Goal: Task Accomplishment & Management: Use online tool/utility

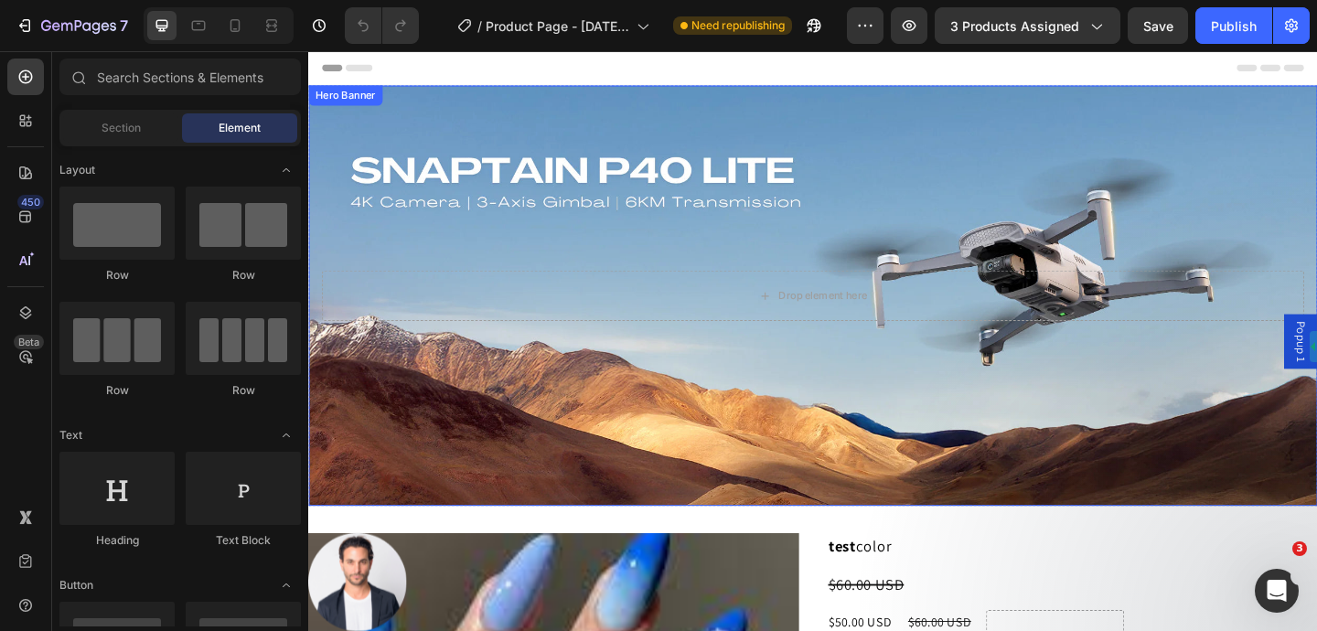
click at [344, 104] on div "Hero Banner" at bounding box center [348, 99] width 73 height 16
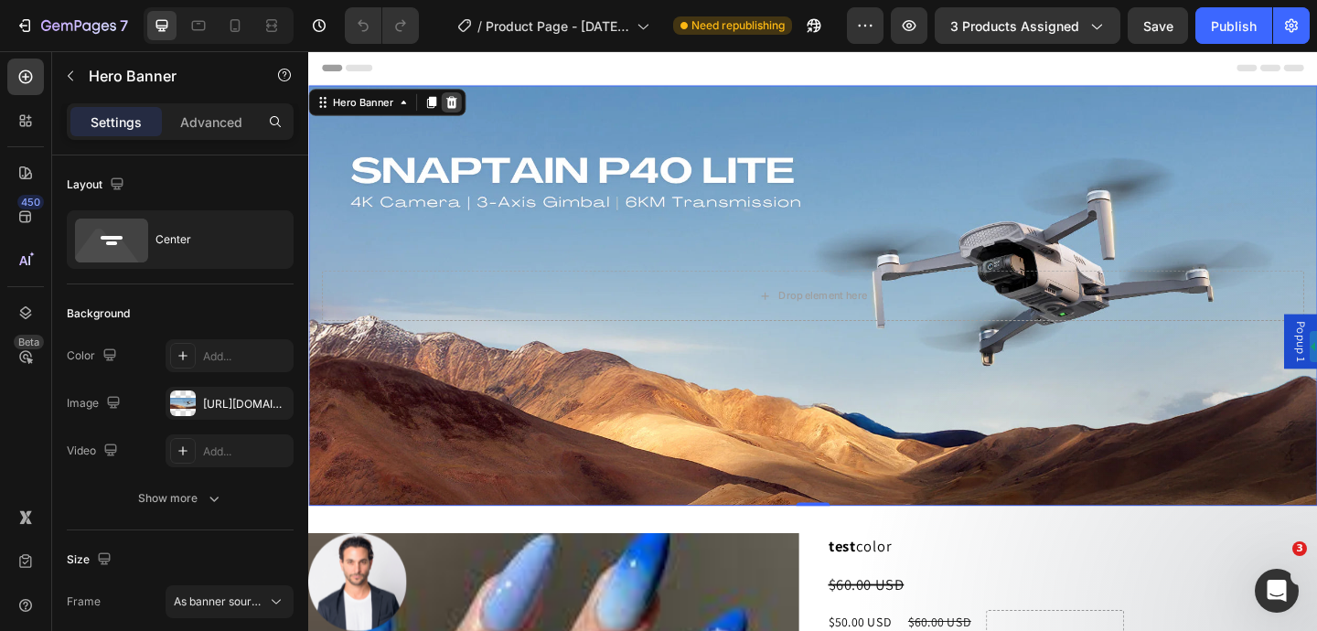
click at [461, 105] on icon at bounding box center [463, 107] width 15 height 15
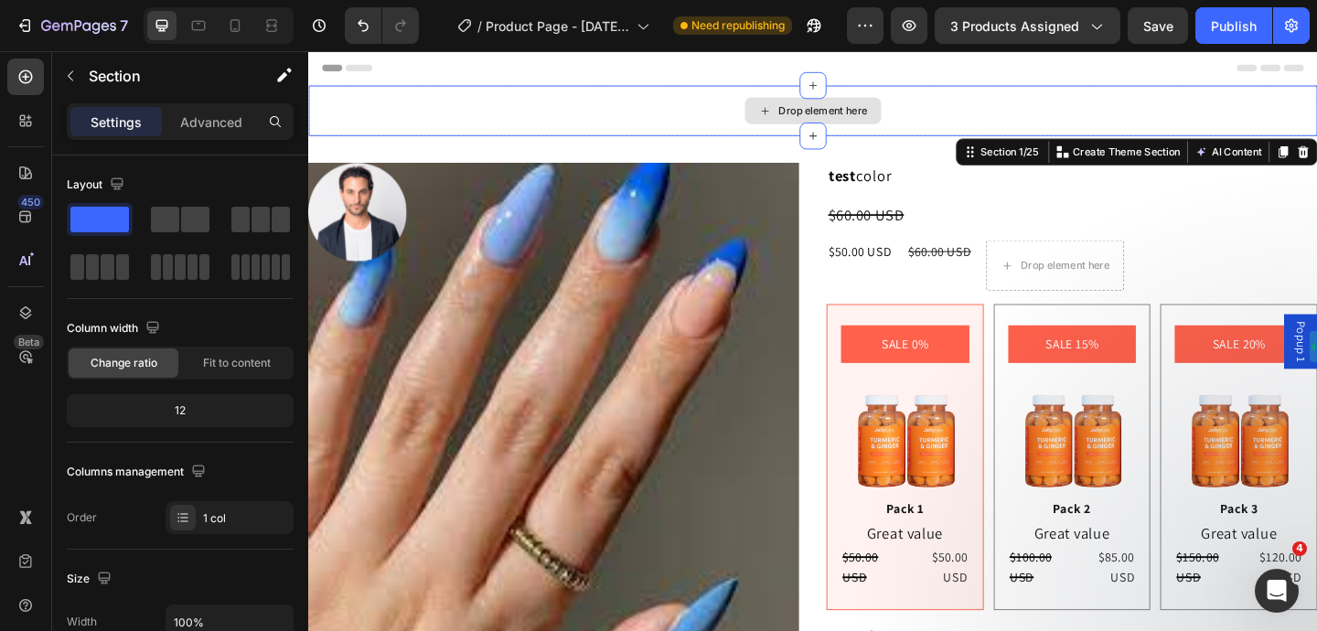
click at [326, 125] on div "Drop element here" at bounding box center [856, 116] width 1097 height 55
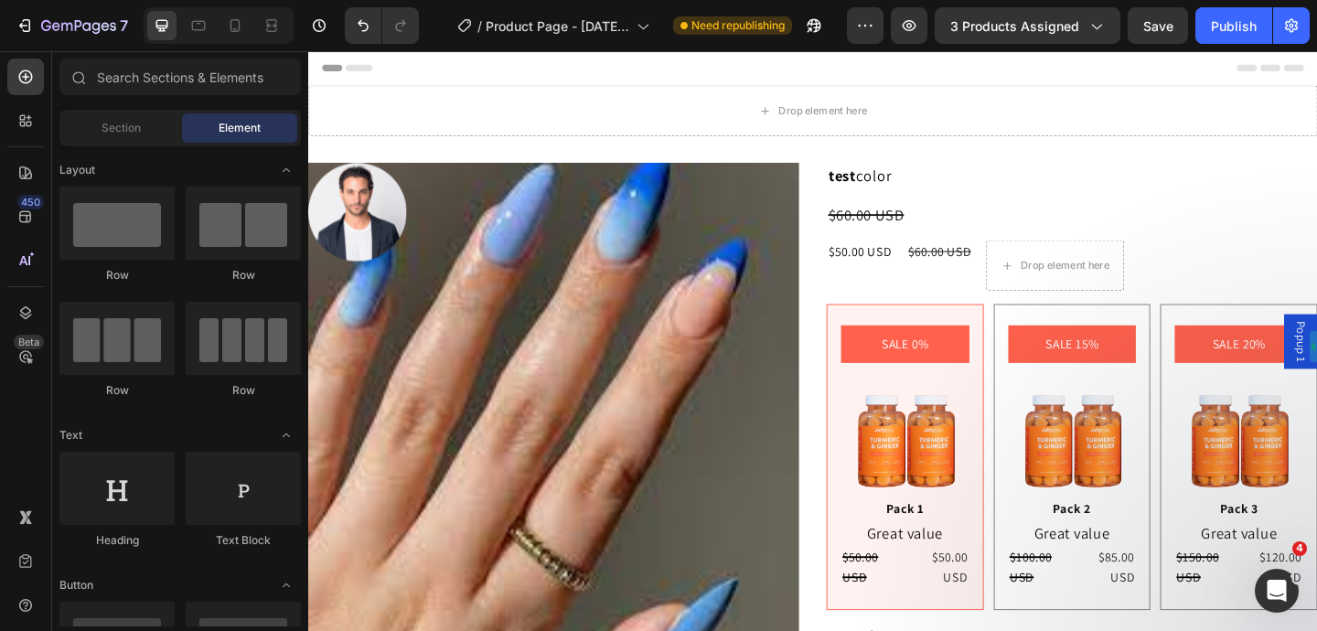
click at [1316, 82] on div "Header" at bounding box center [857, 69] width 1068 height 37
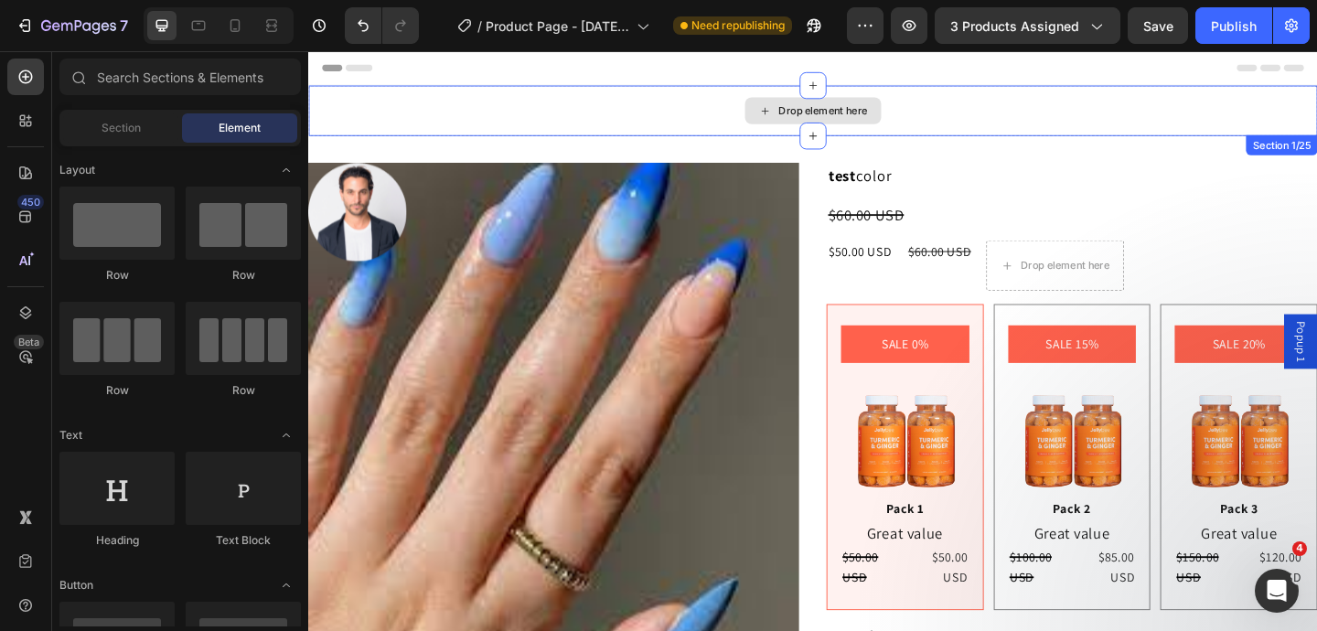
click at [1316, 102] on div "Drop element here" at bounding box center [856, 116] width 1097 height 55
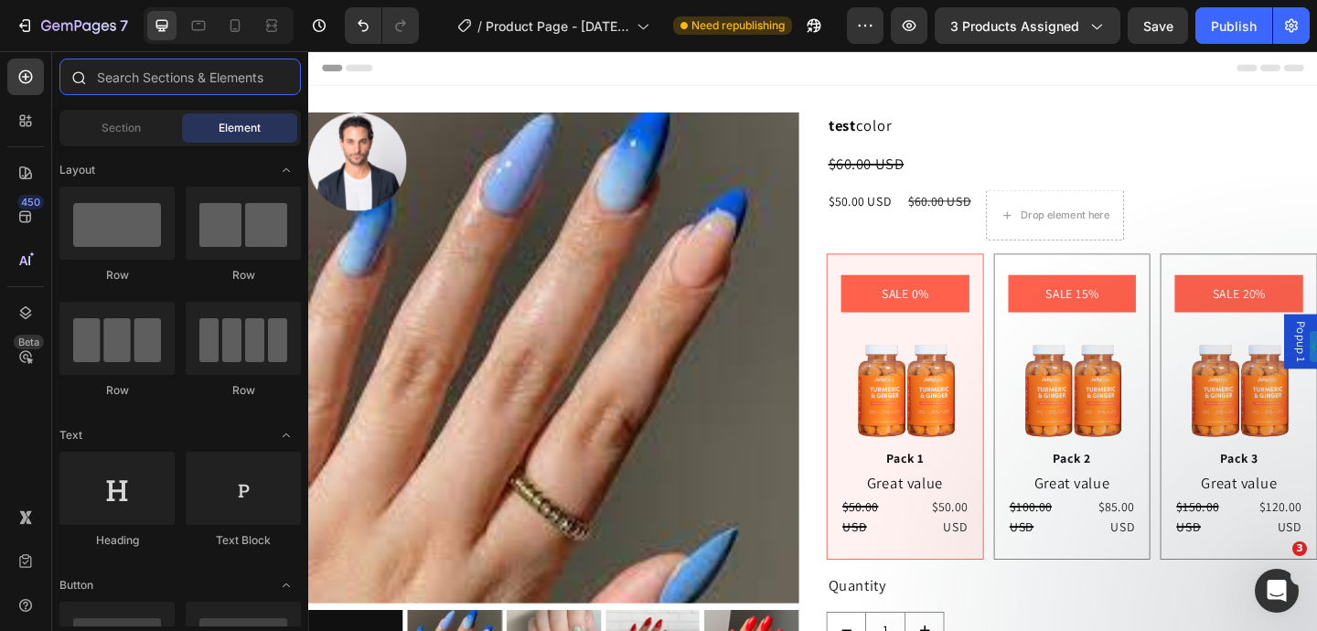
click at [203, 72] on input "text" at bounding box center [179, 77] width 241 height 37
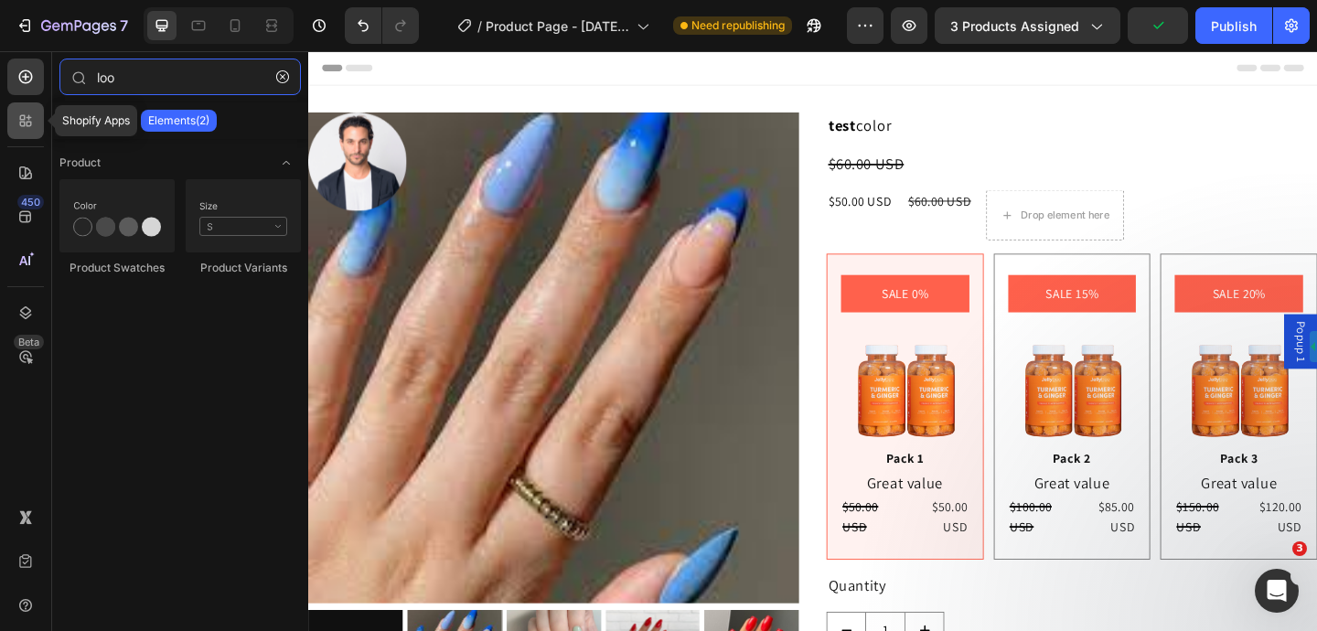
type input "loo"
click at [34, 130] on div at bounding box center [25, 120] width 37 height 37
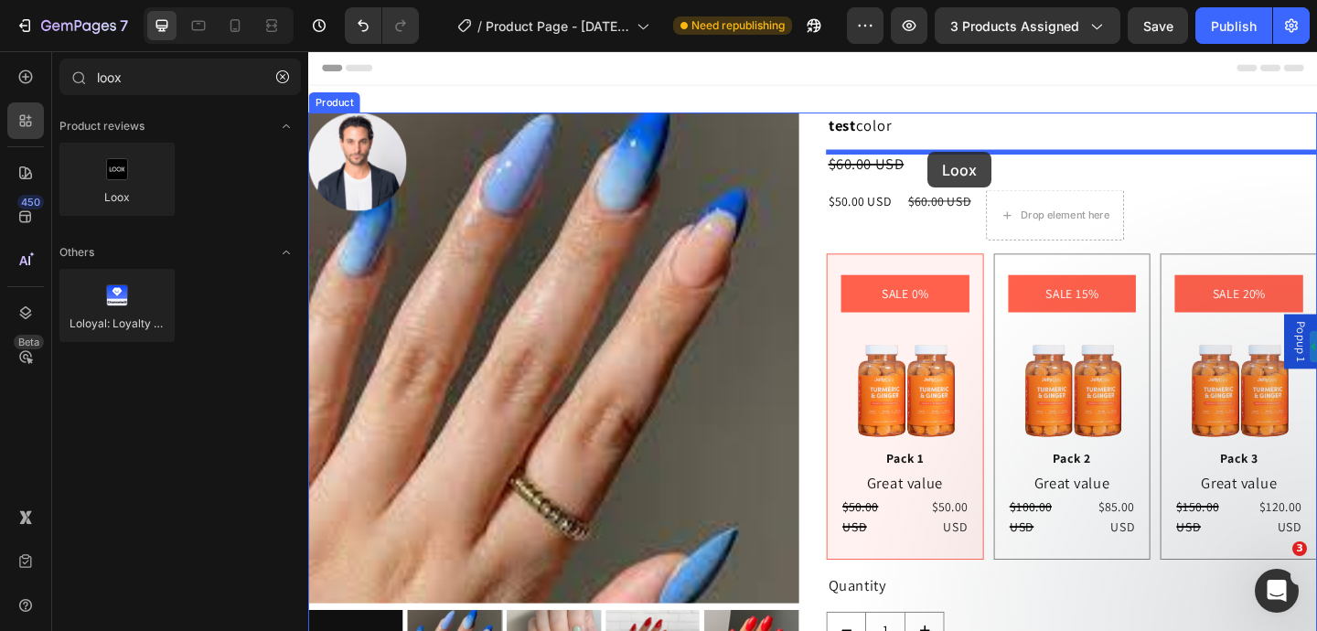
drag, startPoint x: 439, startPoint y: 230, endPoint x: 981, endPoint y: 161, distance: 546.6
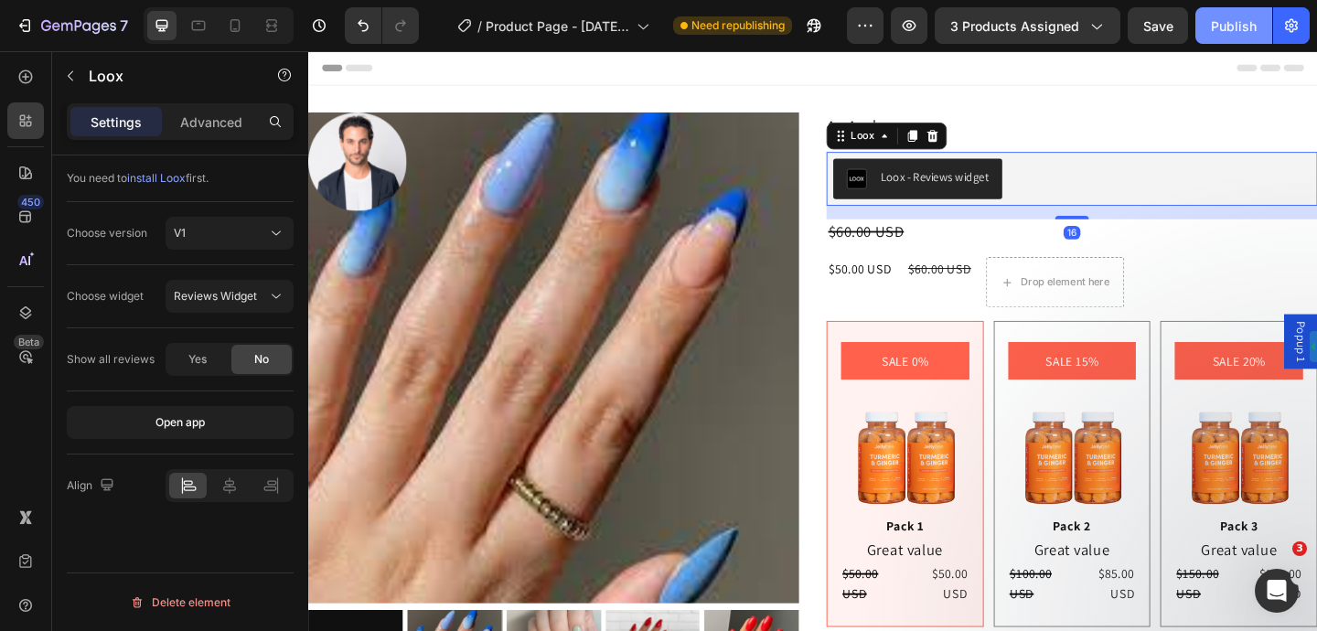
click at [1233, 17] on div "Publish" at bounding box center [1234, 25] width 46 height 19
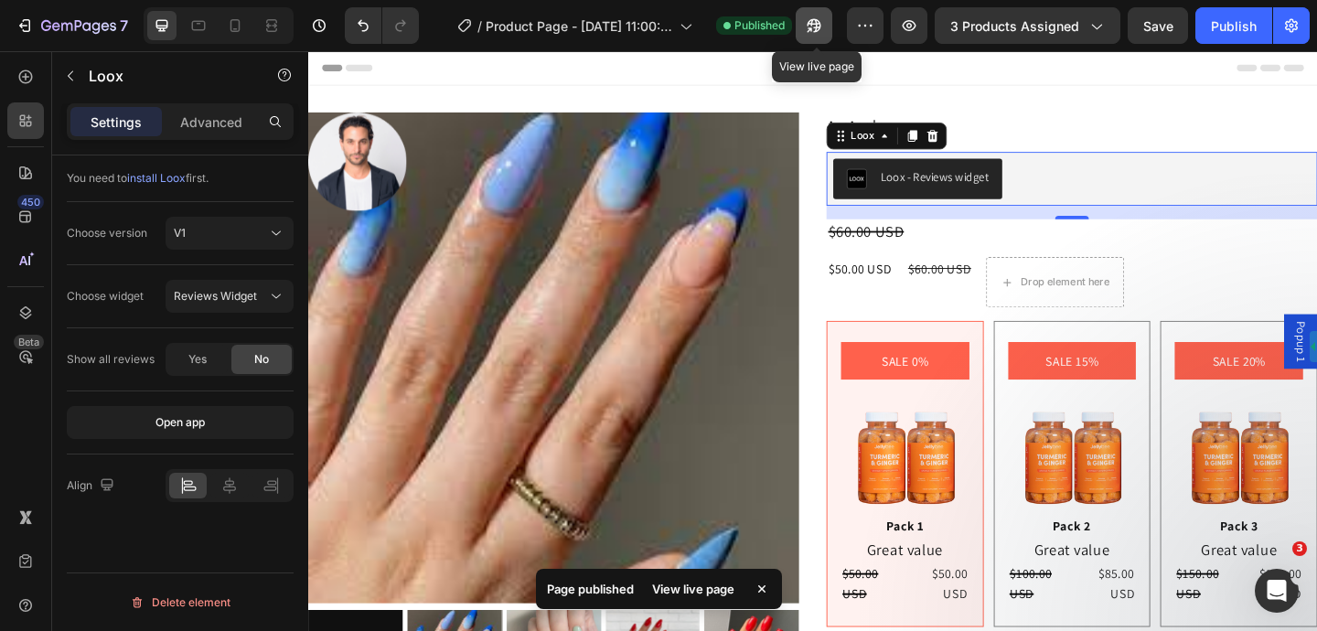
click at [819, 23] on icon "button" at bounding box center [814, 26] width 14 height 14
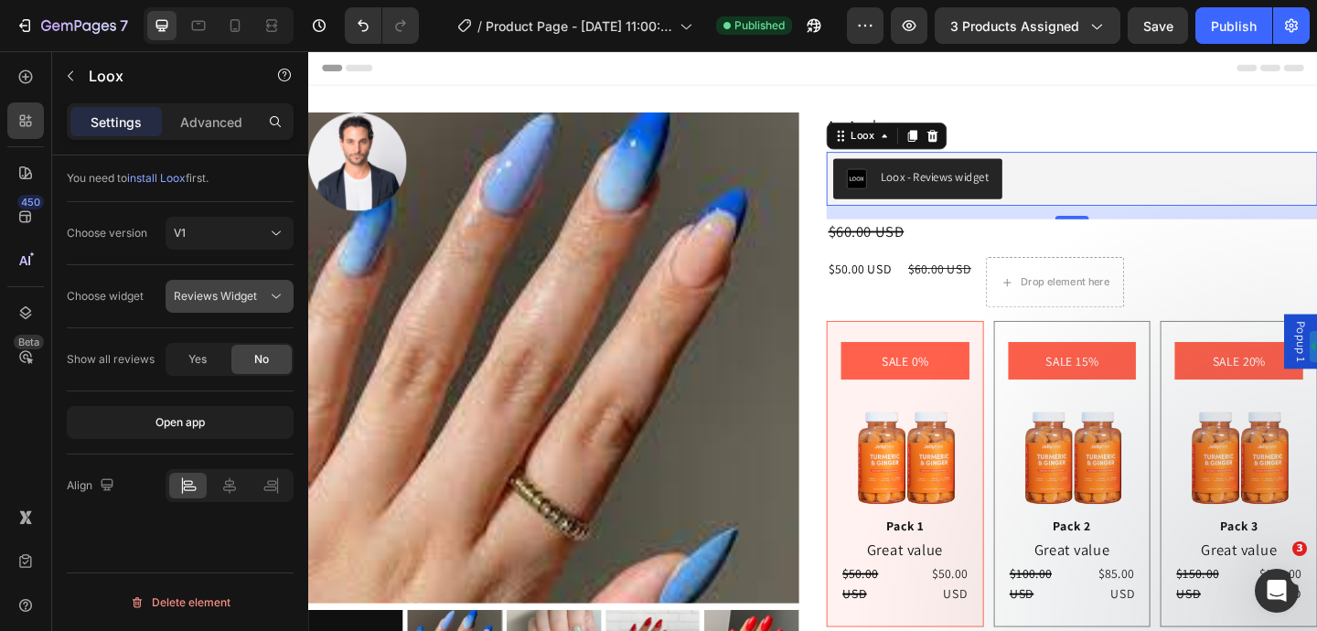
click at [256, 306] on button "Reviews Widget" at bounding box center [230, 296] width 128 height 33
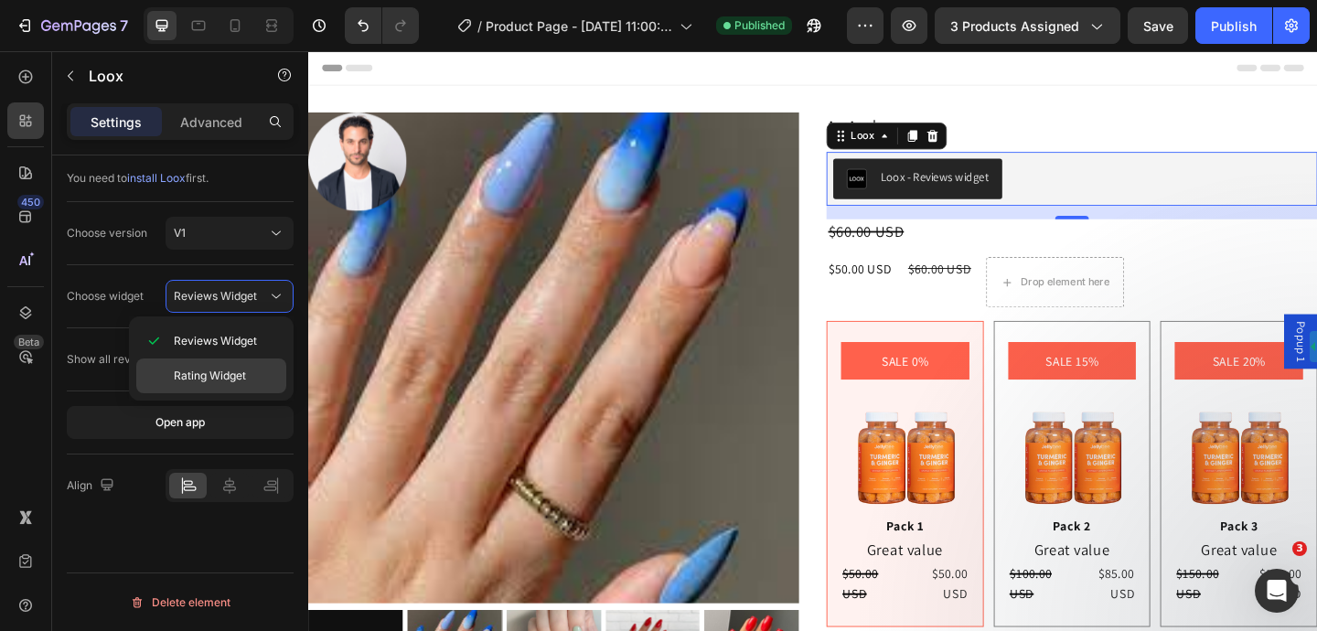
click at [234, 376] on span "Rating Widget" at bounding box center [210, 376] width 72 height 16
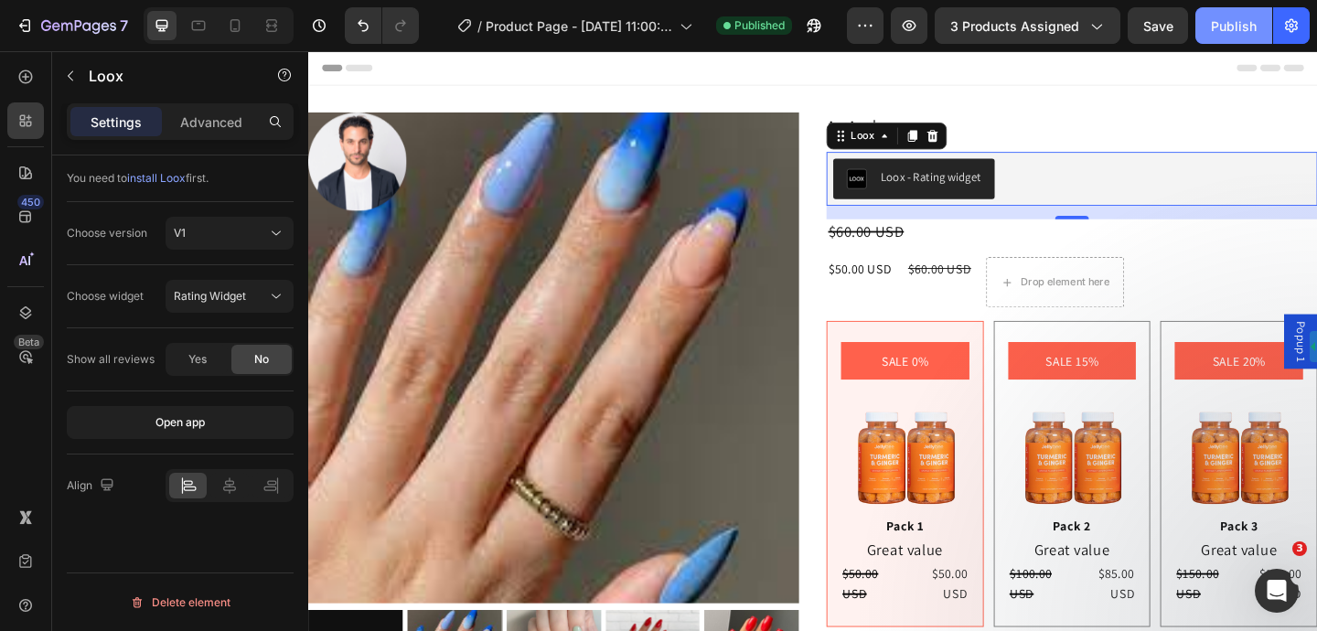
click at [1228, 38] on button "Publish" at bounding box center [1233, 25] width 77 height 37
click at [243, 310] on button "Rating Widget" at bounding box center [230, 296] width 128 height 33
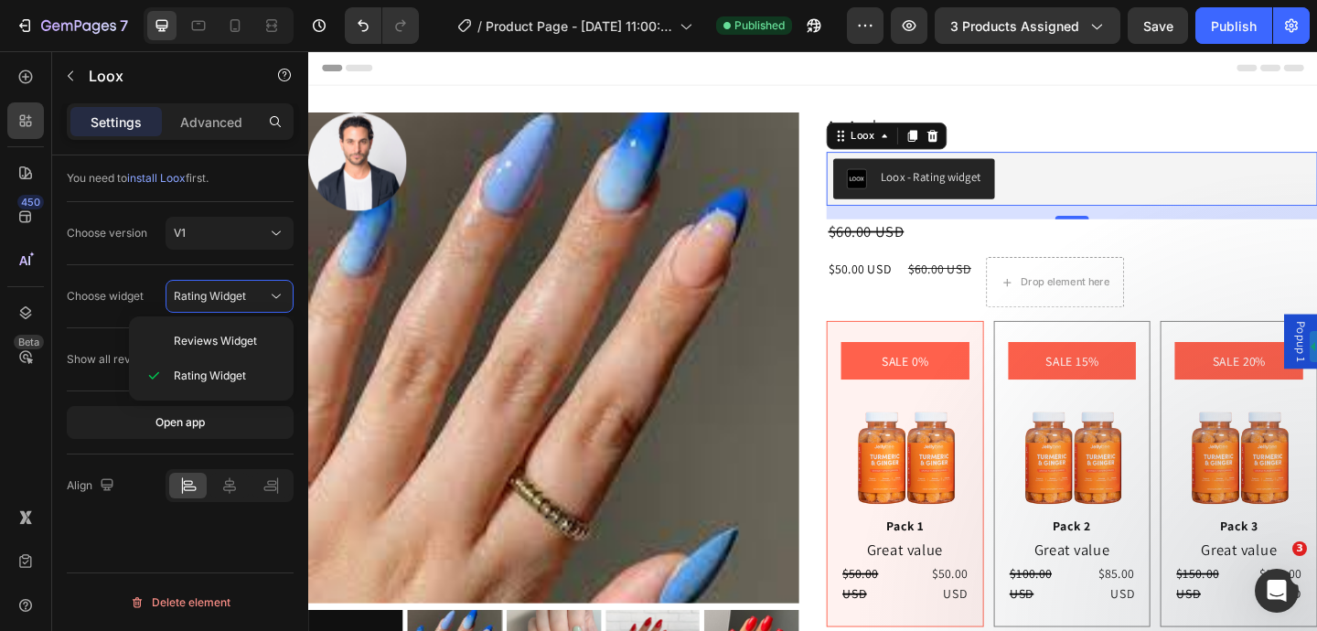
click at [254, 197] on div "You need to install Loox first." at bounding box center [180, 178] width 227 height 47
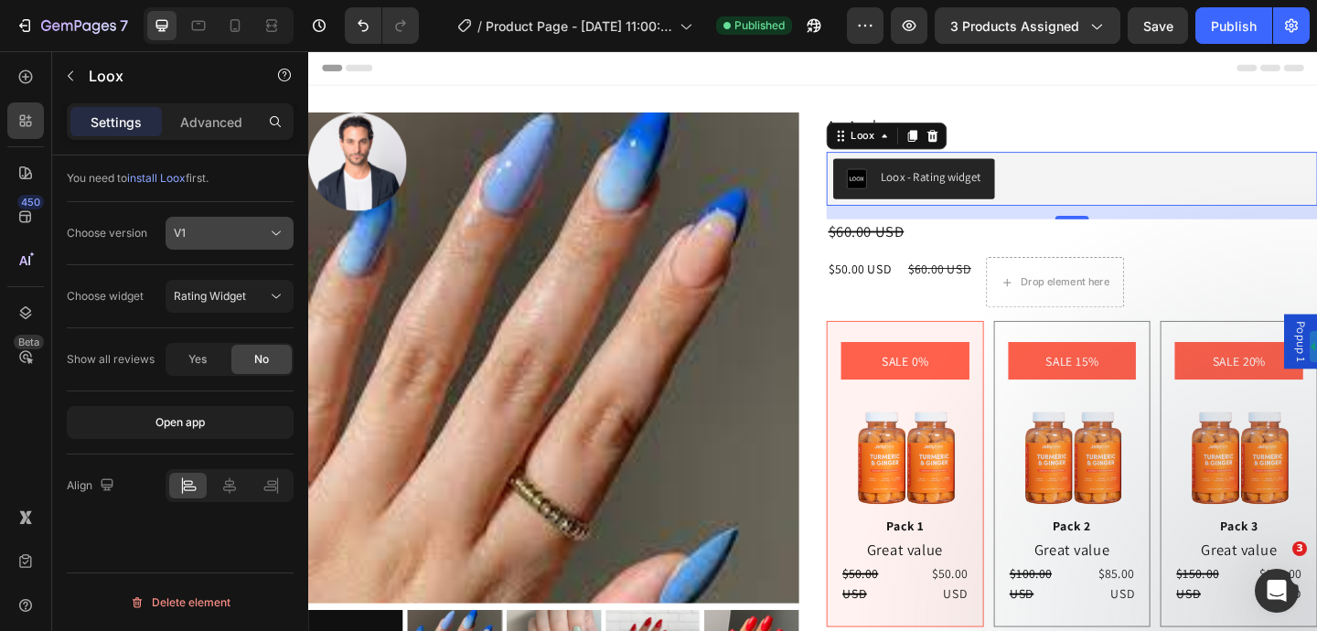
click at [245, 247] on button "V1" at bounding box center [230, 233] width 128 height 33
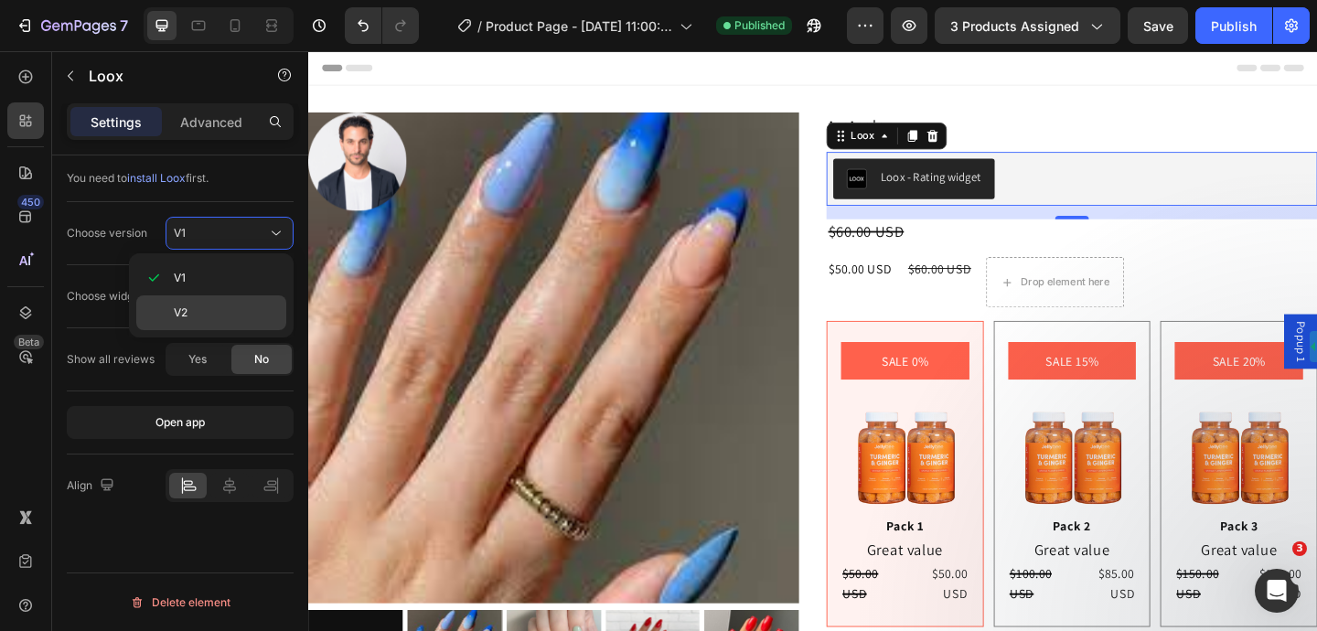
click at [224, 318] on p "V2" at bounding box center [226, 313] width 104 height 16
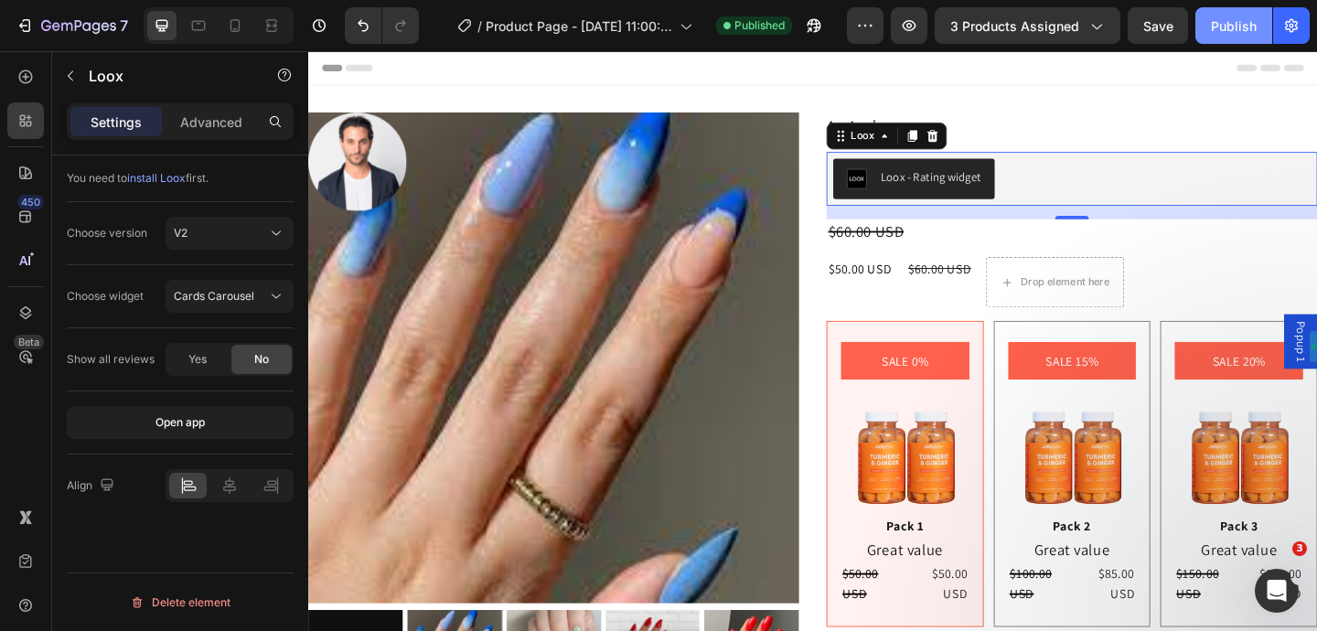
click at [1237, 26] on div "Publish" at bounding box center [1234, 25] width 46 height 19
click at [233, 244] on button "V2" at bounding box center [230, 233] width 128 height 33
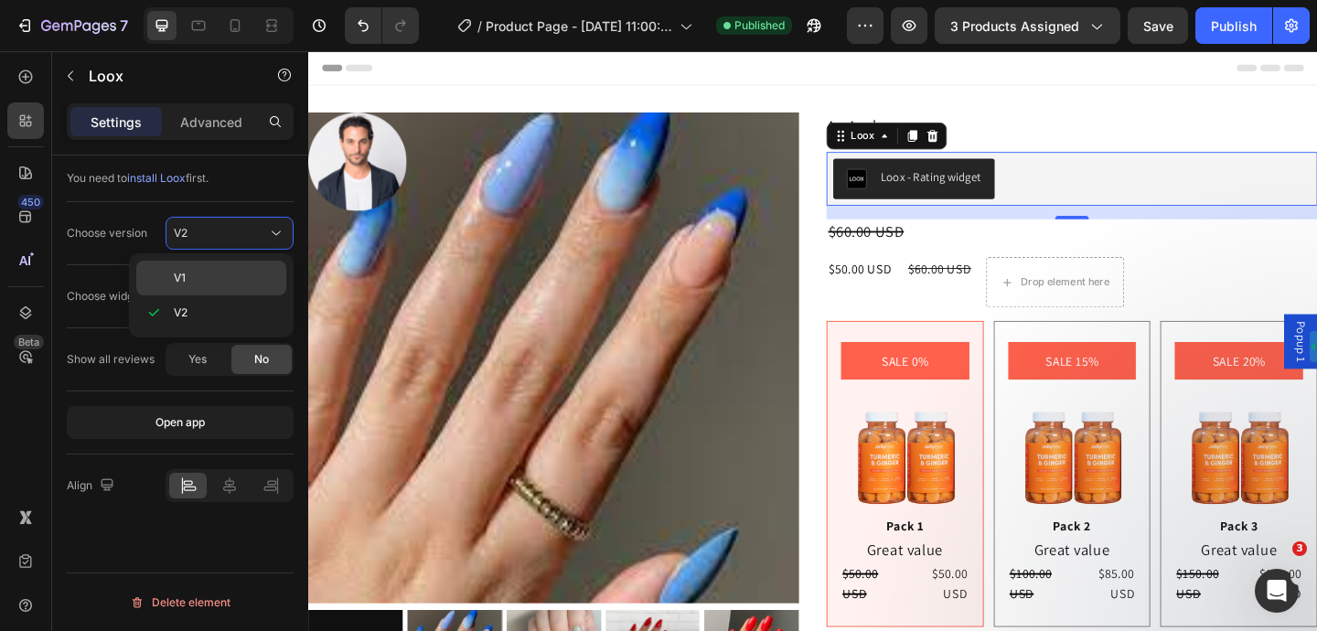
click at [219, 276] on p "V1" at bounding box center [226, 278] width 104 height 16
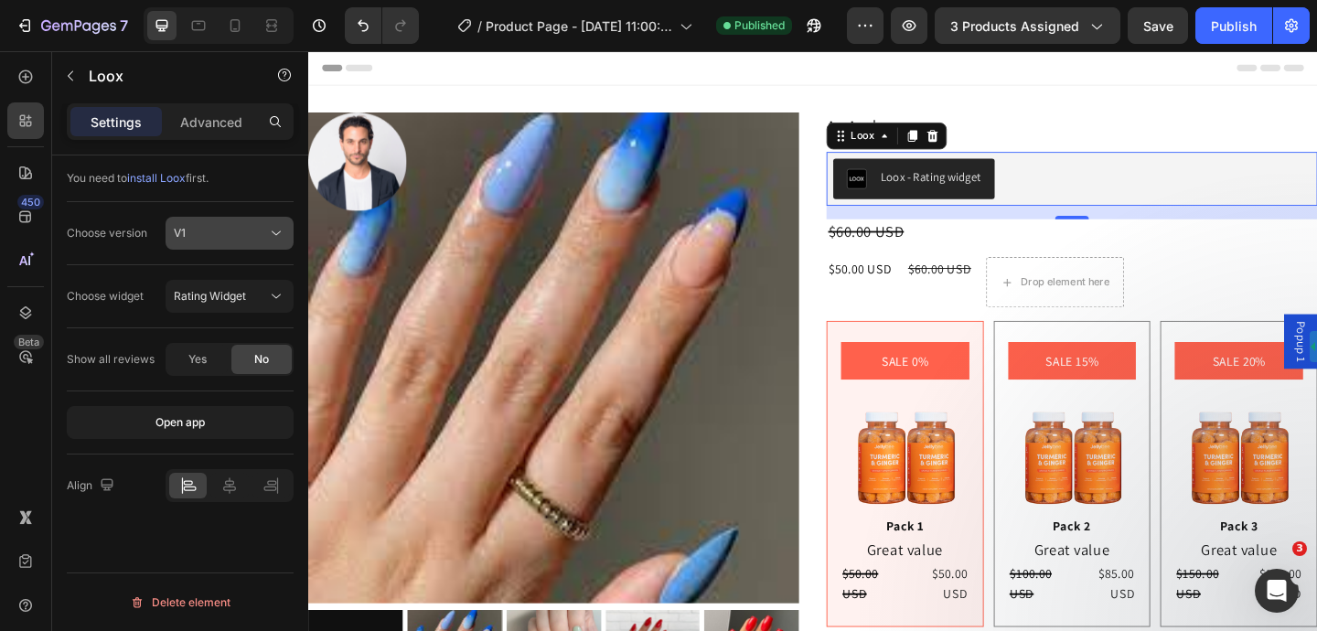
click at [240, 227] on div "V1" at bounding box center [220, 233] width 93 height 16
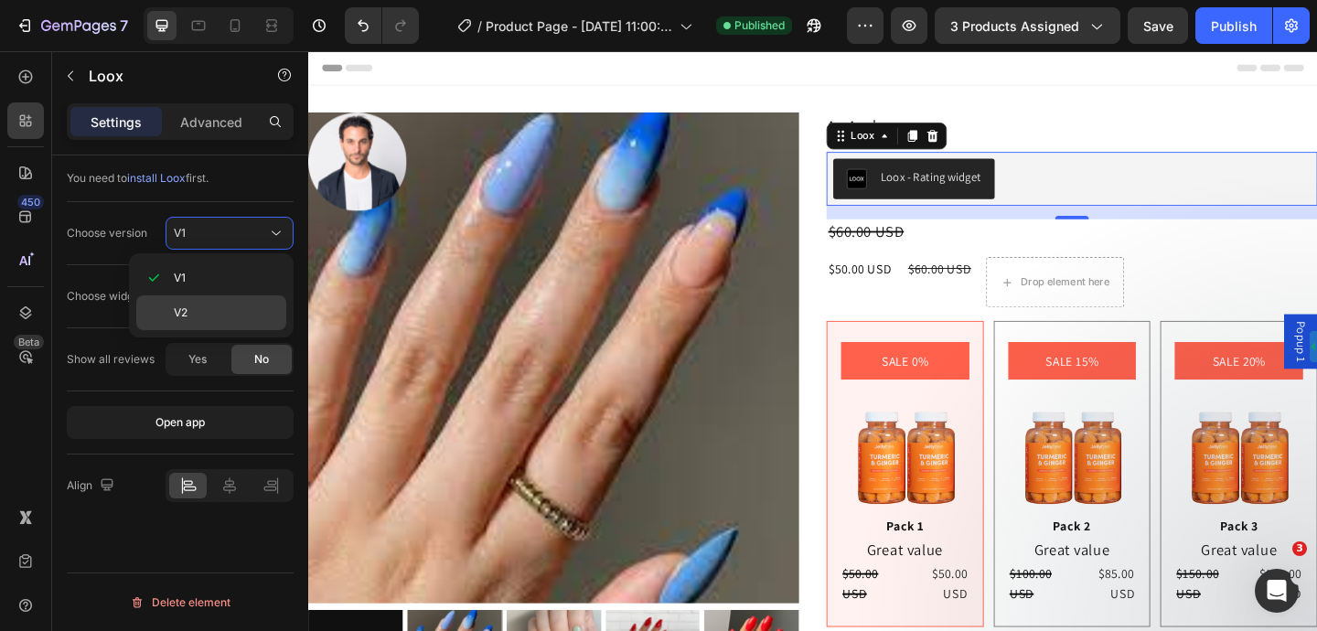
click at [213, 301] on div "V2" at bounding box center [211, 312] width 150 height 35
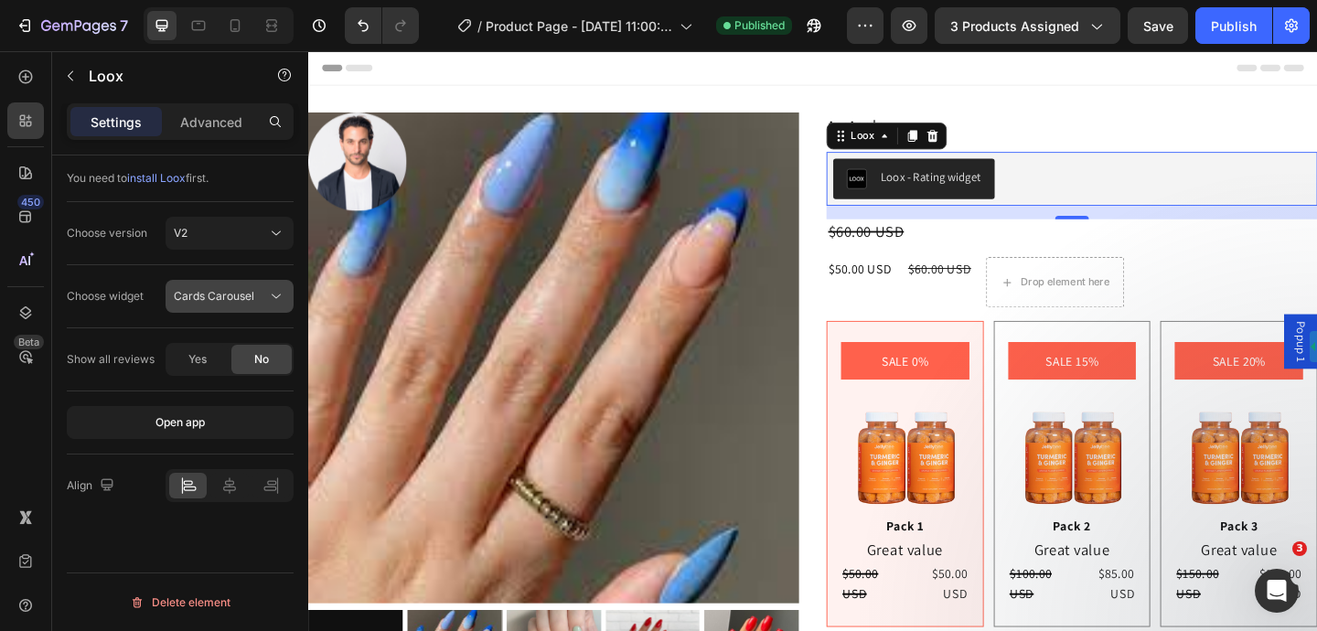
click at [241, 301] on span "Cards Carousel" at bounding box center [214, 296] width 80 height 14
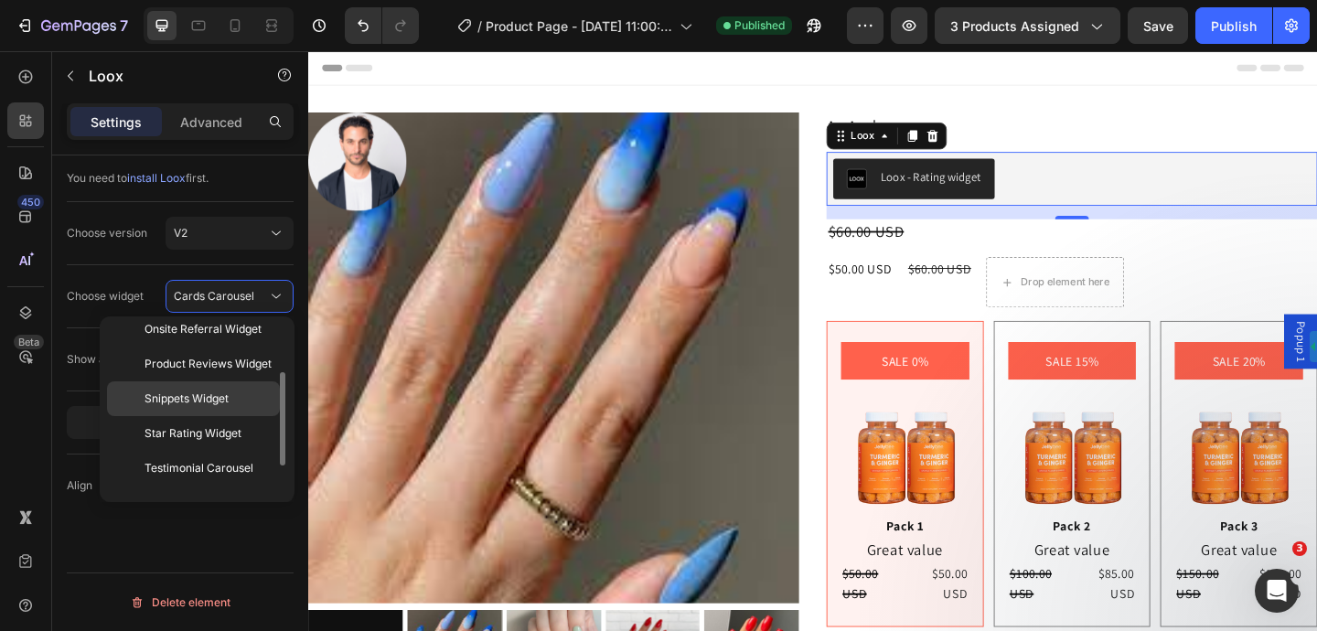
scroll to position [84, 0]
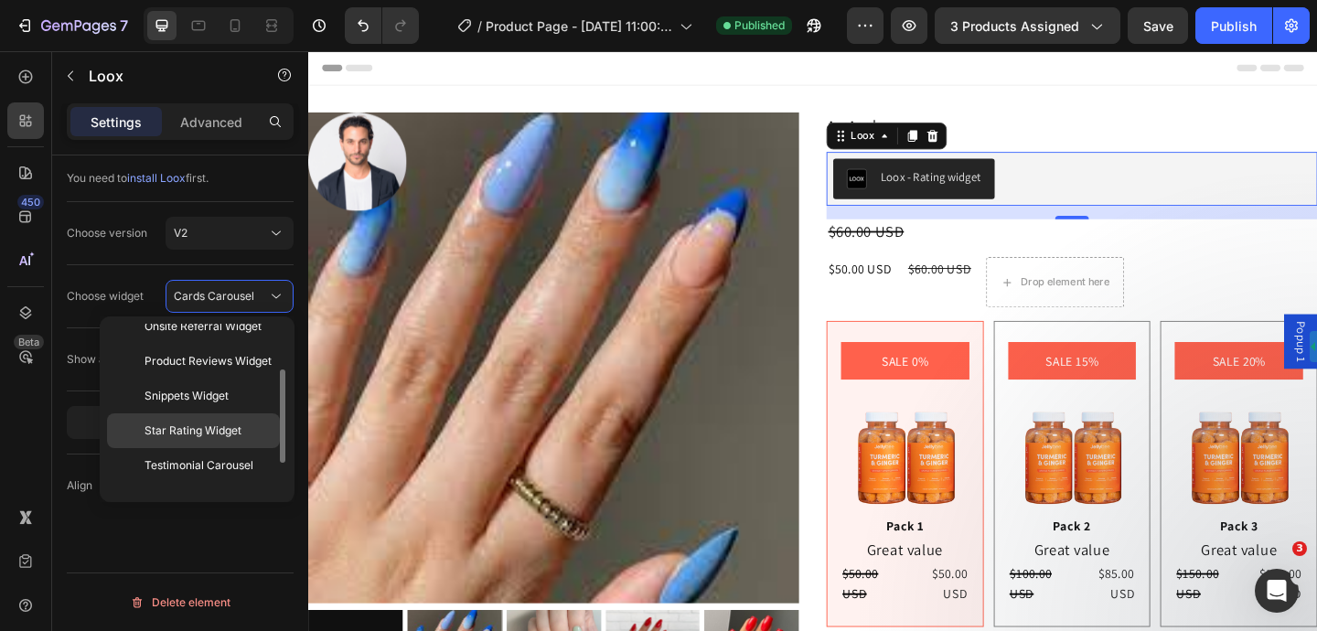
click at [241, 431] on p "Star Rating Widget" at bounding box center [207, 430] width 127 height 16
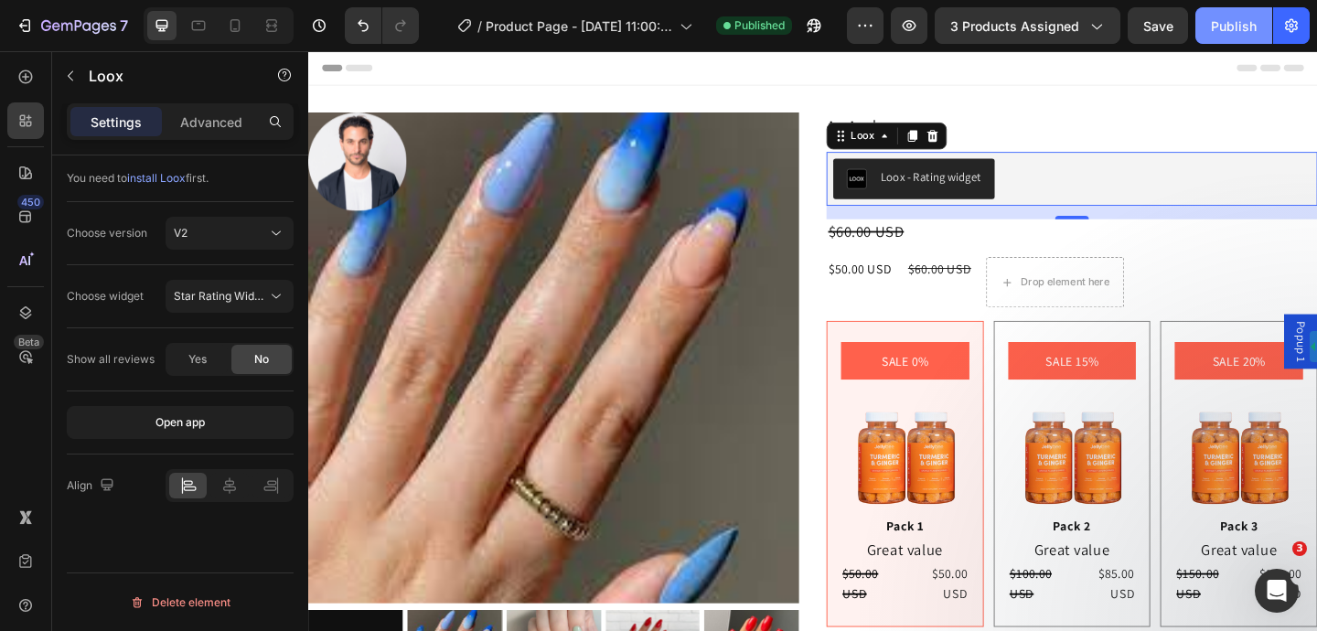
click at [1238, 29] on div "Publish" at bounding box center [1234, 25] width 46 height 19
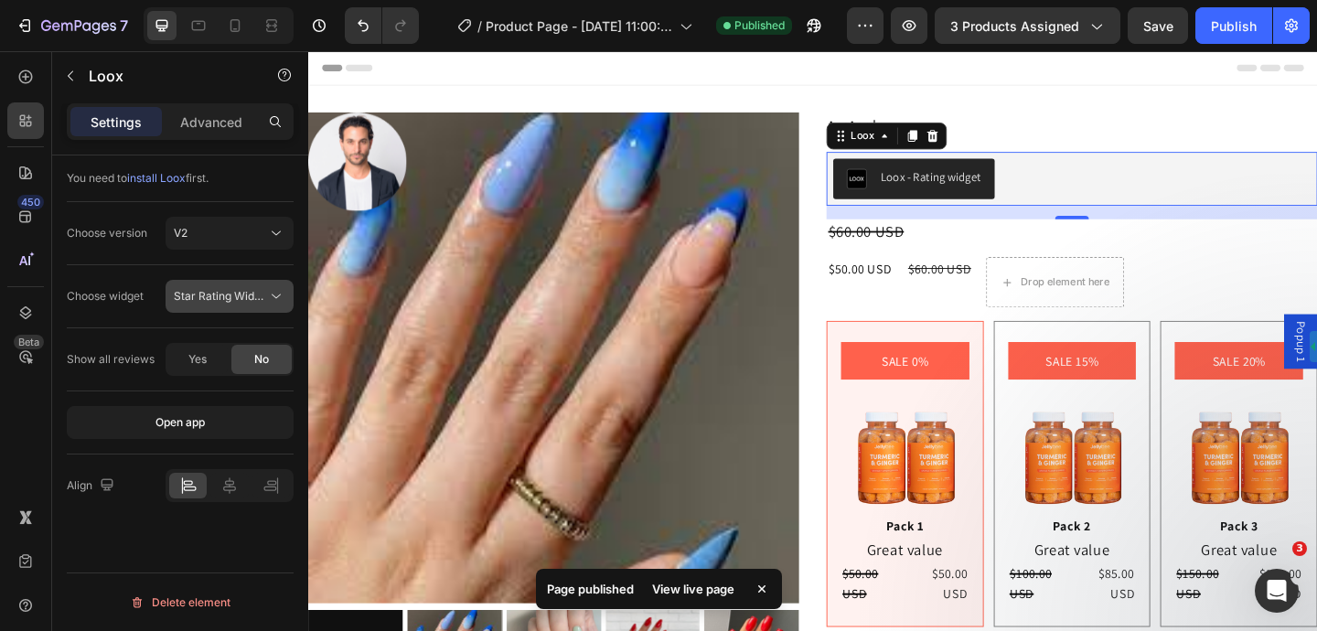
click at [244, 308] on button "Star Rating Widget" at bounding box center [230, 296] width 128 height 33
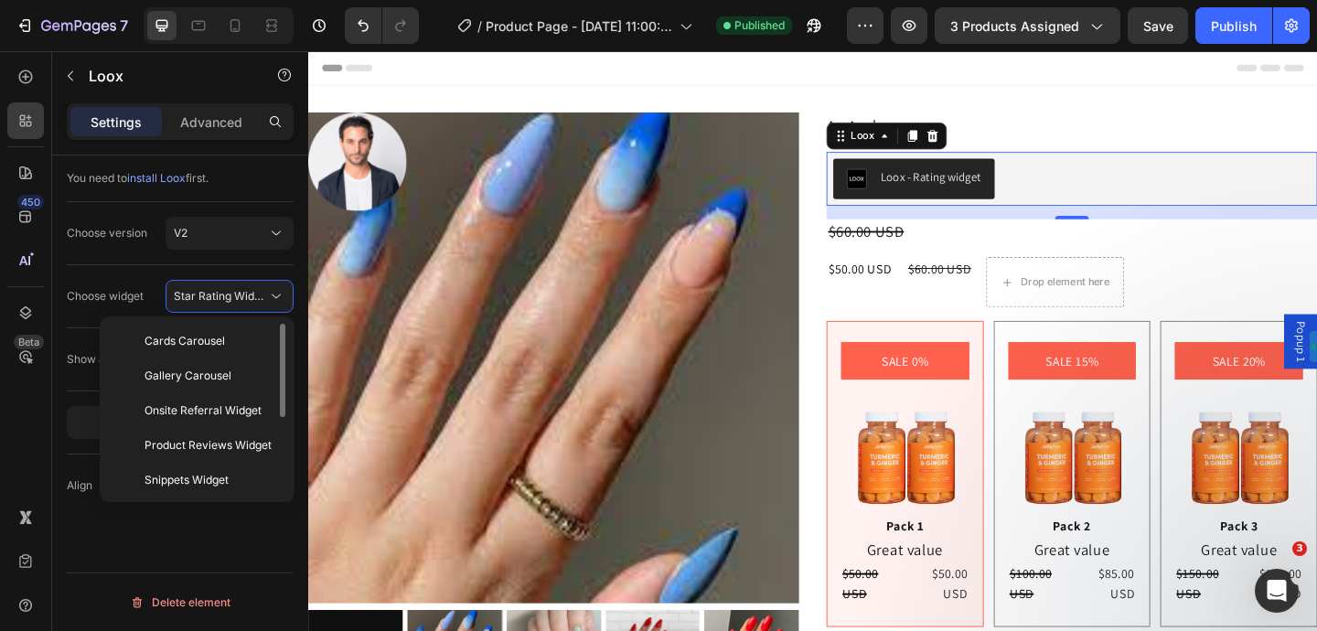
scroll to position [1, 0]
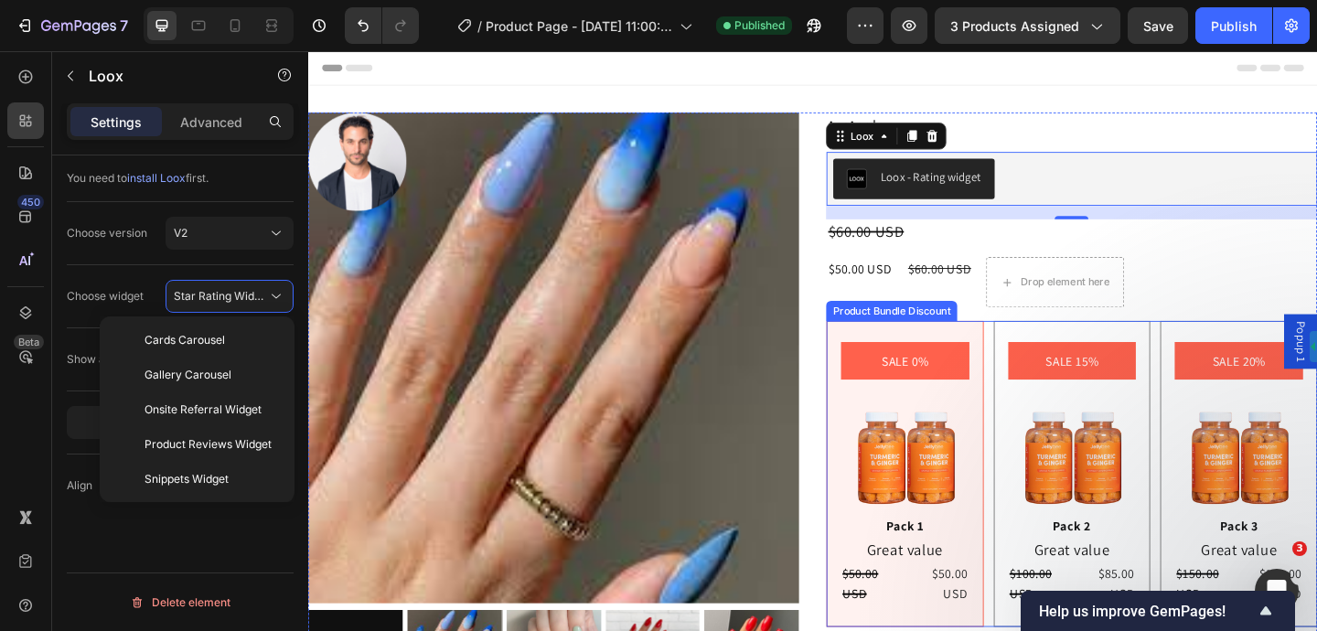
click at [896, 332] on div "Product Bundle Discount" at bounding box center [942, 334] width 135 height 16
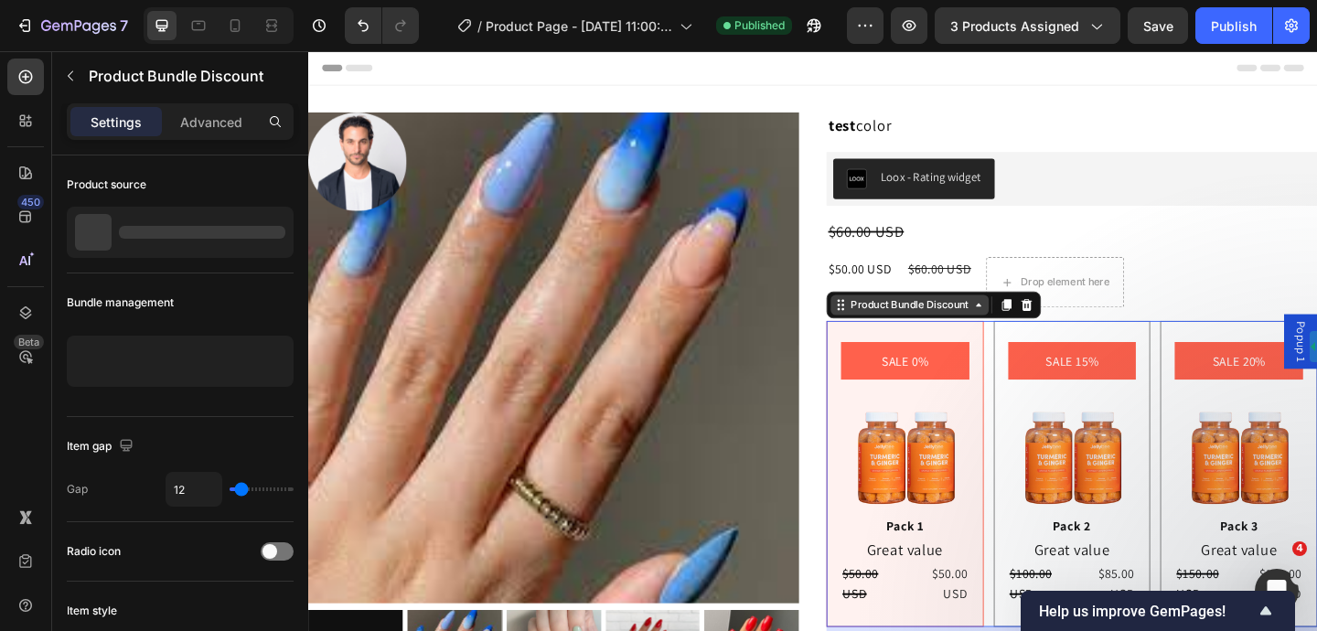
click at [913, 323] on div "Product Bundle Discount" at bounding box center [961, 327] width 135 height 16
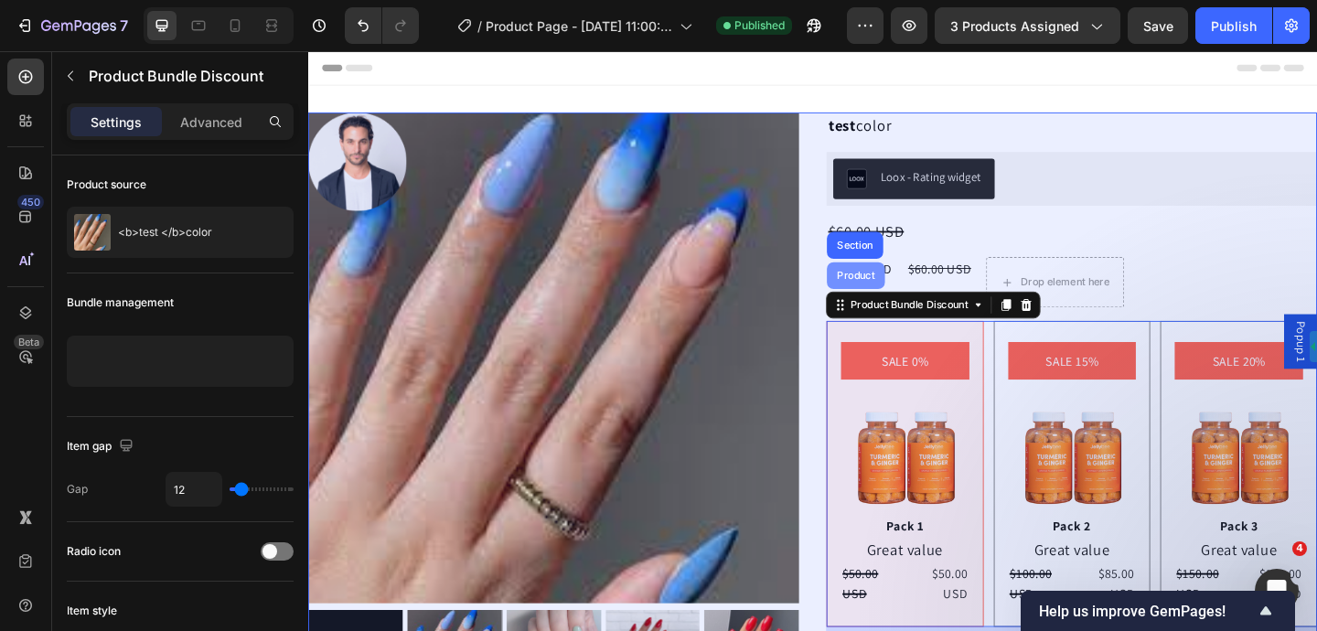
click at [918, 296] on div "Product" at bounding box center [904, 295] width 48 height 11
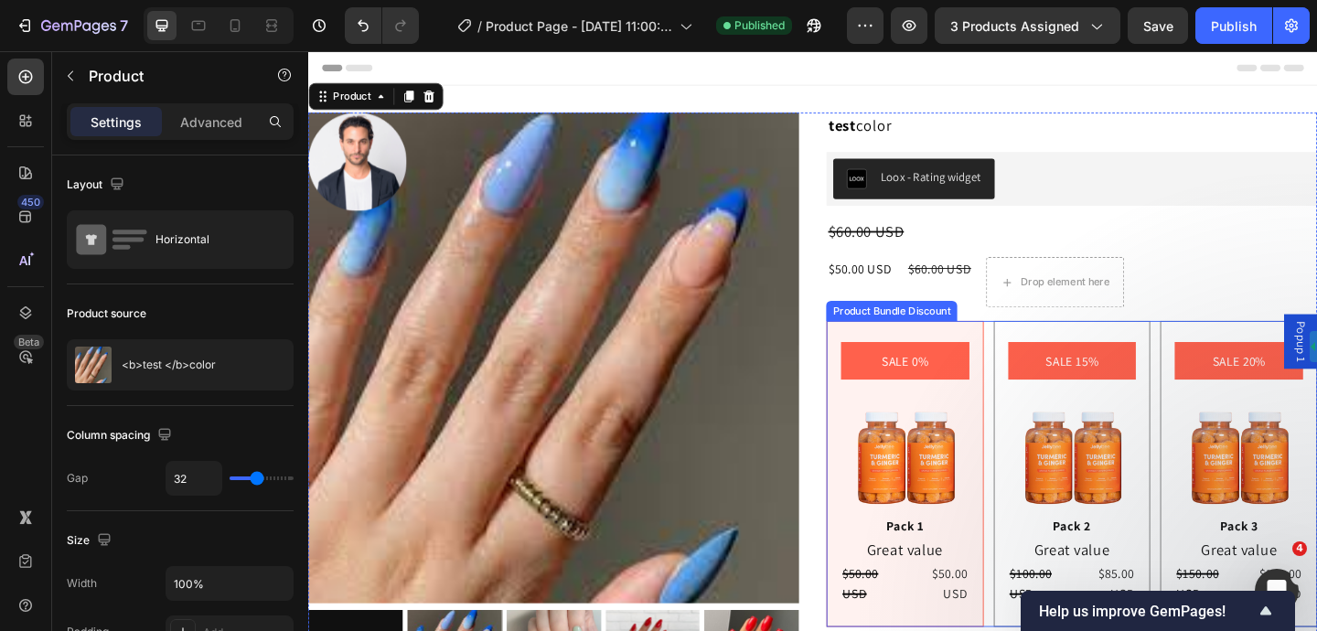
click at [943, 332] on div "Product Bundle Discount" at bounding box center [942, 334] width 135 height 16
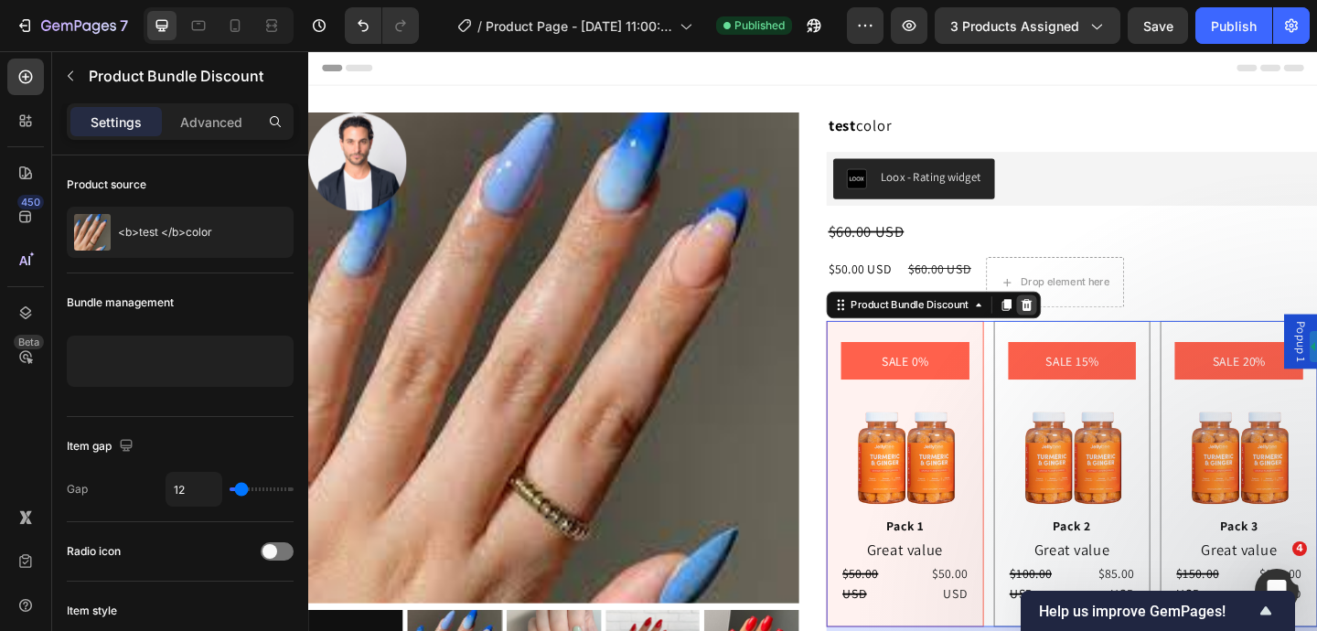
click at [1089, 331] on icon at bounding box center [1089, 327] width 15 height 15
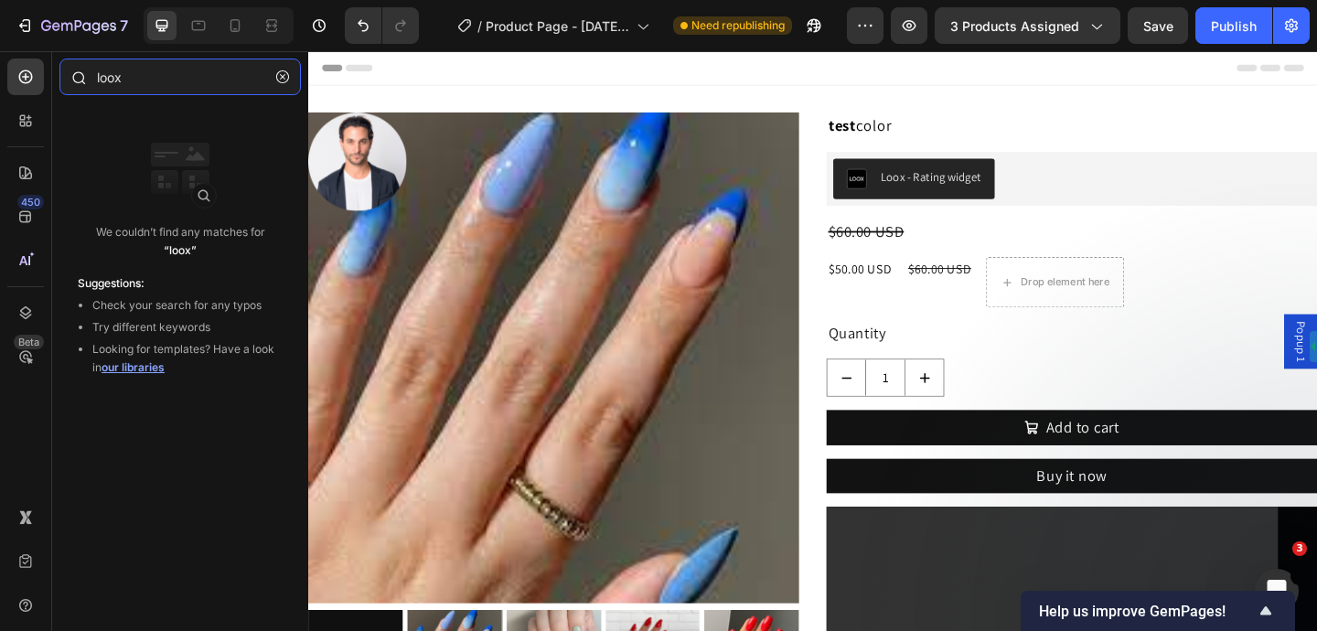
click at [184, 81] on input "loox" at bounding box center [179, 77] width 241 height 37
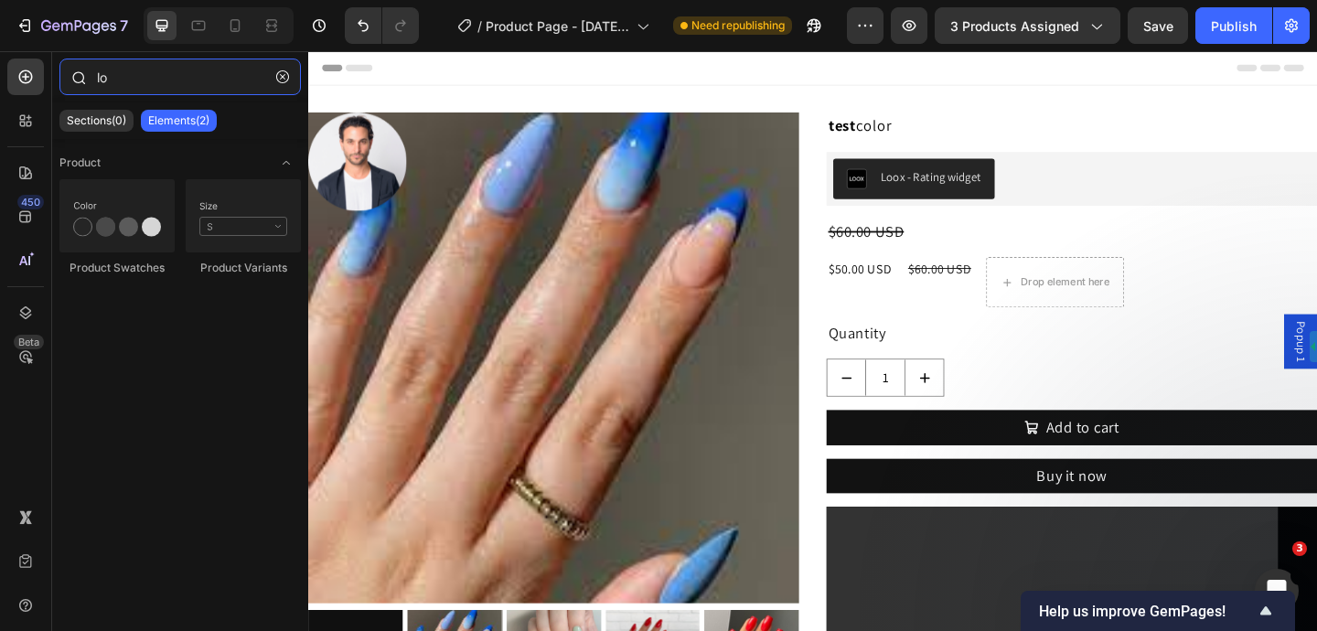
type input "l"
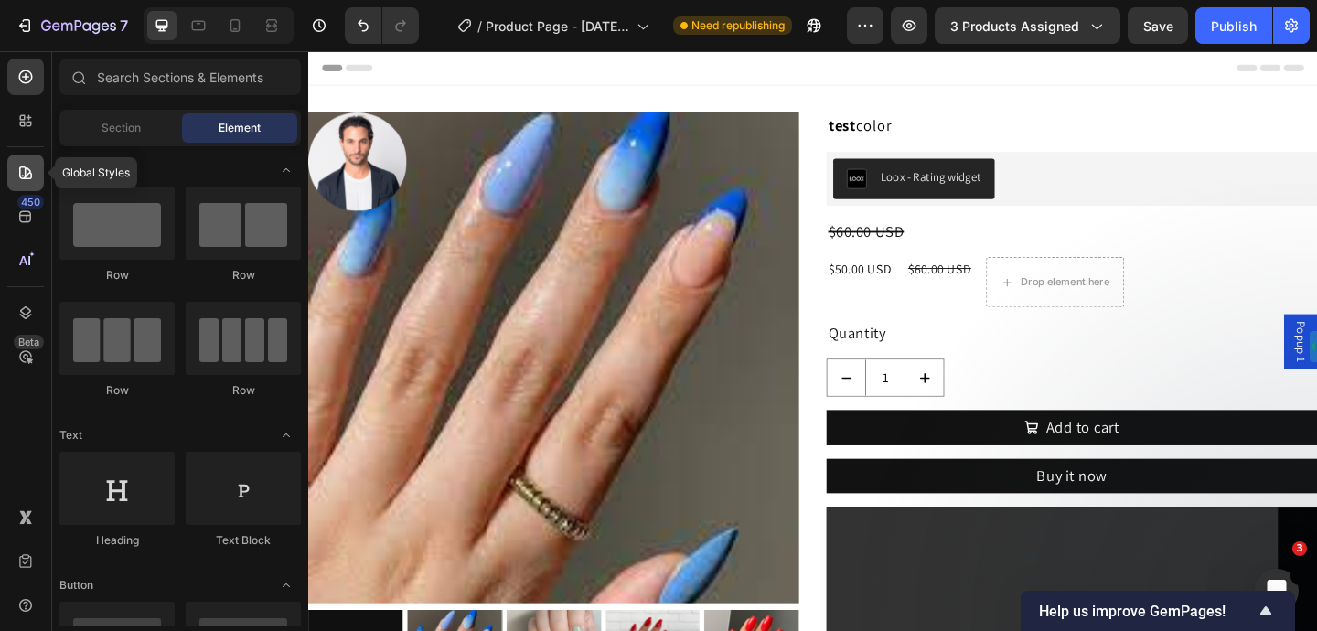
click at [27, 176] on icon at bounding box center [25, 173] width 18 height 18
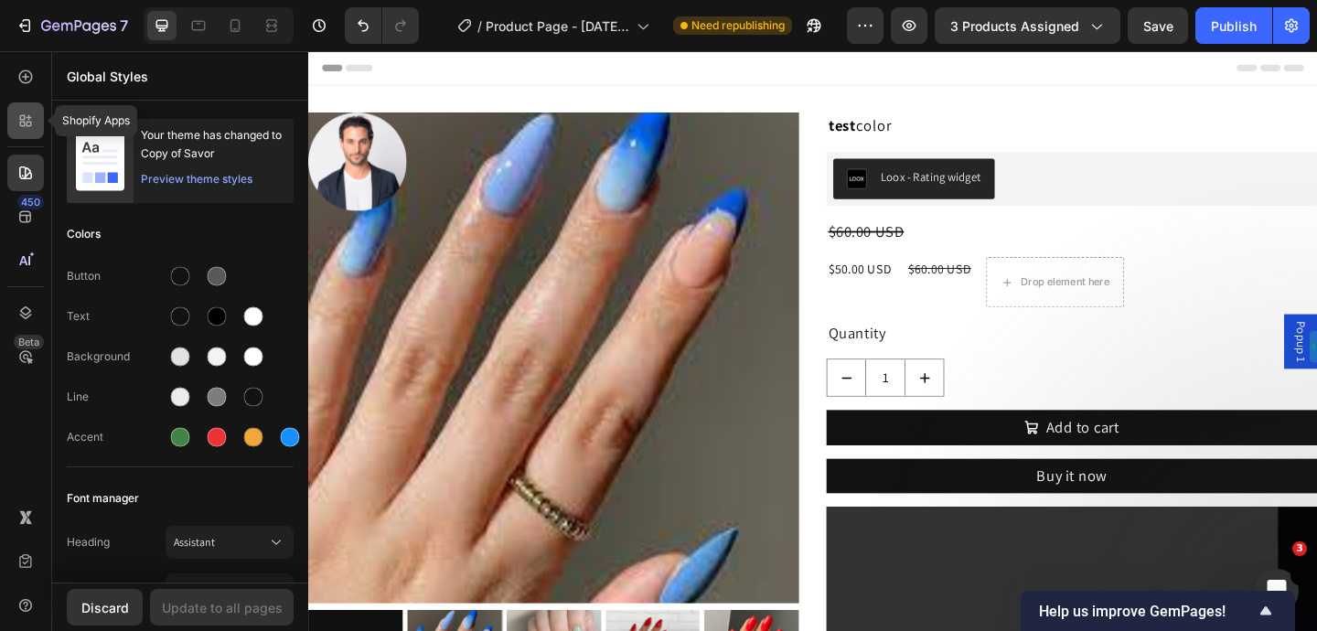
click at [27, 129] on icon at bounding box center [25, 121] width 18 height 18
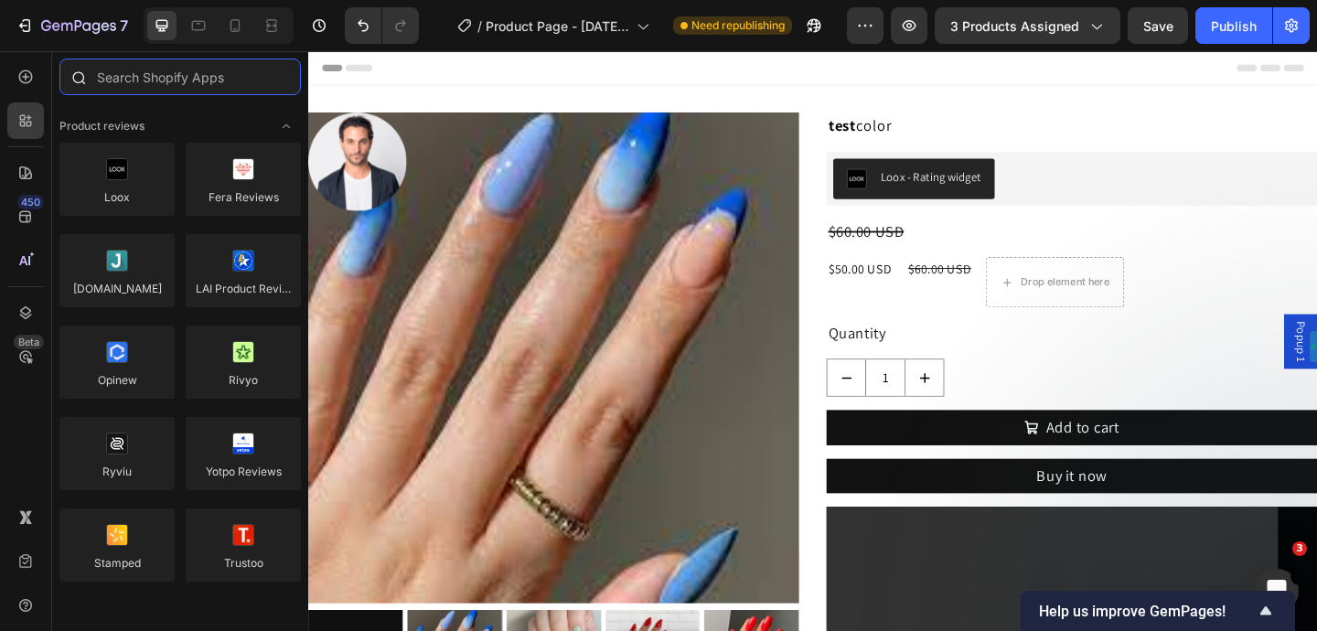
click at [177, 61] on input "text" at bounding box center [179, 77] width 241 height 37
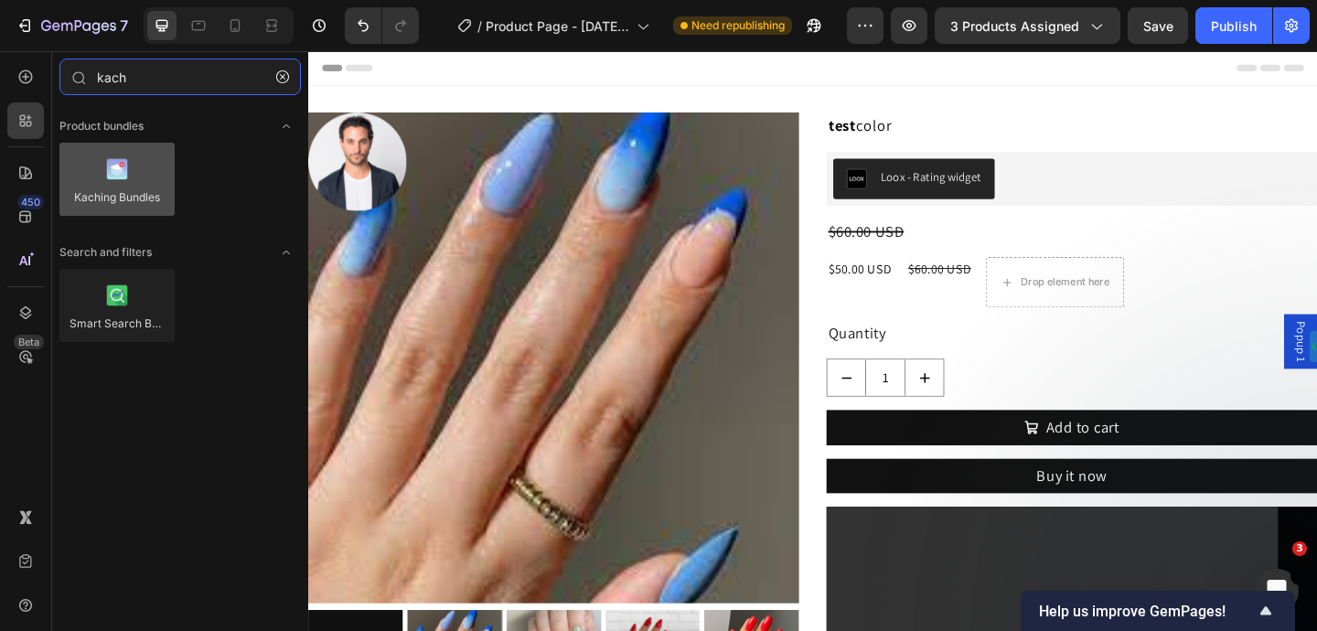
type input "kach"
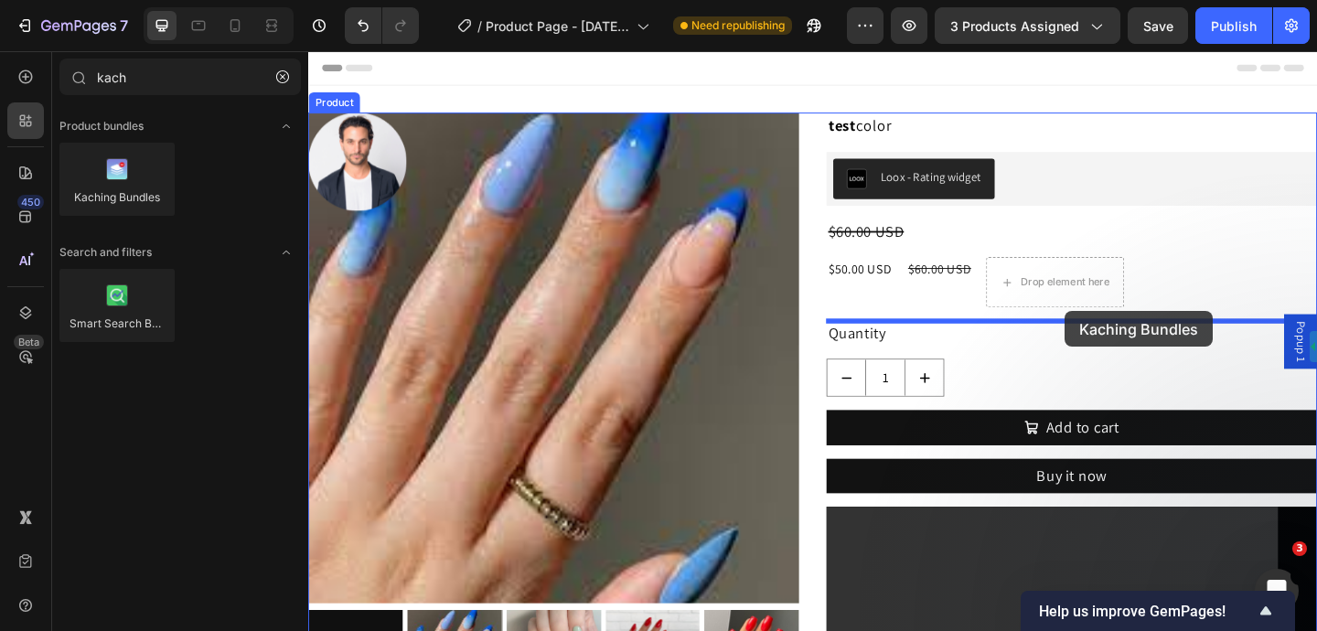
drag, startPoint x: 439, startPoint y: 207, endPoint x: 1131, endPoint y: 334, distance: 703.8
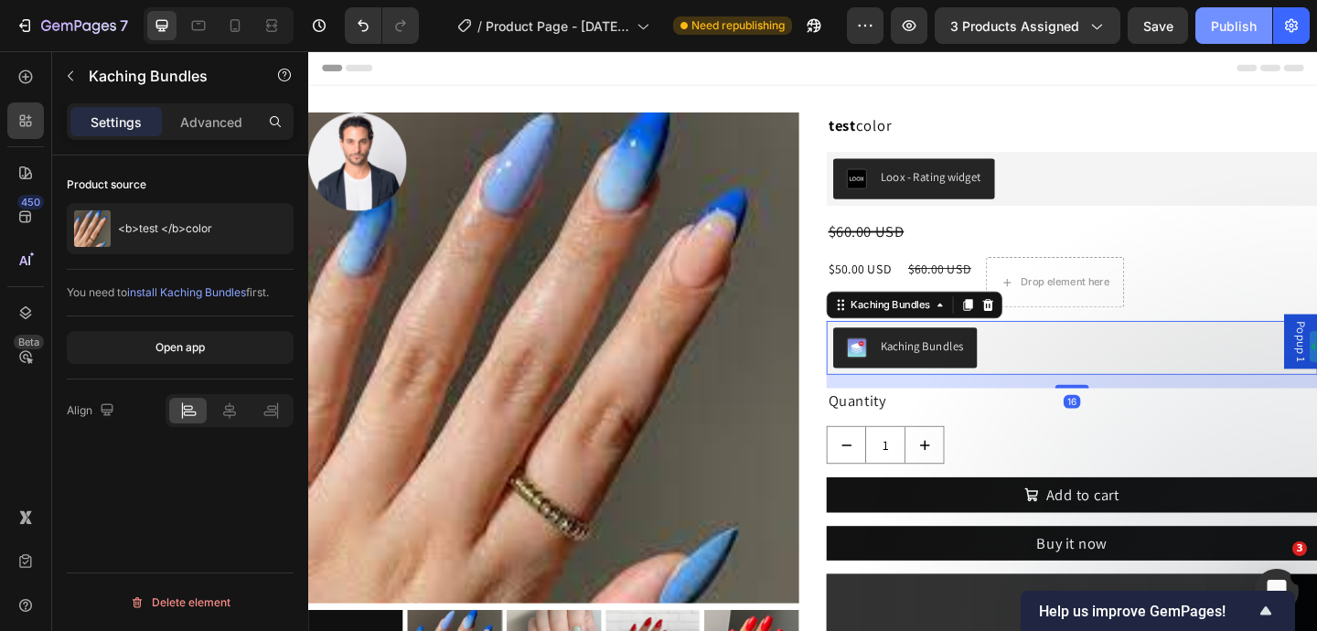
click at [1239, 15] on button "Publish" at bounding box center [1233, 25] width 77 height 37
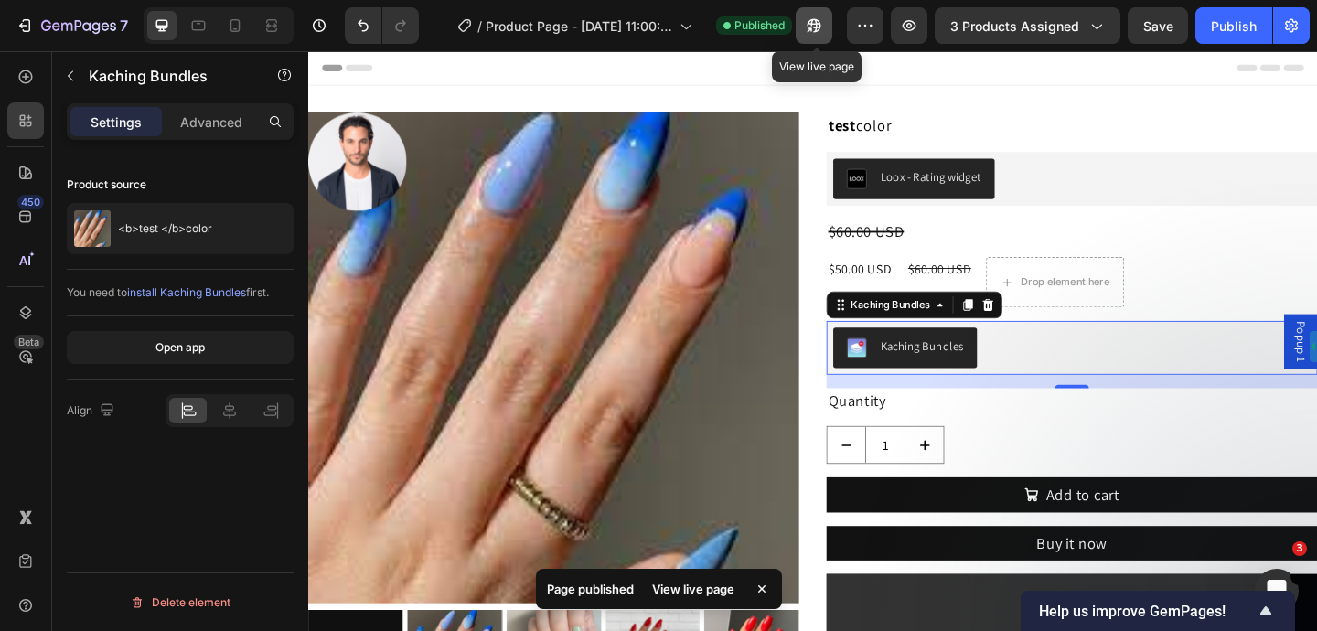
click at [823, 33] on icon "button" at bounding box center [814, 25] width 18 height 18
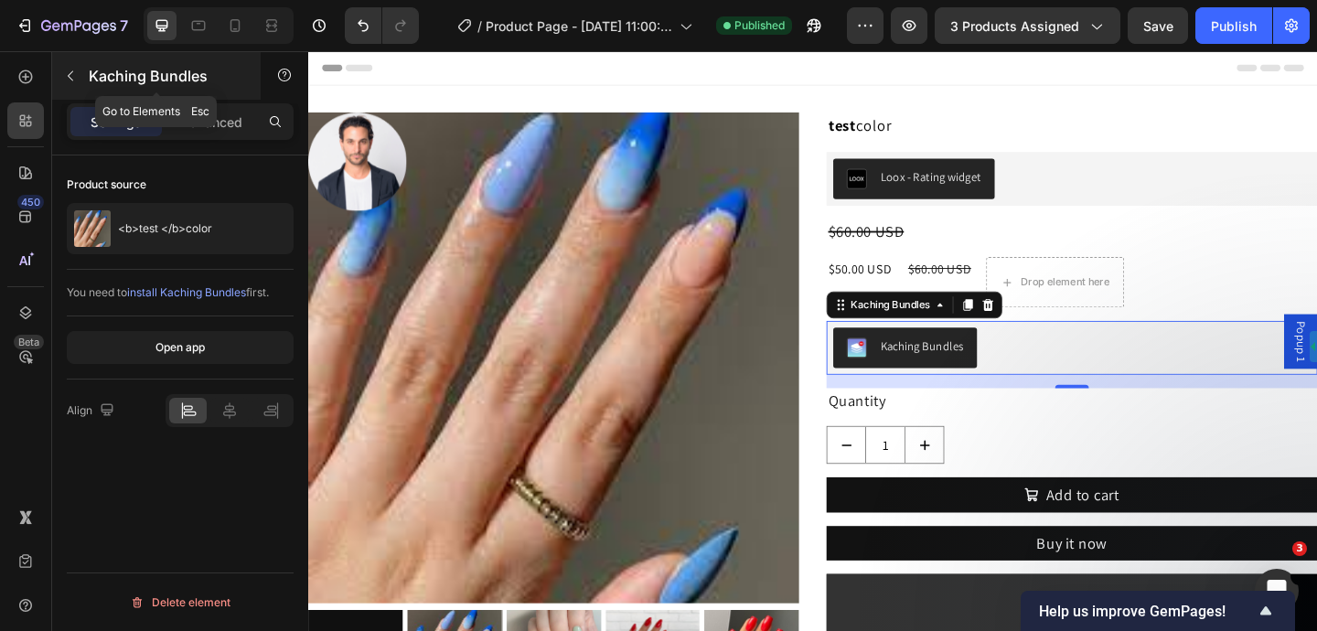
click at [69, 73] on icon "button" at bounding box center [70, 76] width 15 height 15
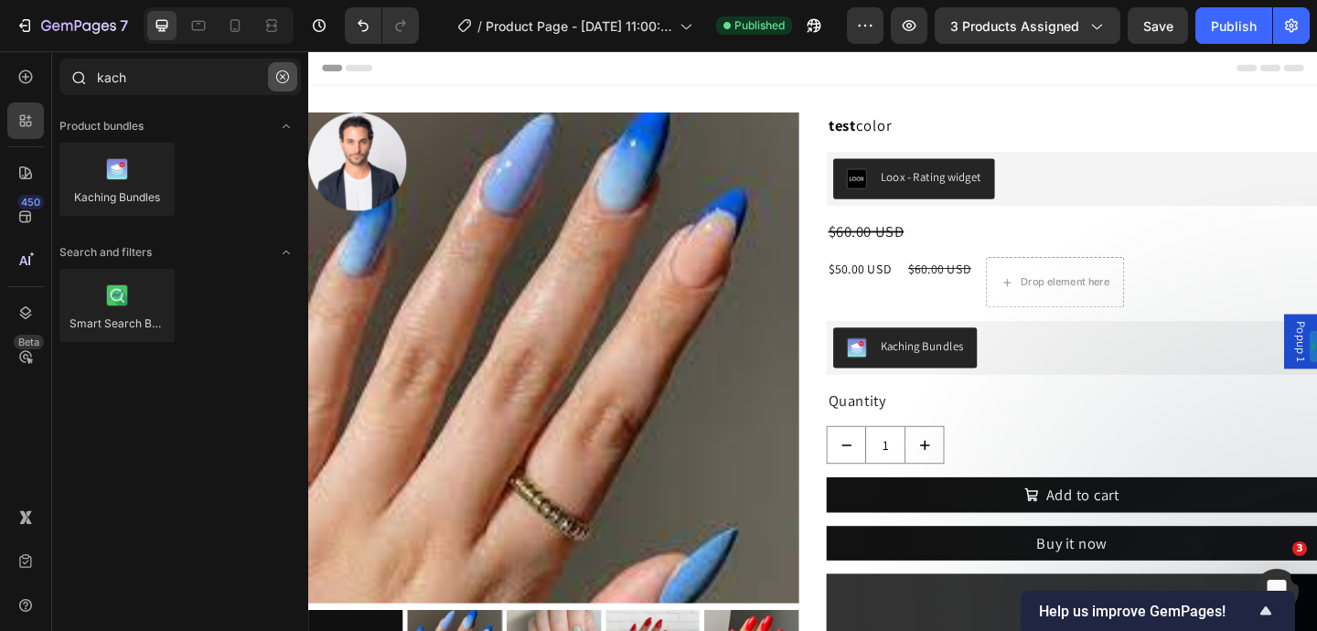
click at [283, 79] on icon "button" at bounding box center [282, 76] width 13 height 13
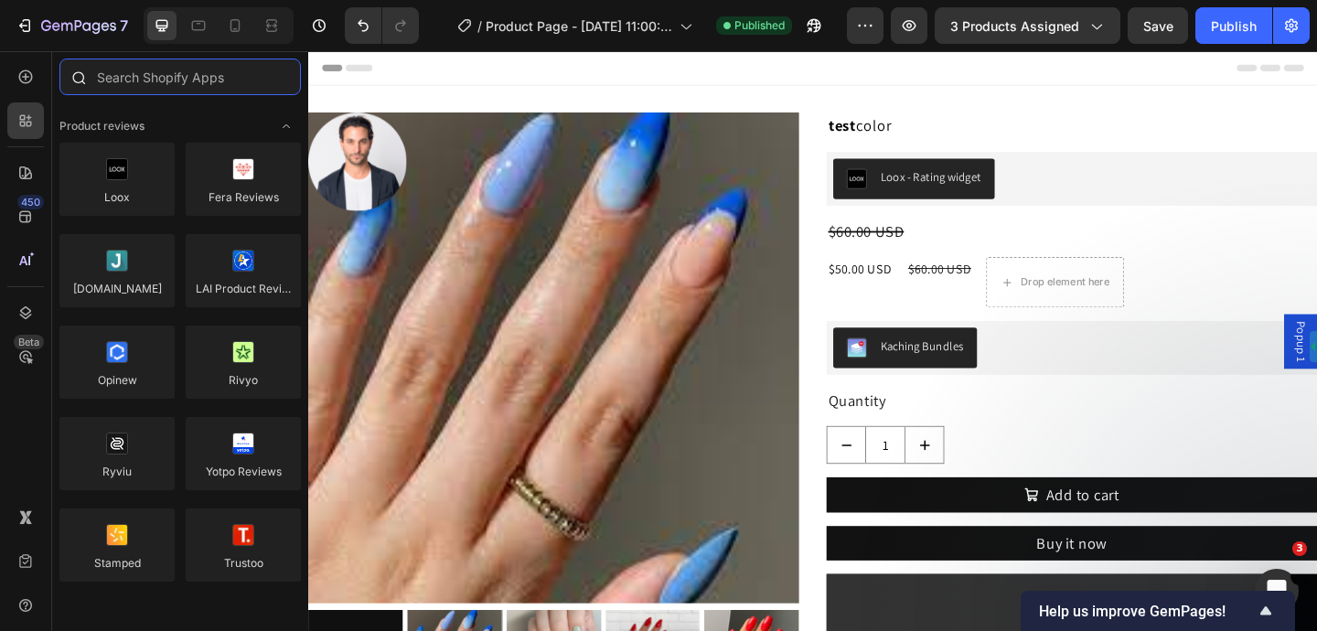
click at [200, 76] on input "text" at bounding box center [179, 77] width 241 height 37
click at [203, 75] on input "text" at bounding box center [179, 77] width 241 height 37
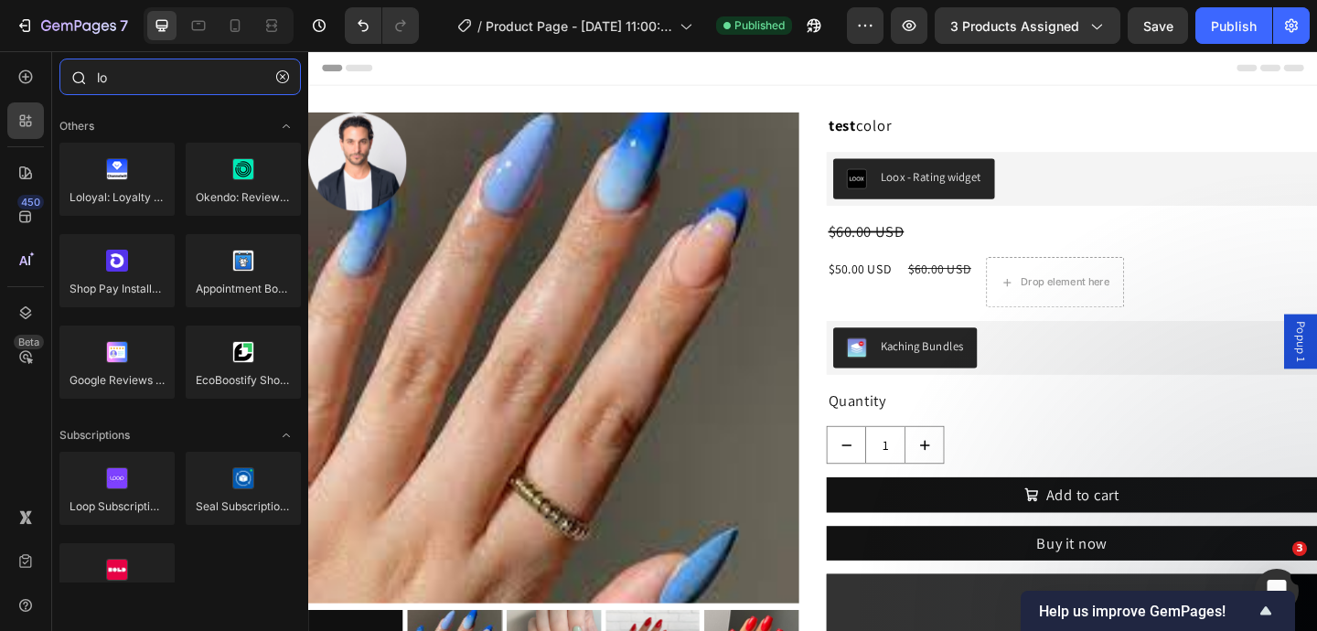
type input "l"
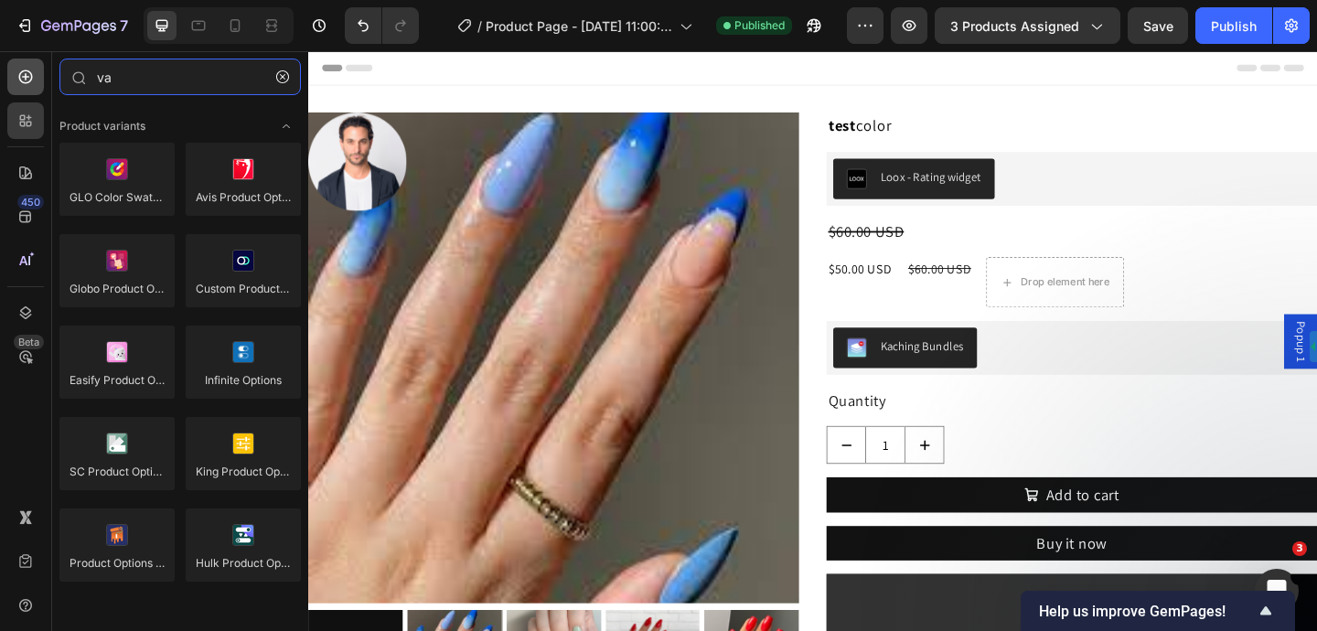
type input "va"
click at [35, 78] on div at bounding box center [25, 77] width 37 height 37
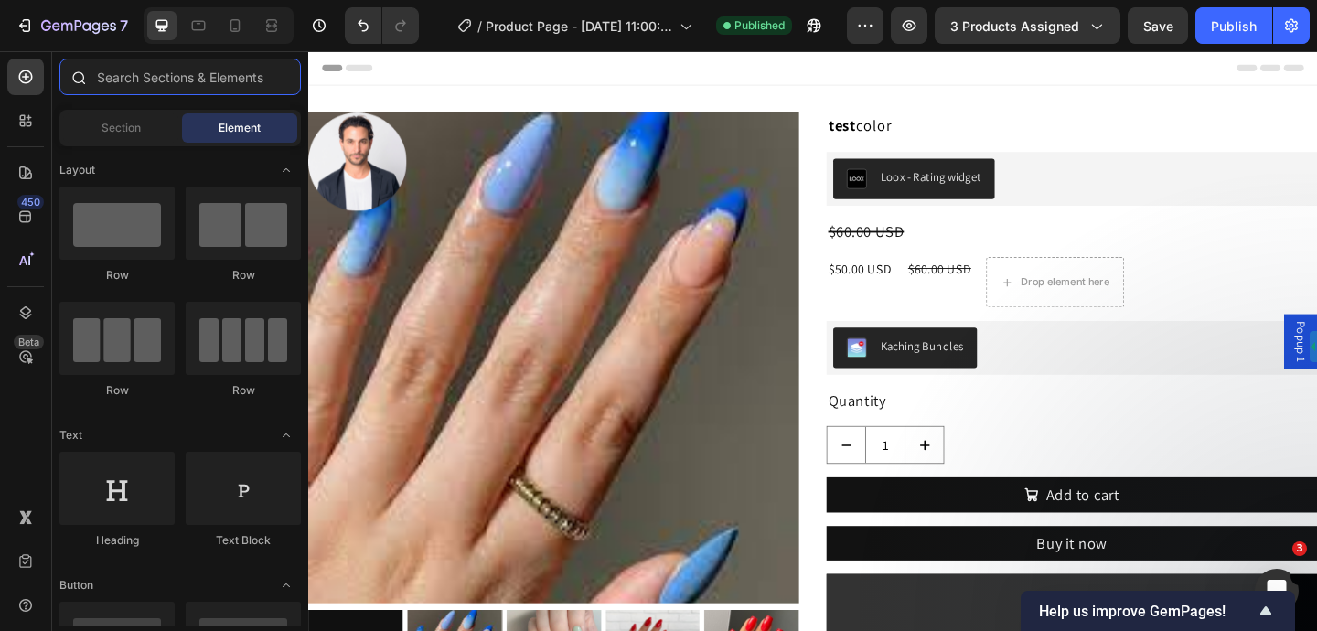
click at [133, 75] on input "text" at bounding box center [179, 77] width 241 height 37
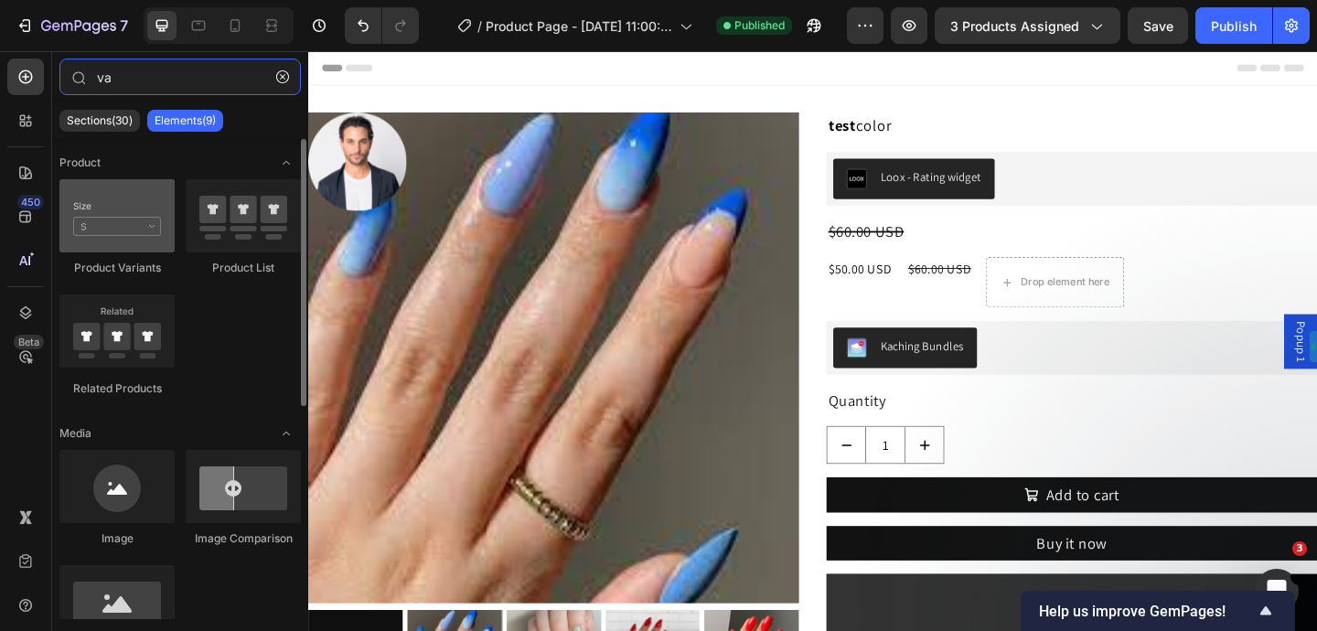
type input "va"
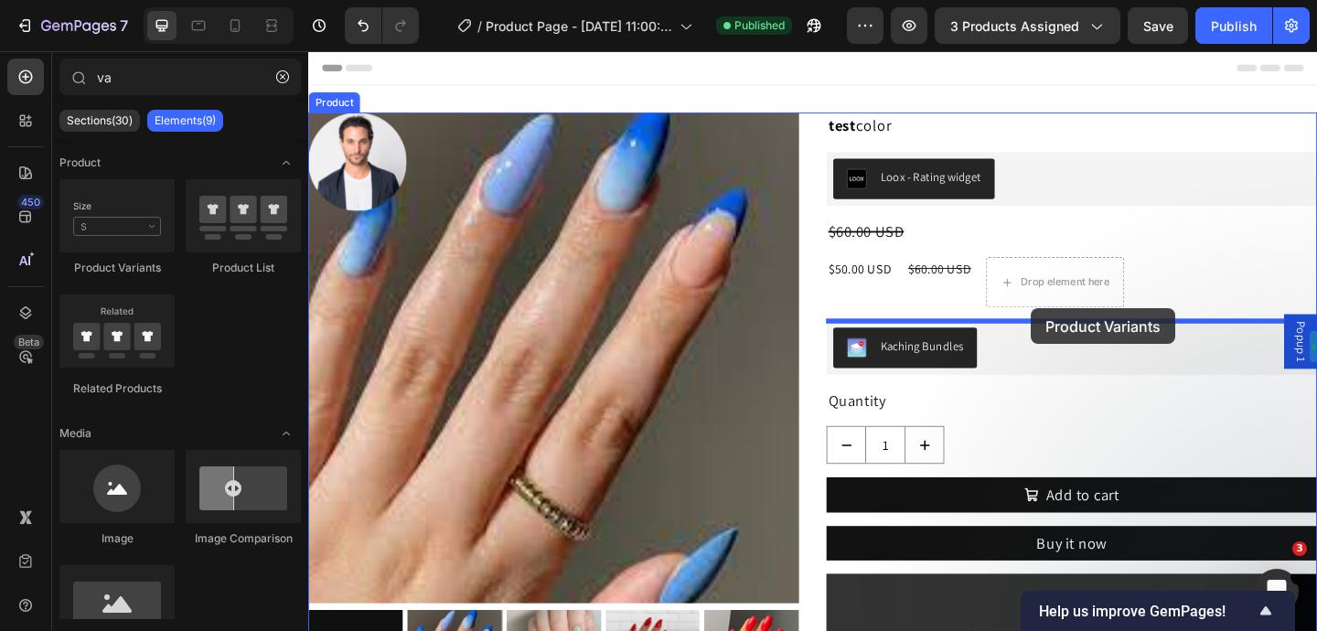
drag, startPoint x: 424, startPoint y: 273, endPoint x: 1232, endPoint y: 137, distance: 818.9
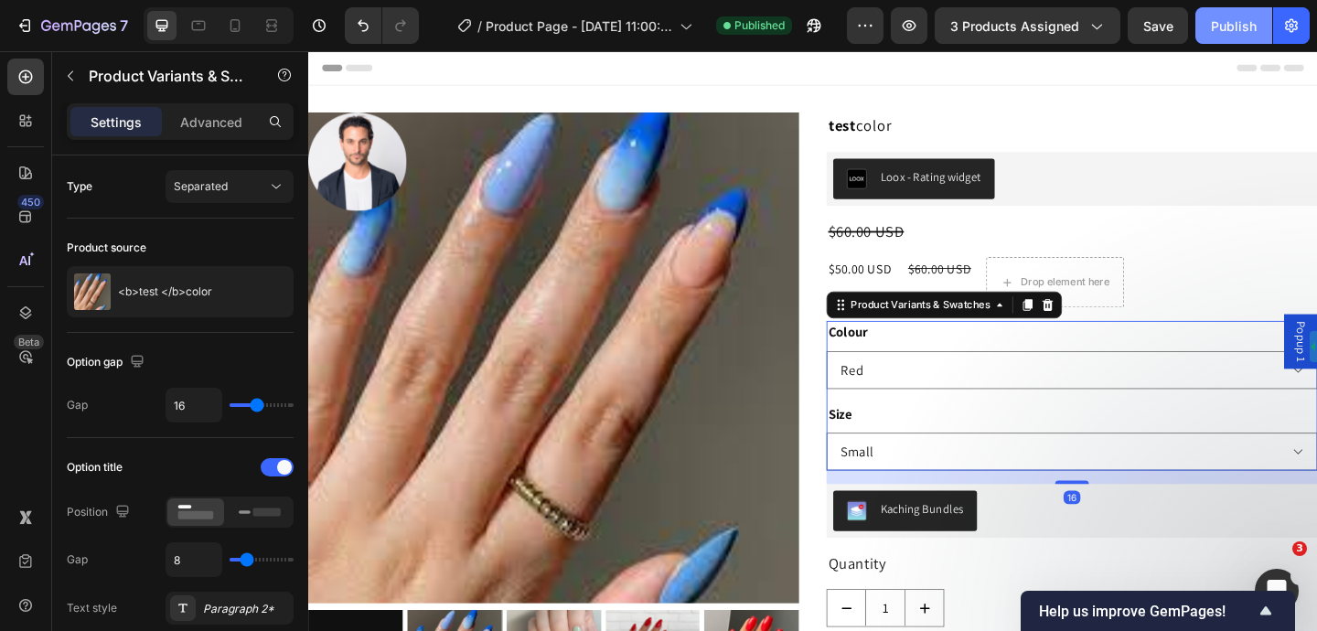
click at [1219, 35] on button "Publish" at bounding box center [1233, 25] width 77 height 37
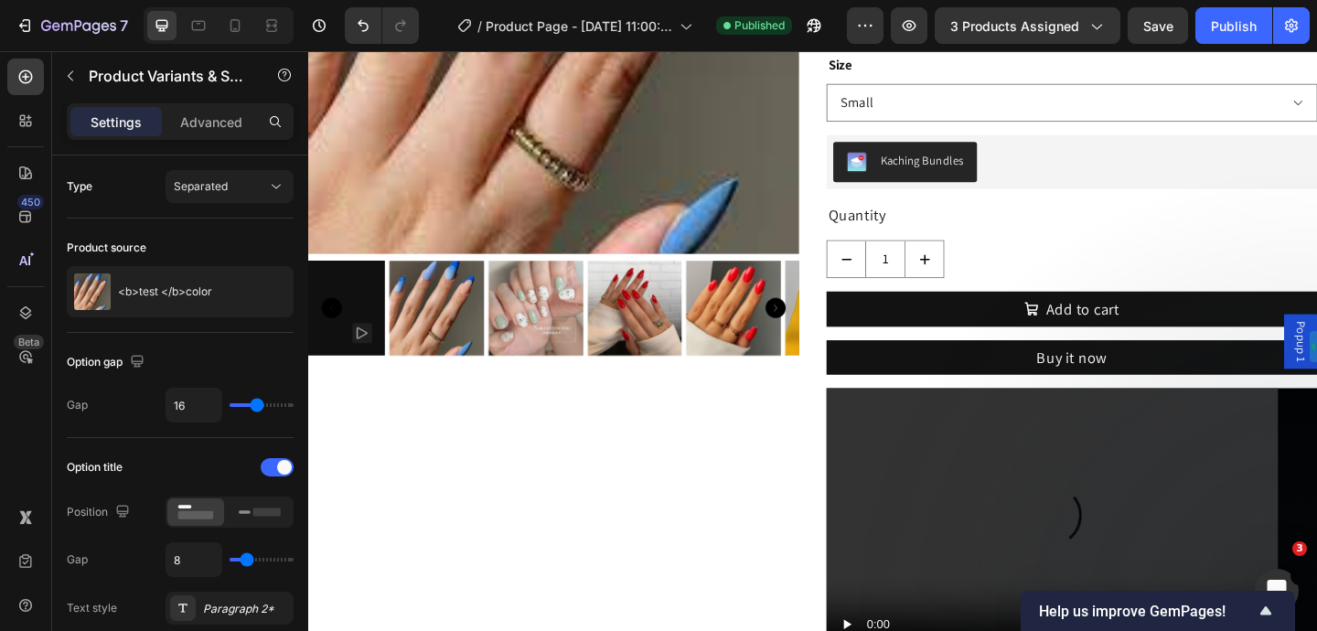
scroll to position [0, 0]
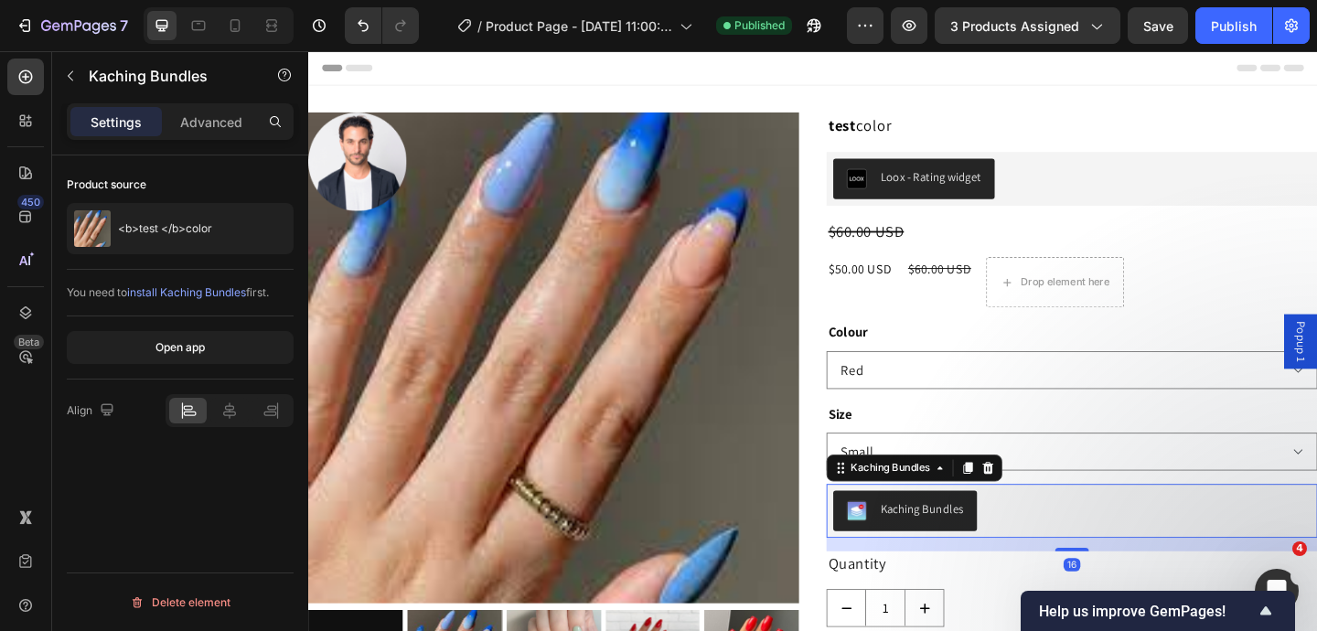
click at [951, 519] on div "test color Product Title Loox - Rating widget Loox $60.00 USD Compare Price Com…" at bounding box center [1138, 607] width 534 height 979
click at [1045, 504] on icon at bounding box center [1048, 504] width 12 height 13
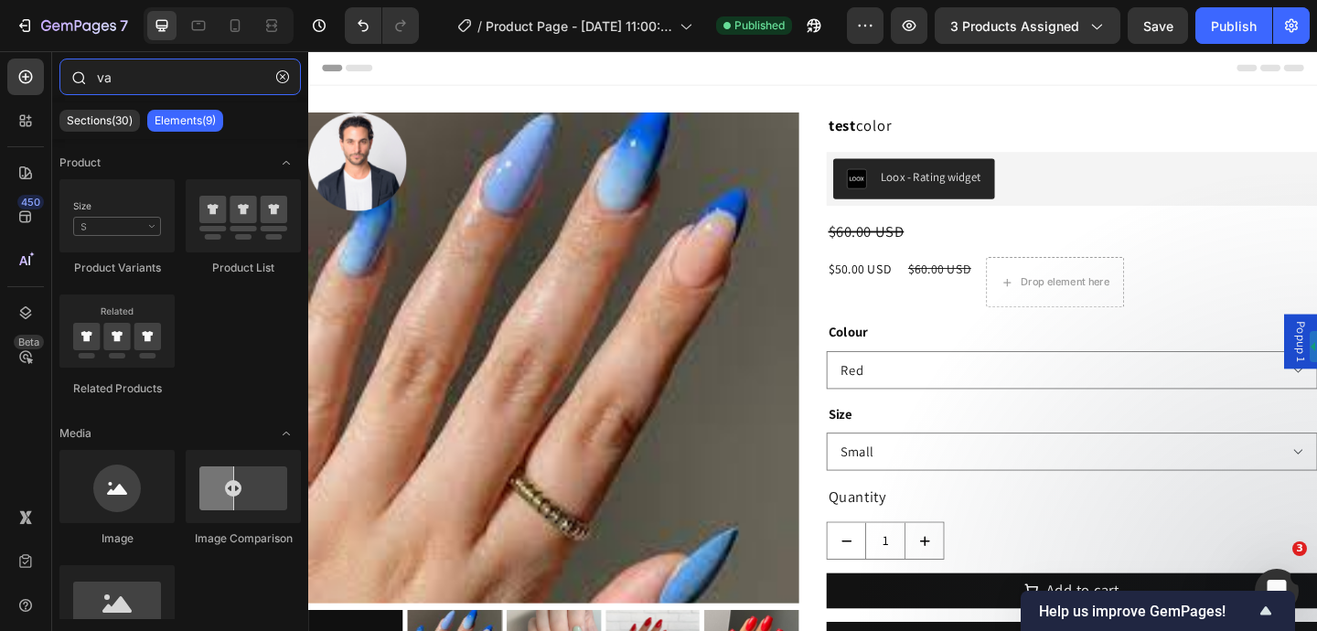
click at [162, 66] on input "va" at bounding box center [179, 77] width 241 height 37
click at [283, 75] on icon "button" at bounding box center [282, 76] width 13 height 13
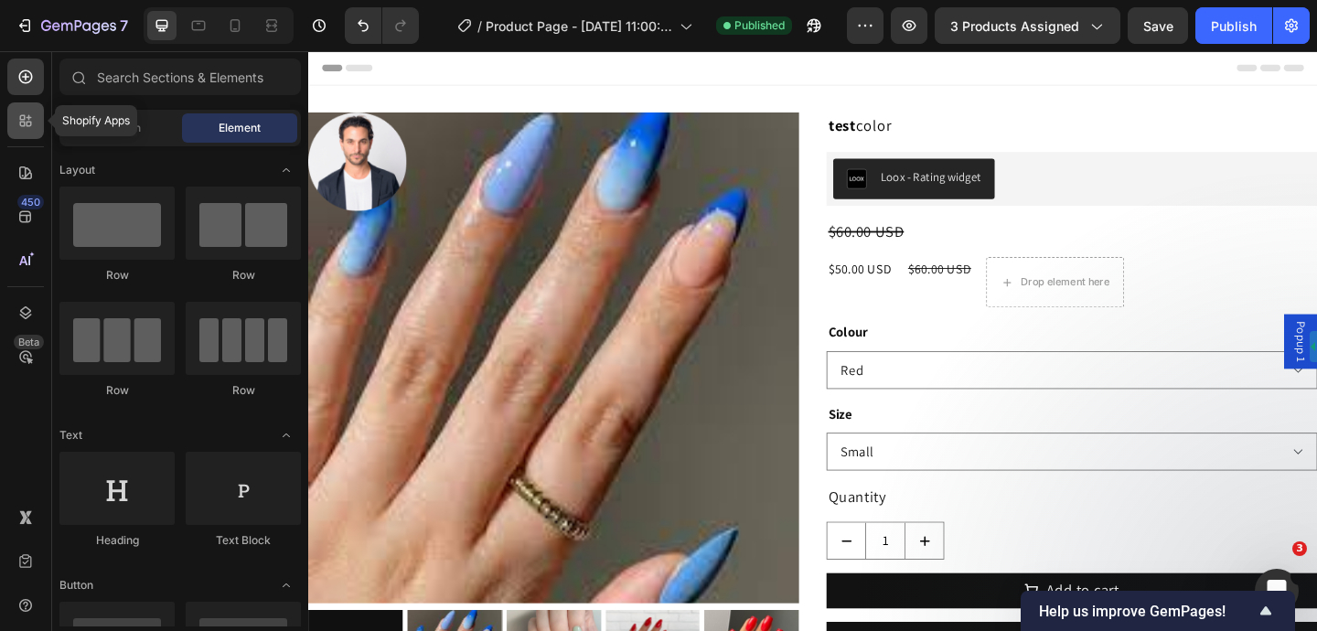
click at [26, 123] on icon at bounding box center [25, 121] width 18 height 18
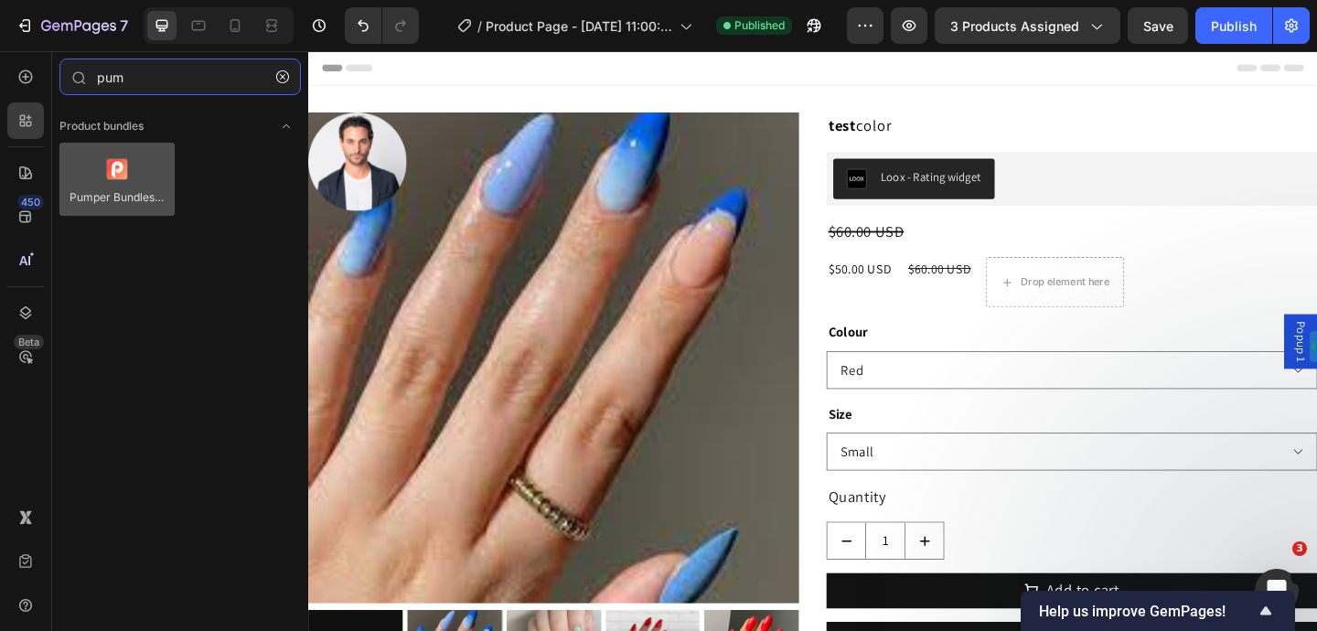
type input "pum"
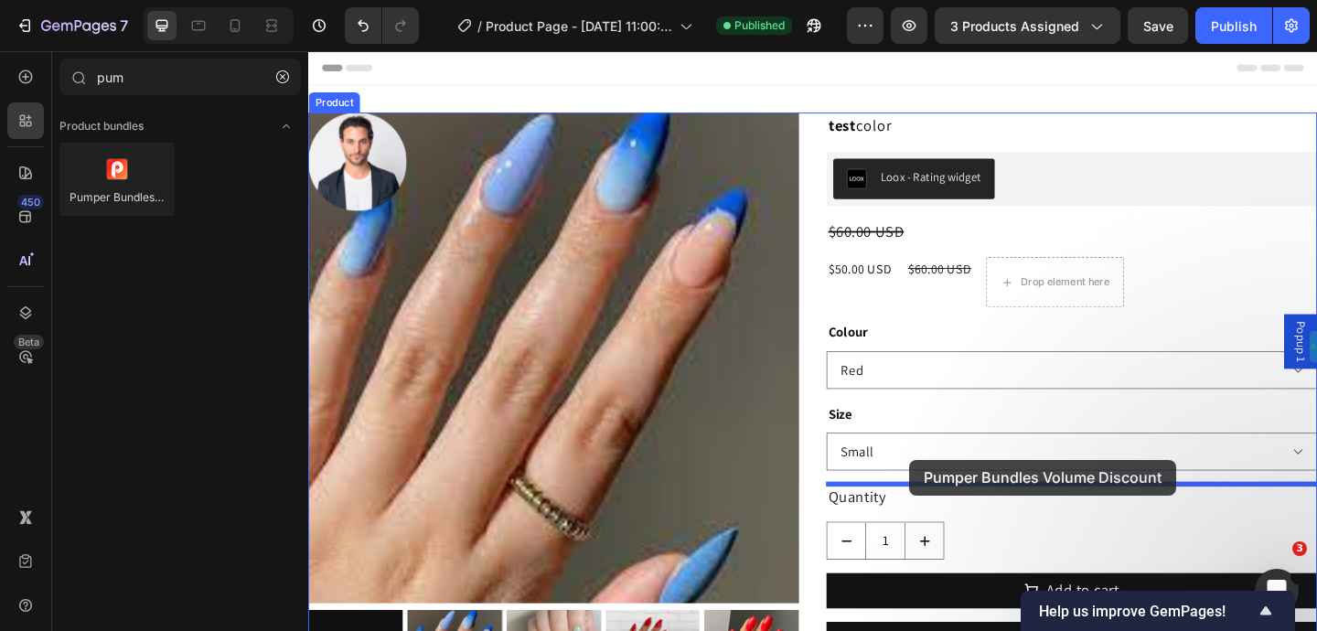
drag, startPoint x: 574, startPoint y: 259, endPoint x: 963, endPoint y: 497, distance: 455.6
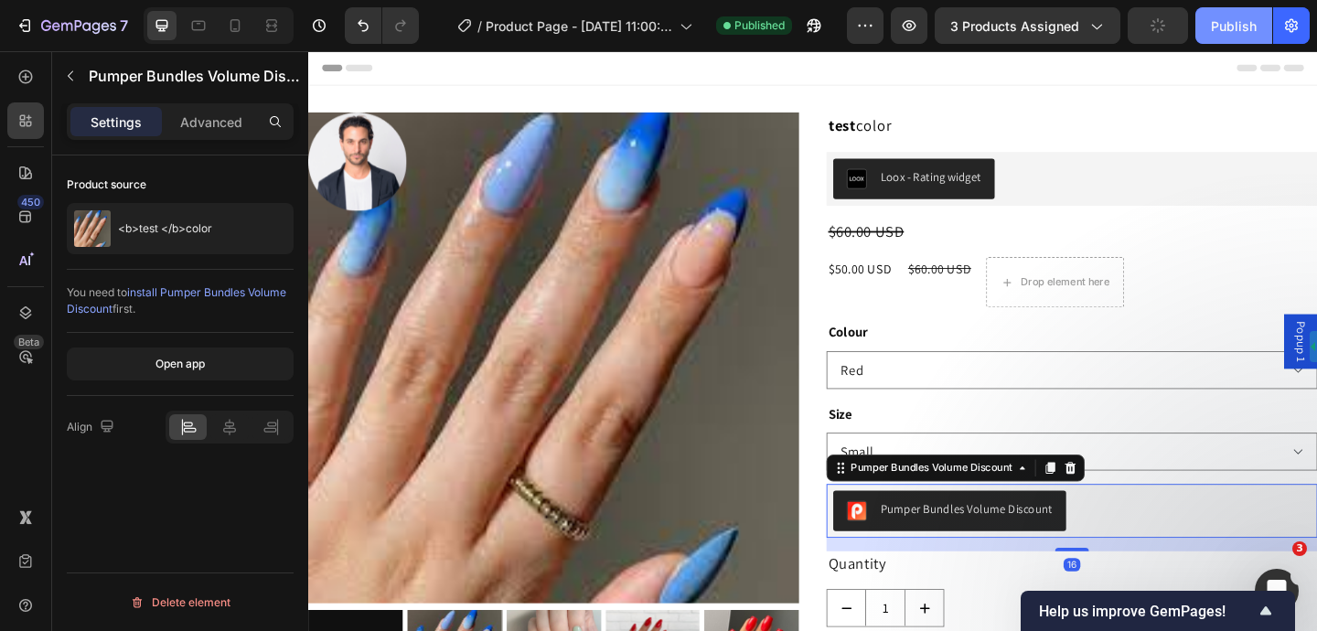
click at [1224, 28] on div "Publish" at bounding box center [1234, 25] width 46 height 19
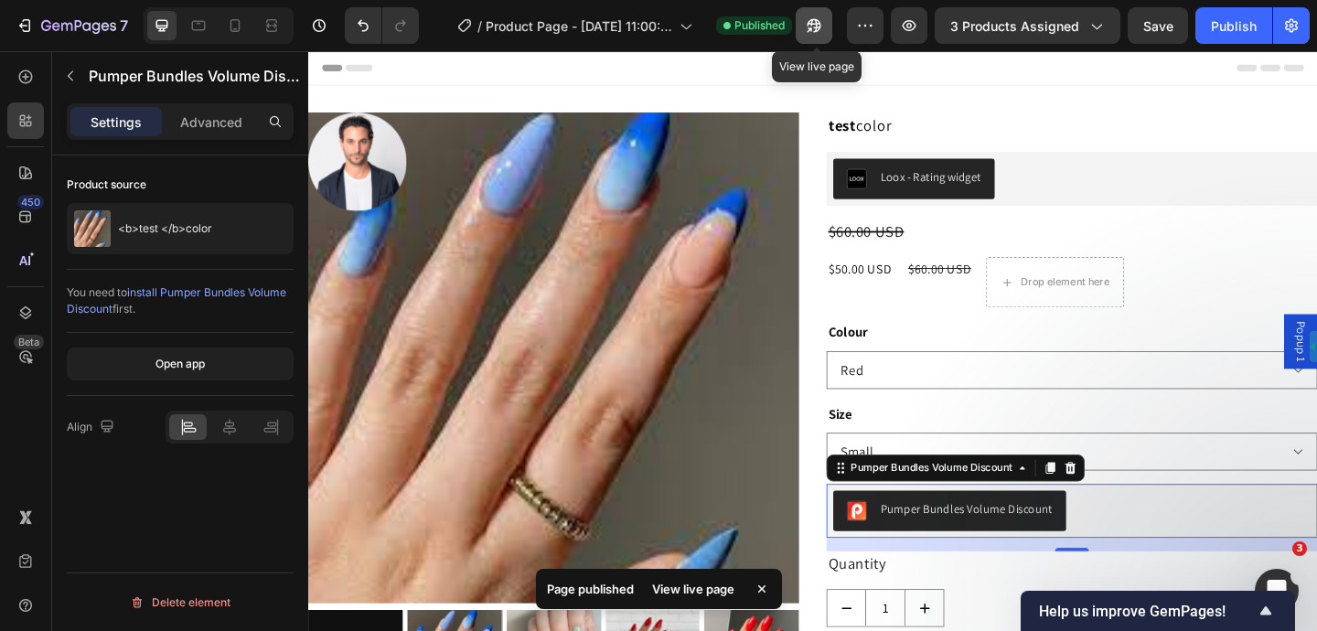
click at [823, 31] on icon "button" at bounding box center [814, 25] width 18 height 18
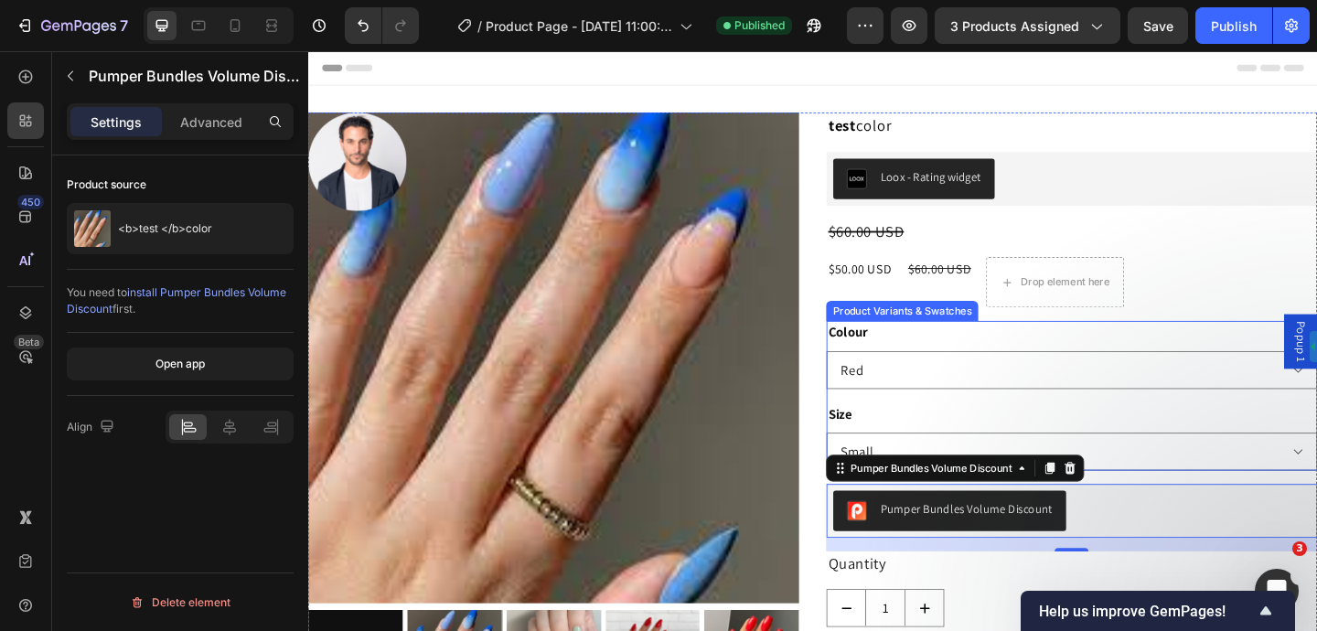
click at [935, 354] on div "Colour Red yellow Blue" at bounding box center [1138, 382] width 534 height 74
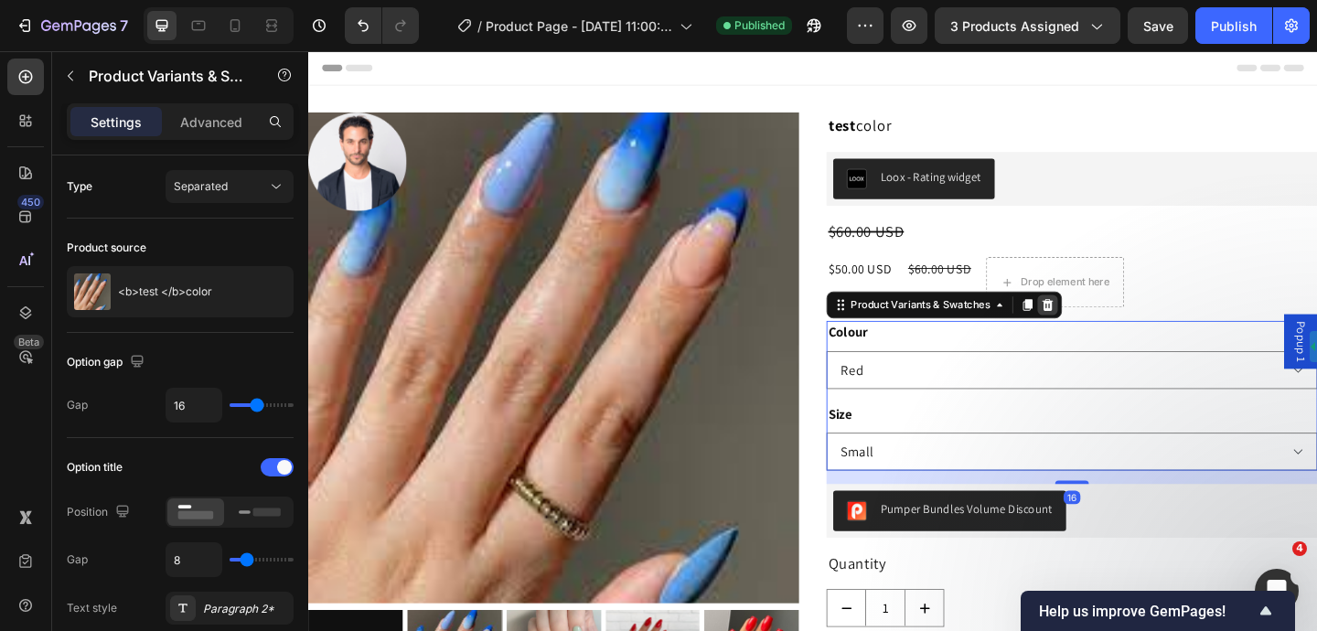
click at [1112, 336] on div at bounding box center [1112, 327] width 22 height 22
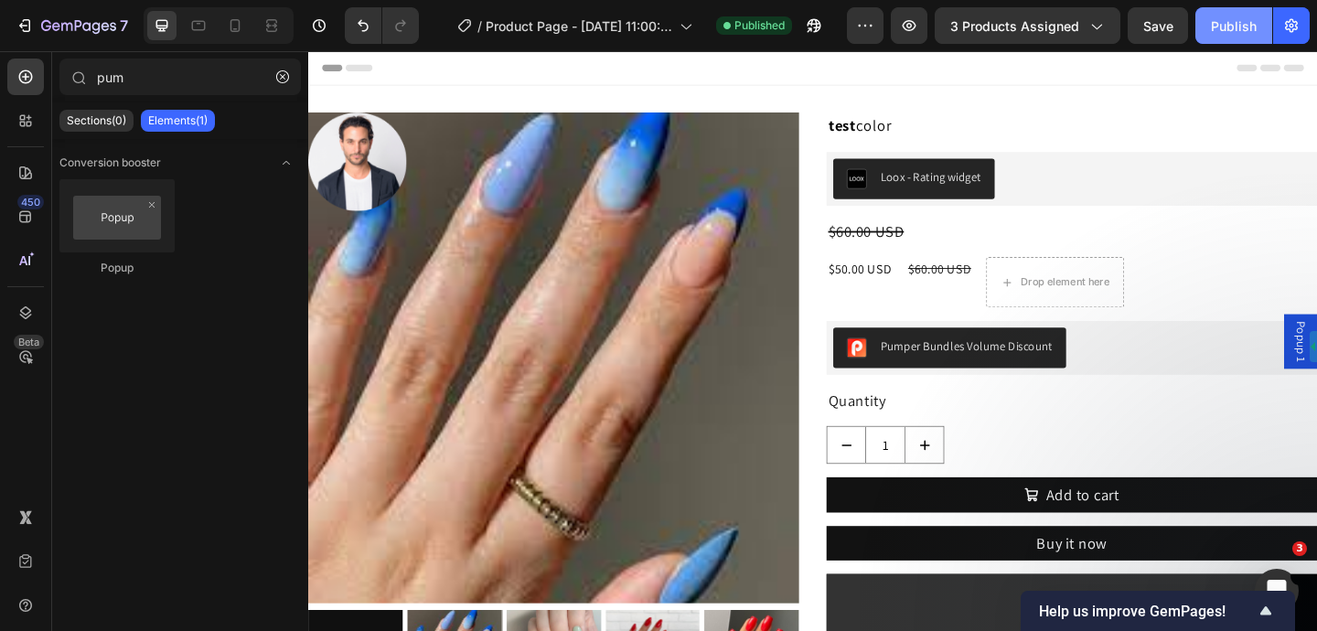
click at [1217, 30] on div "Publish" at bounding box center [1234, 25] width 46 height 19
click at [282, 83] on button "button" at bounding box center [282, 76] width 29 height 29
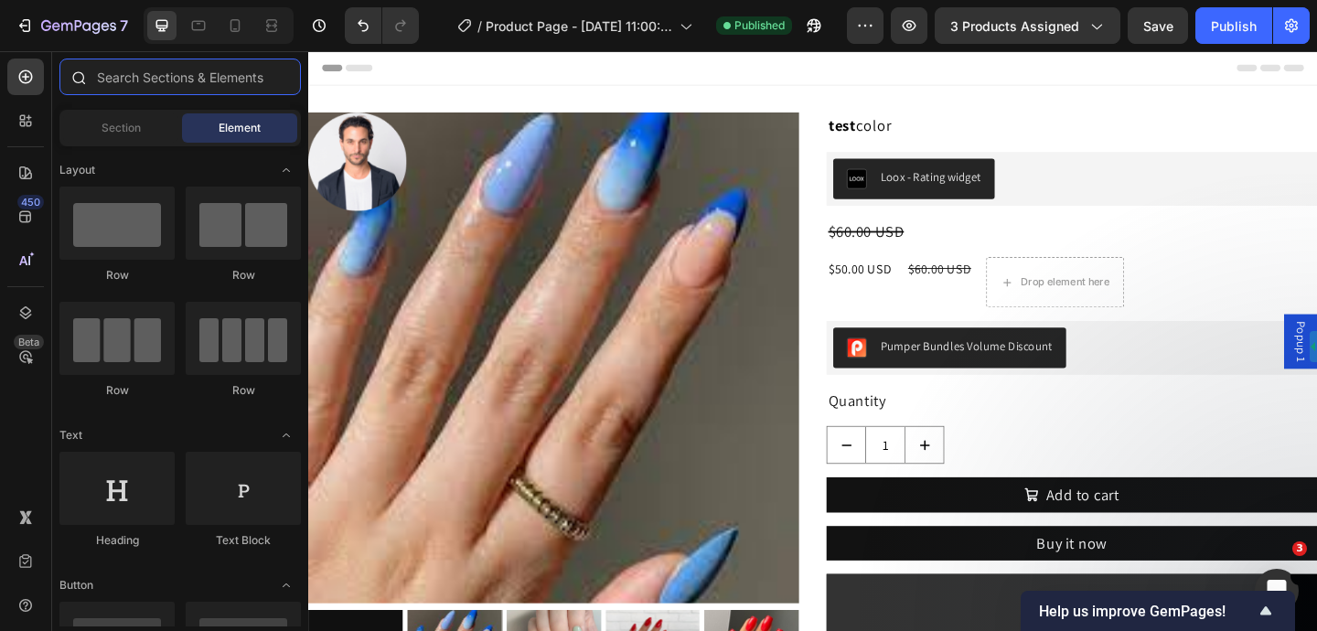
click at [187, 80] on input "text" at bounding box center [179, 77] width 241 height 37
click at [25, 120] on icon at bounding box center [25, 121] width 18 height 18
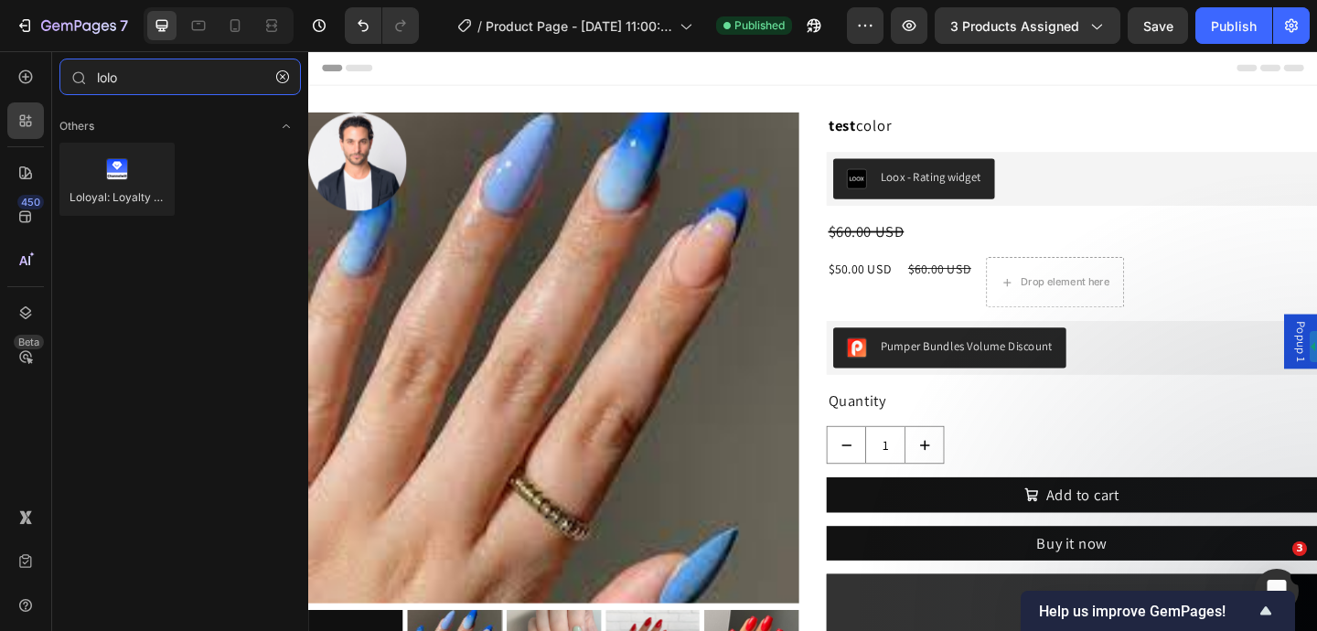
type input "lolo"
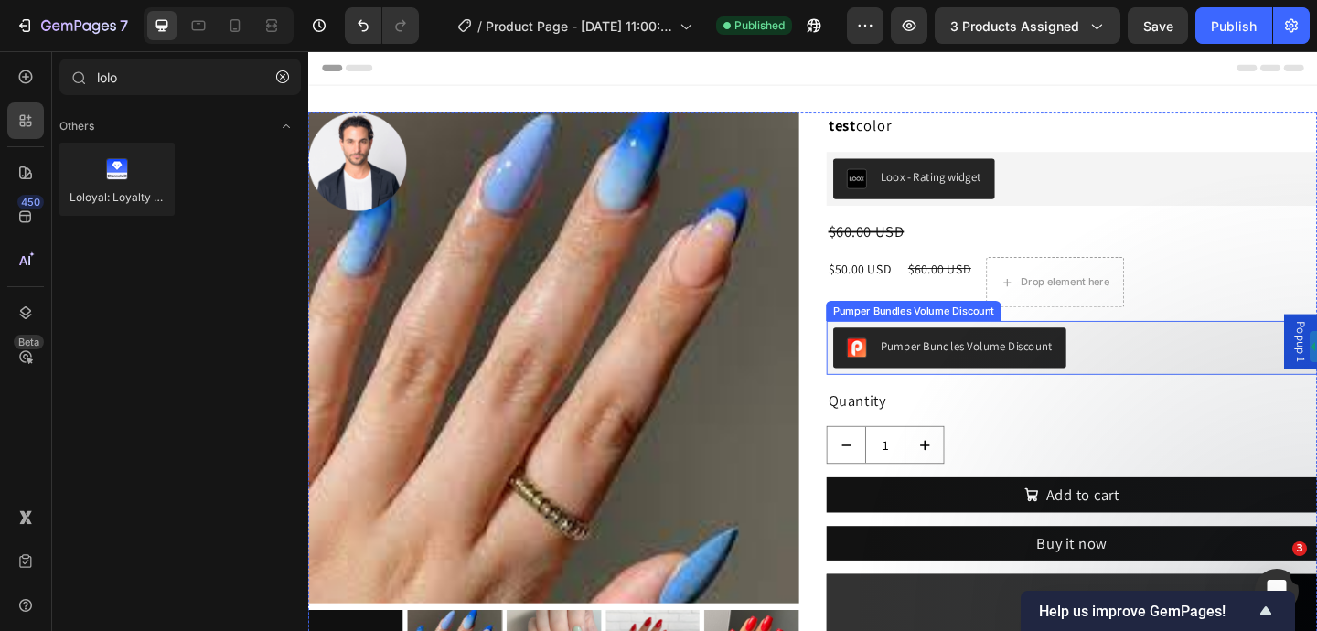
click at [1059, 351] on div "Pumper Bundles Volume Discount" at bounding box center [1138, 374] width 534 height 59
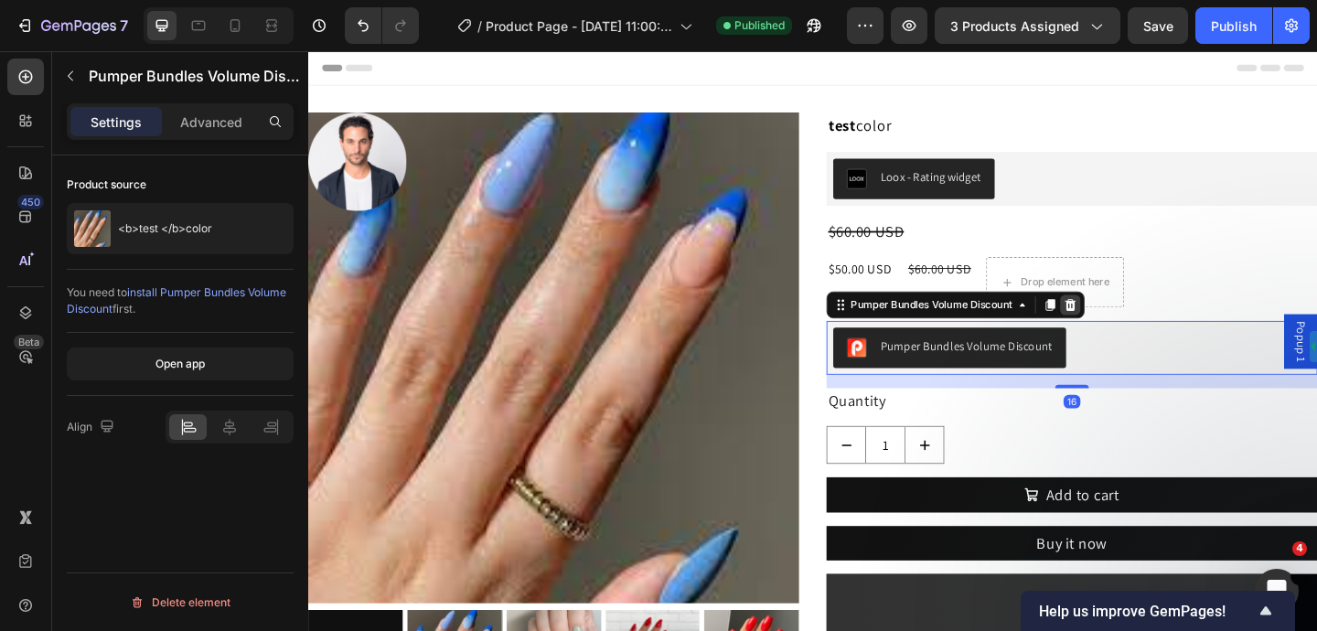
click at [1138, 329] on icon at bounding box center [1137, 327] width 12 height 13
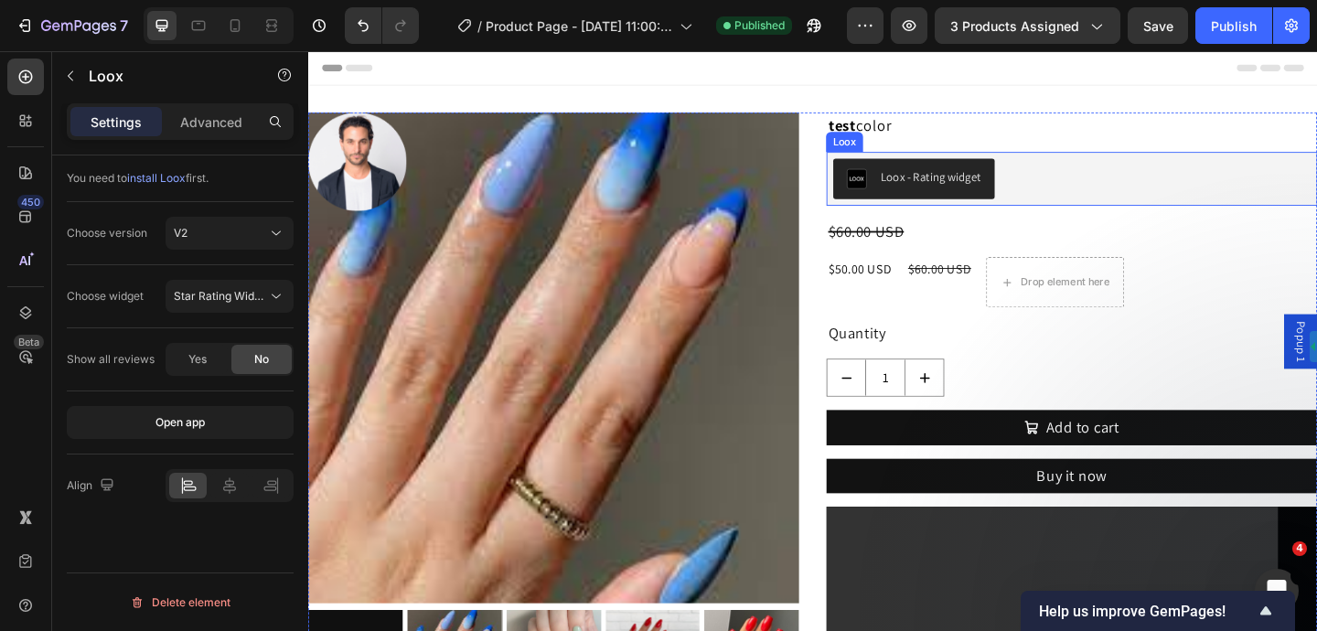
click at [1074, 198] on div "Loox - Rating widget" at bounding box center [1138, 190] width 519 height 44
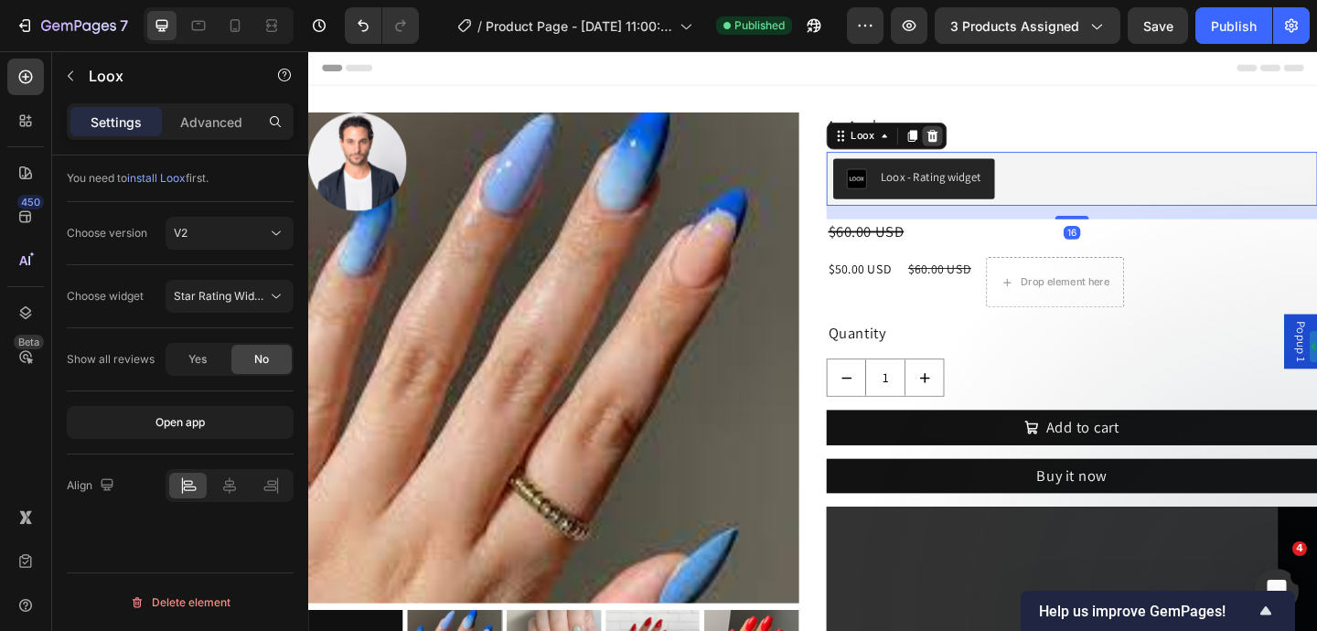
click at [987, 144] on icon at bounding box center [987, 143] width 12 height 13
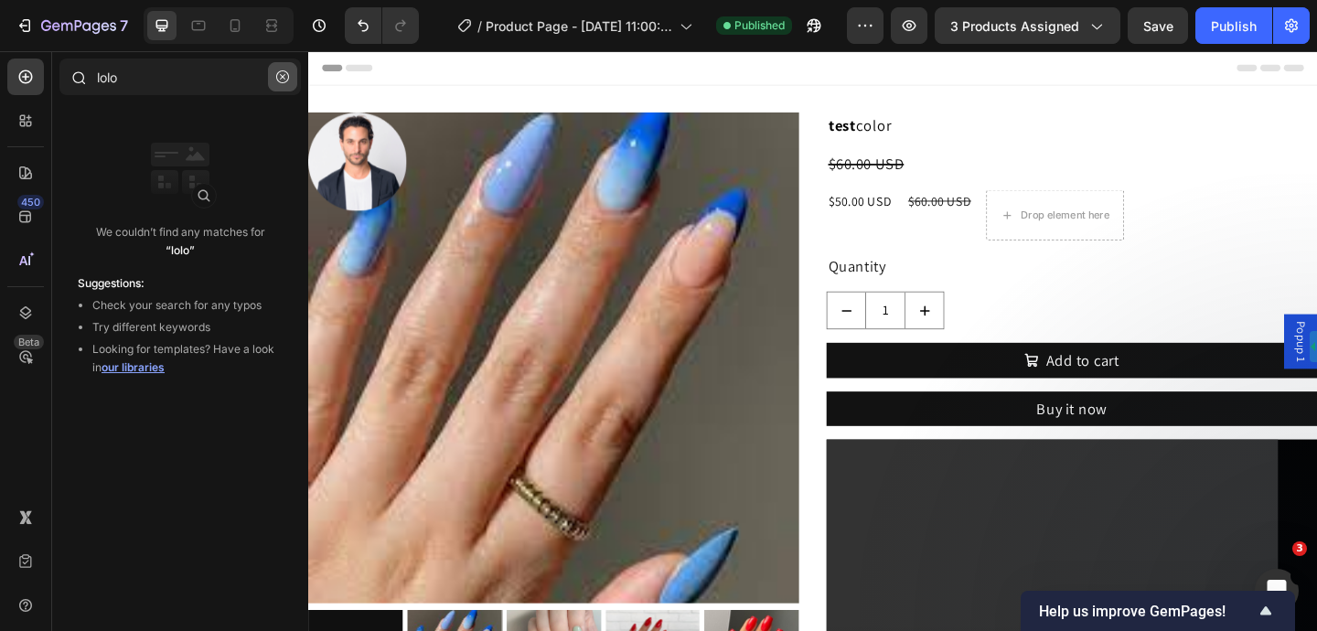
click at [283, 78] on icon "button" at bounding box center [282, 76] width 13 height 13
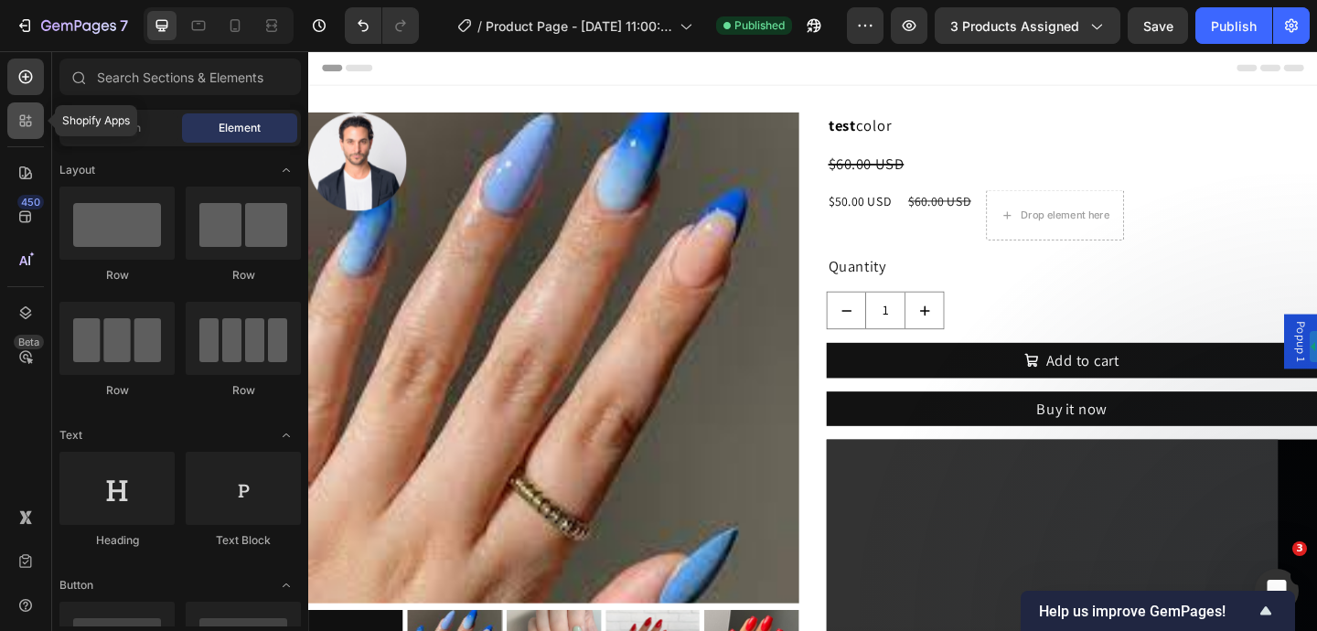
click at [30, 117] on icon at bounding box center [29, 117] width 5 height 5
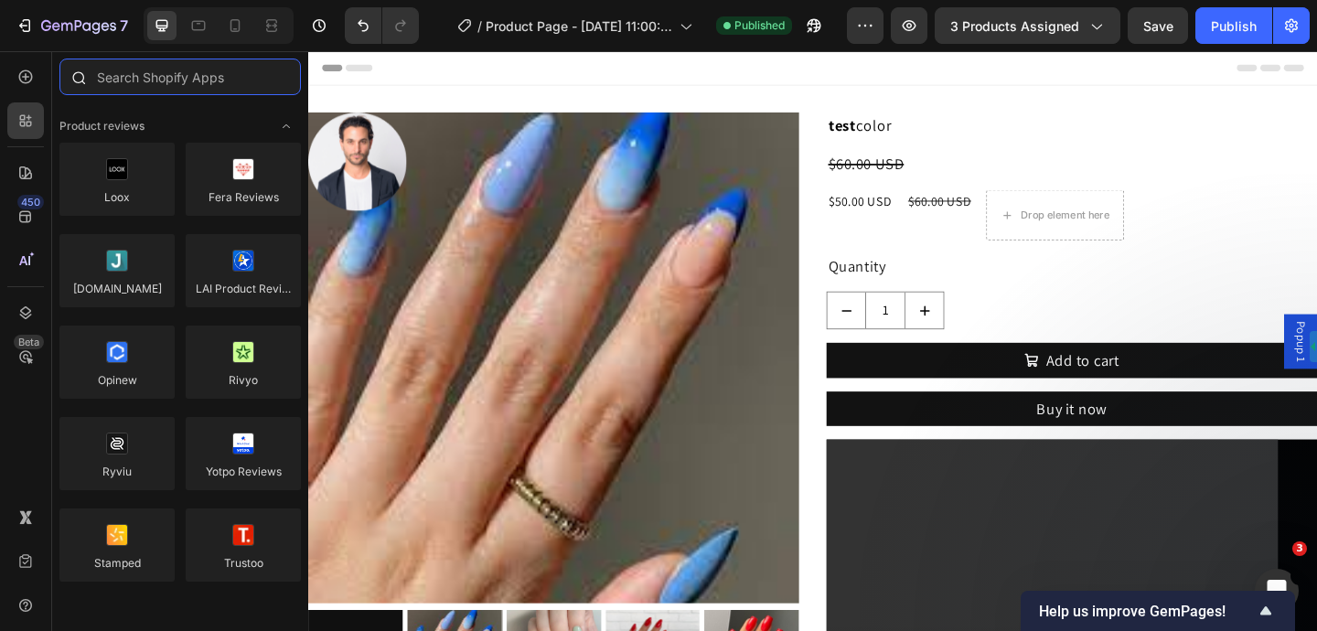
click at [158, 87] on input "text" at bounding box center [179, 77] width 241 height 37
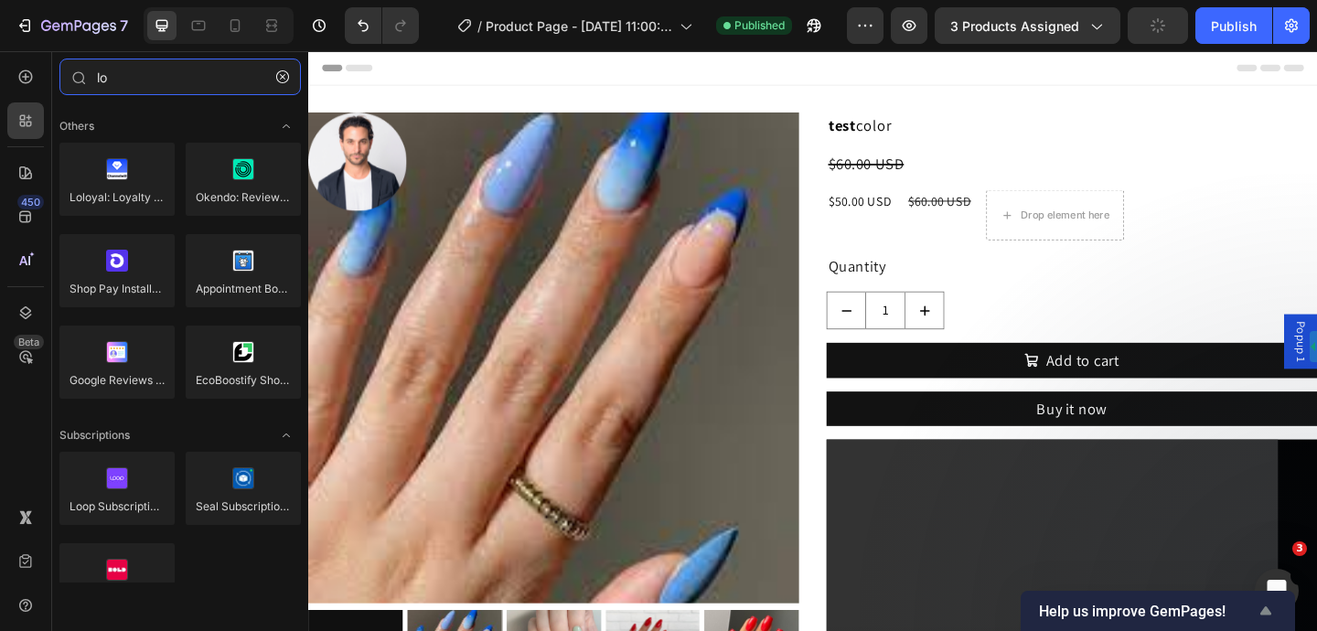
type input "lo"
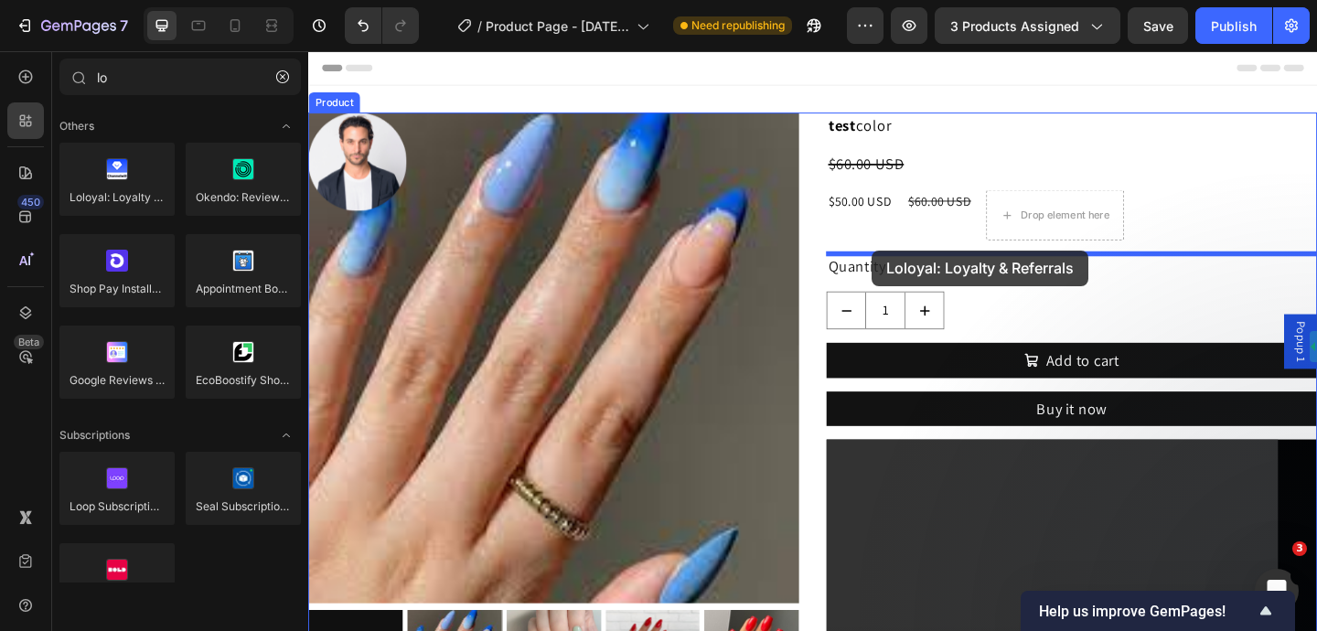
drag, startPoint x: 390, startPoint y: 193, endPoint x: 922, endPoint y: 267, distance: 536.4
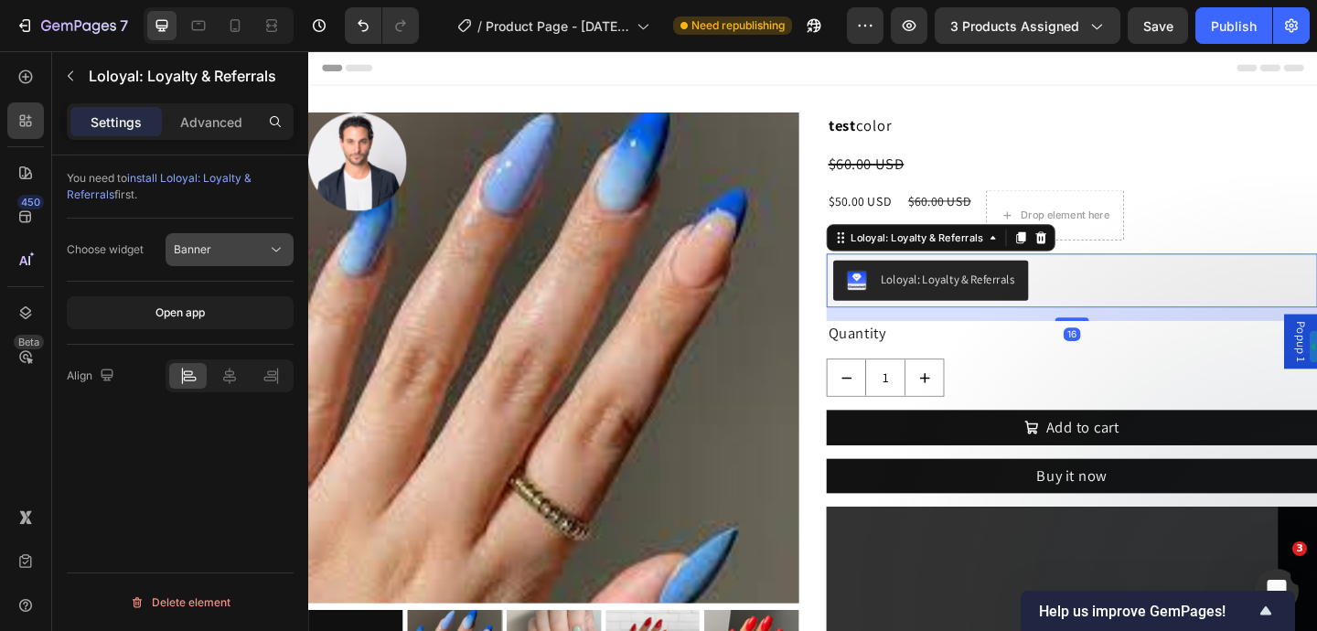
click at [251, 233] on button "Banner" at bounding box center [230, 249] width 128 height 33
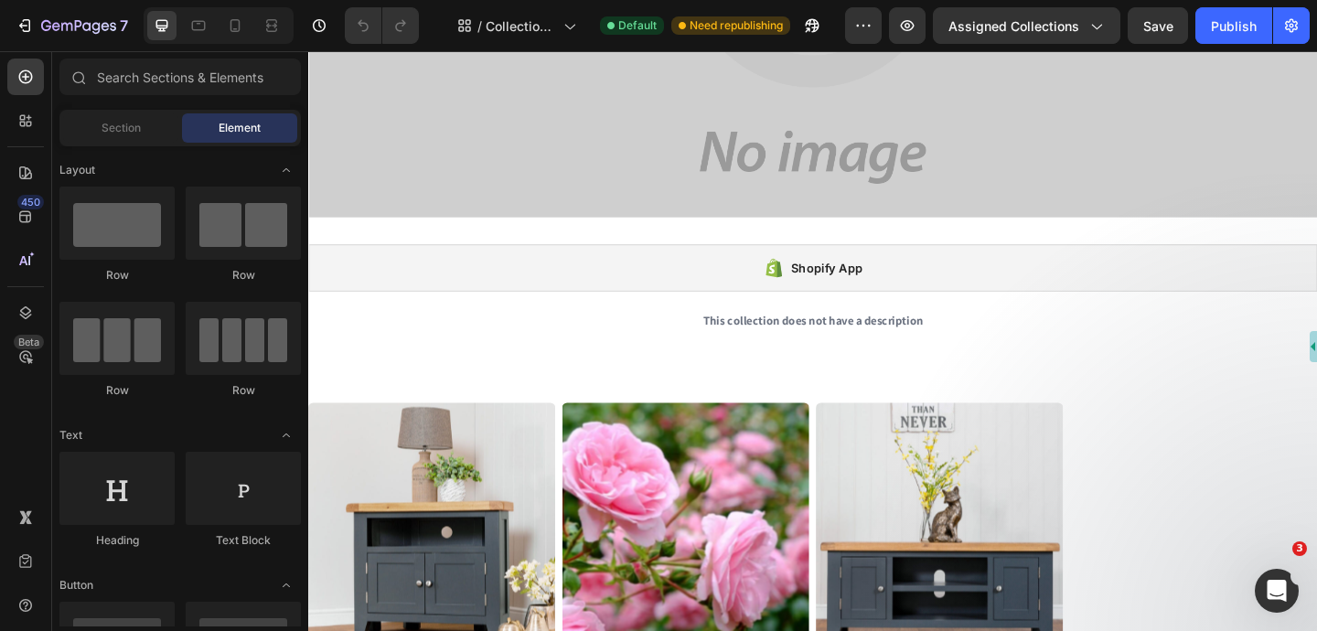
scroll to position [300, 0]
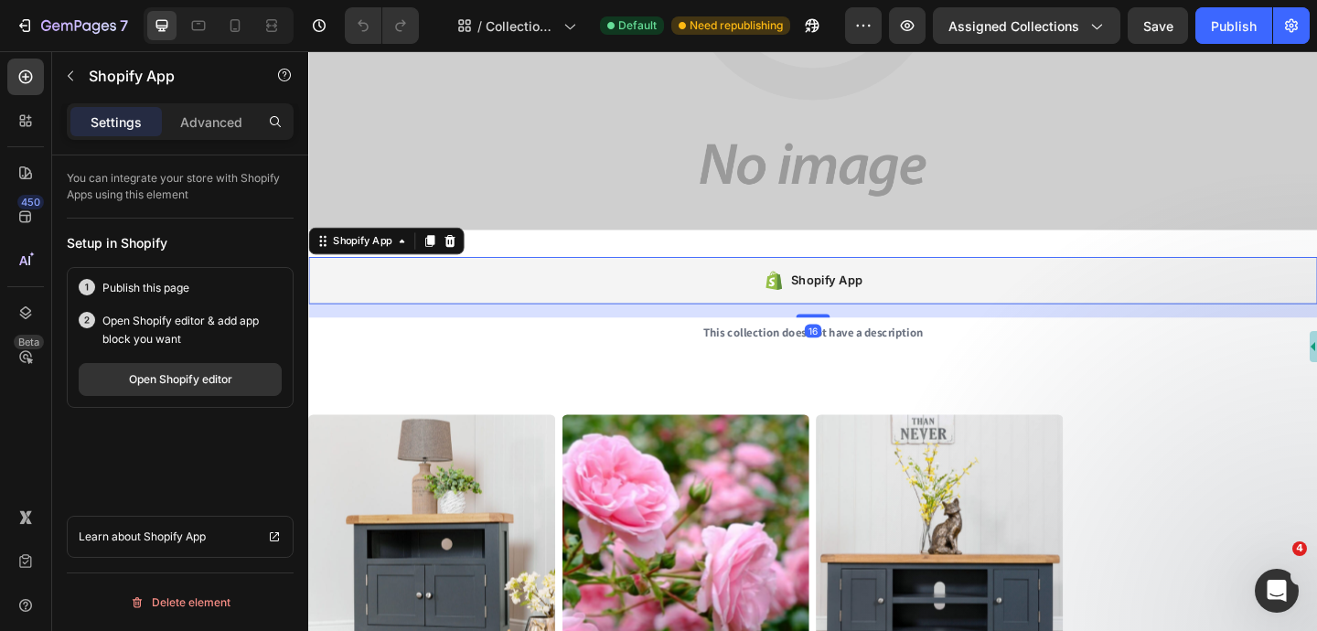
click at [889, 293] on div "Shopify App" at bounding box center [872, 301] width 78 height 22
click at [463, 261] on icon at bounding box center [462, 257] width 12 height 13
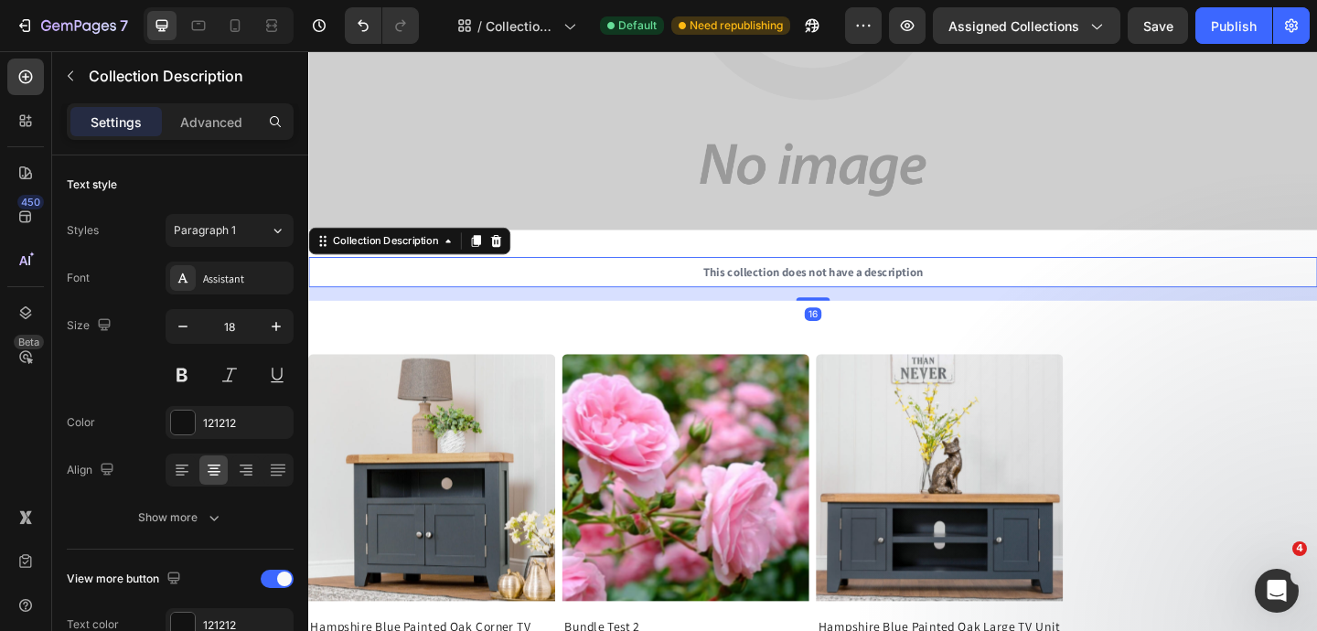
click at [474, 294] on div "This collection does not have a description" at bounding box center [856, 291] width 1097 height 33
click at [517, 260] on icon at bounding box center [513, 257] width 12 height 13
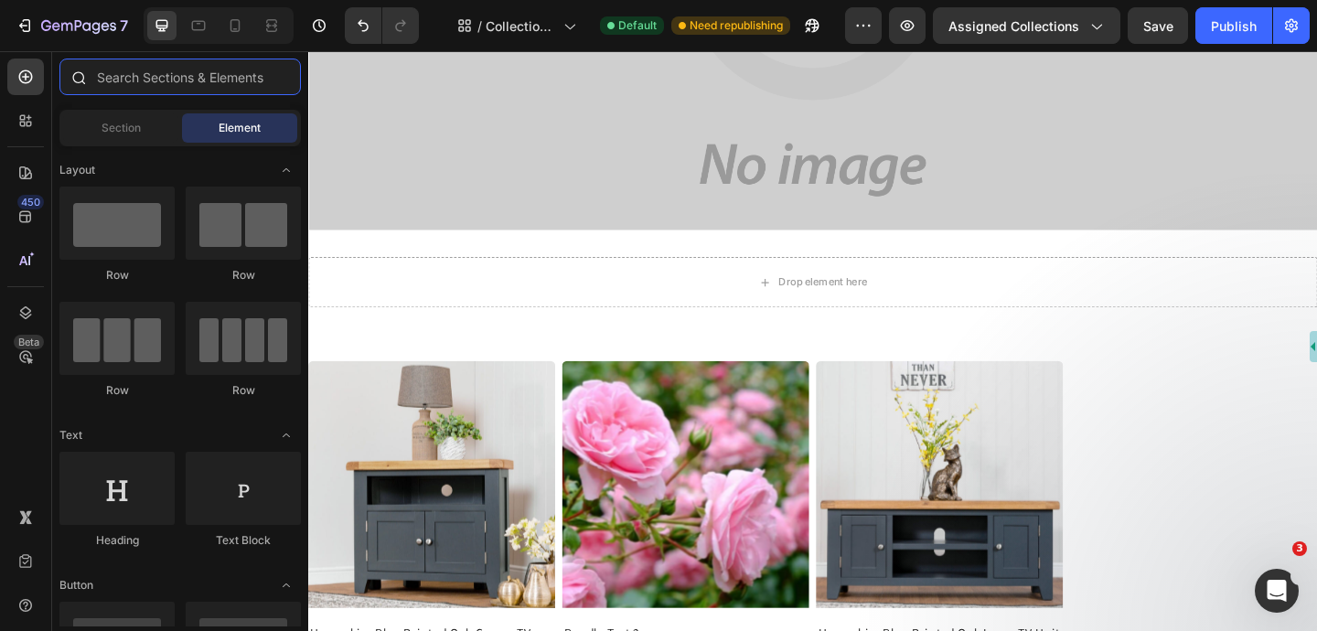
click at [115, 80] on input "text" at bounding box center [179, 77] width 241 height 37
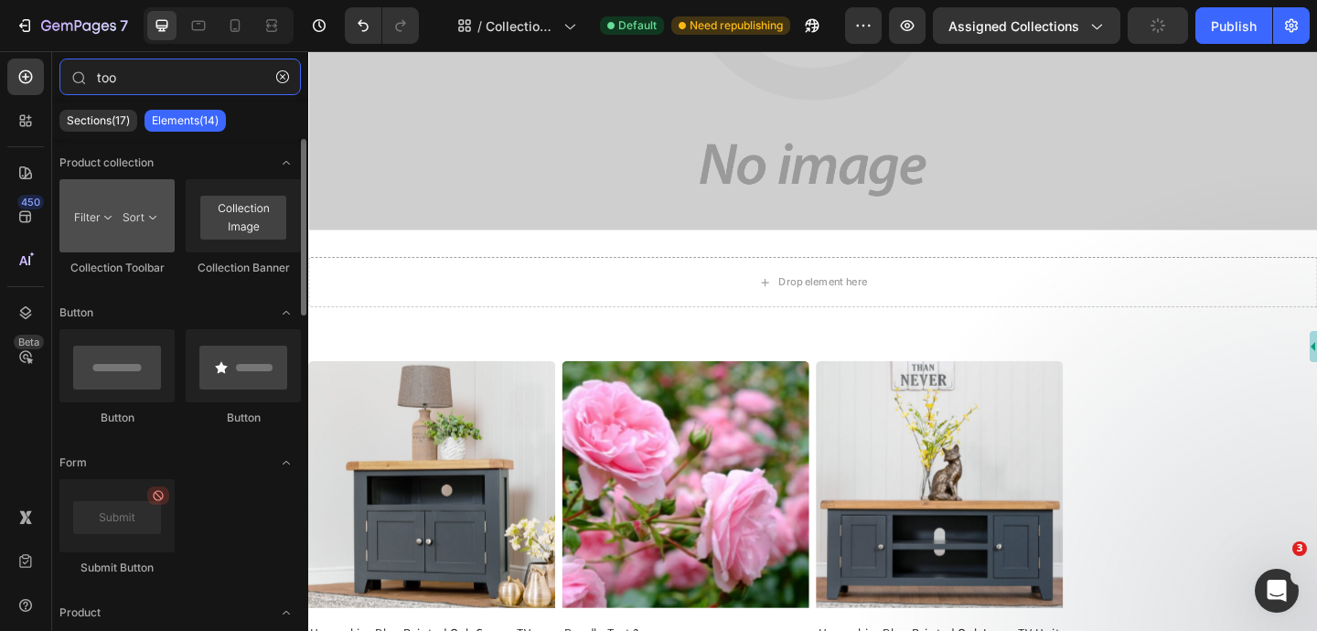
type input "too"
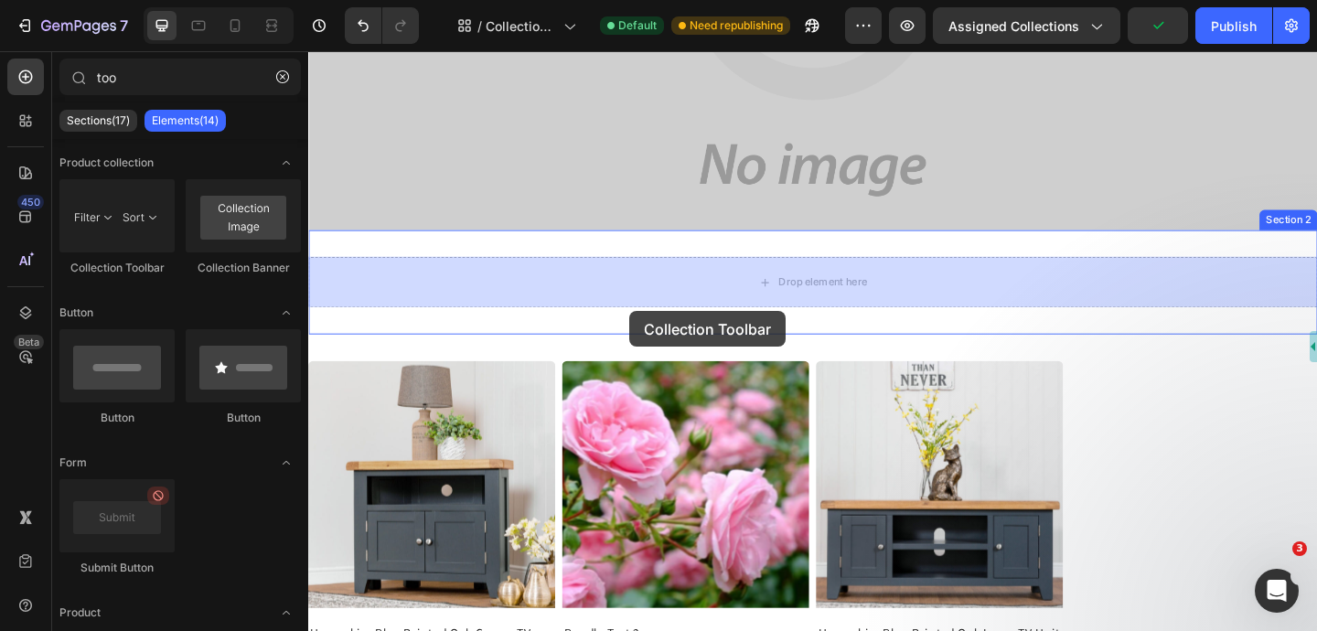
drag, startPoint x: 404, startPoint y: 273, endPoint x: 657, endPoint y: 334, distance: 260.4
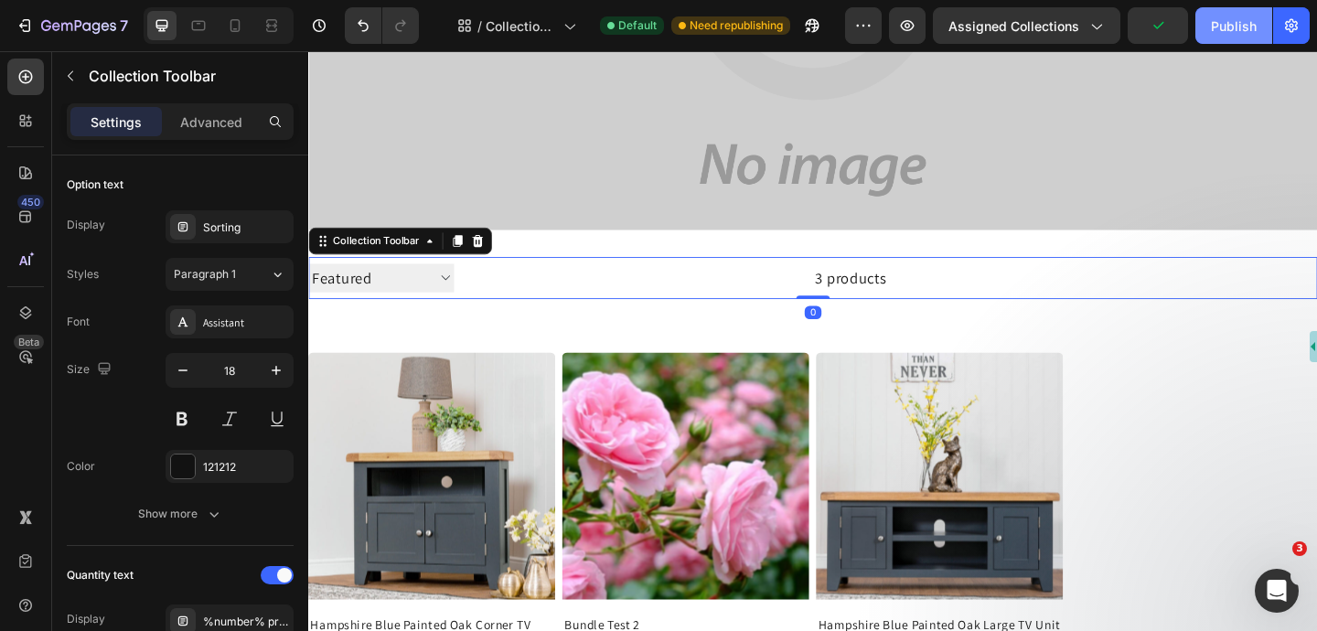
click at [1242, 22] on div "Publish" at bounding box center [1234, 25] width 46 height 19
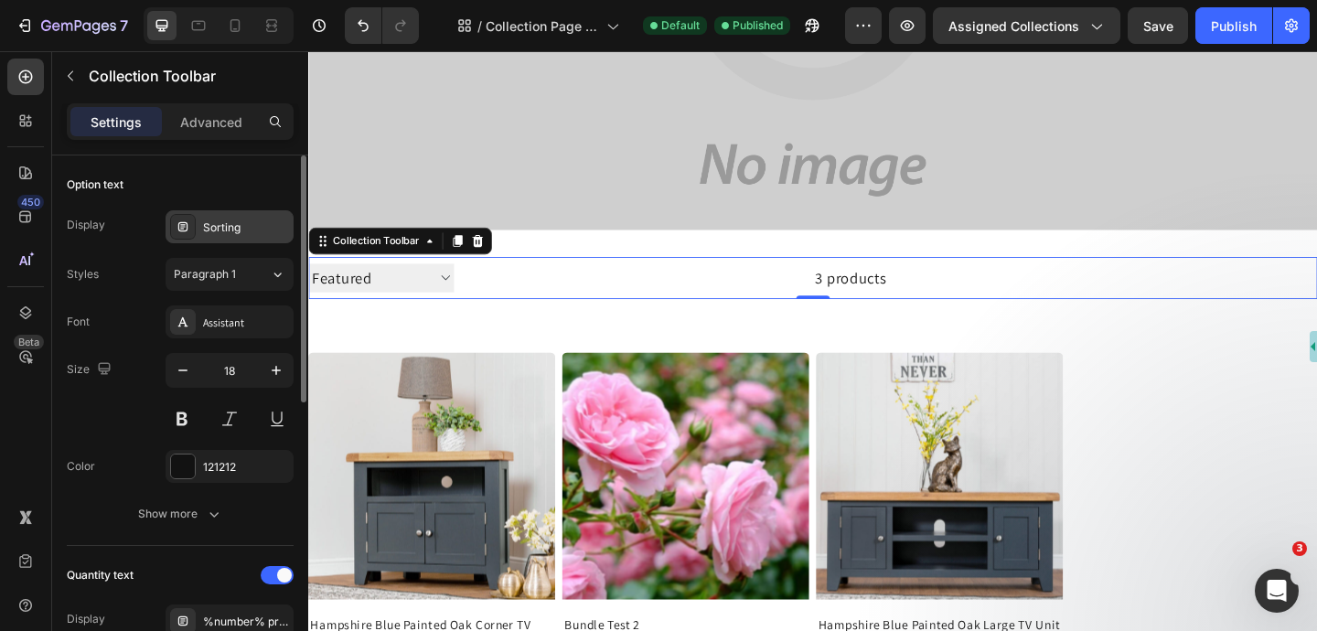
click at [234, 234] on div "Sorting" at bounding box center [246, 227] width 86 height 16
click at [237, 172] on div "Option text" at bounding box center [180, 184] width 227 height 29
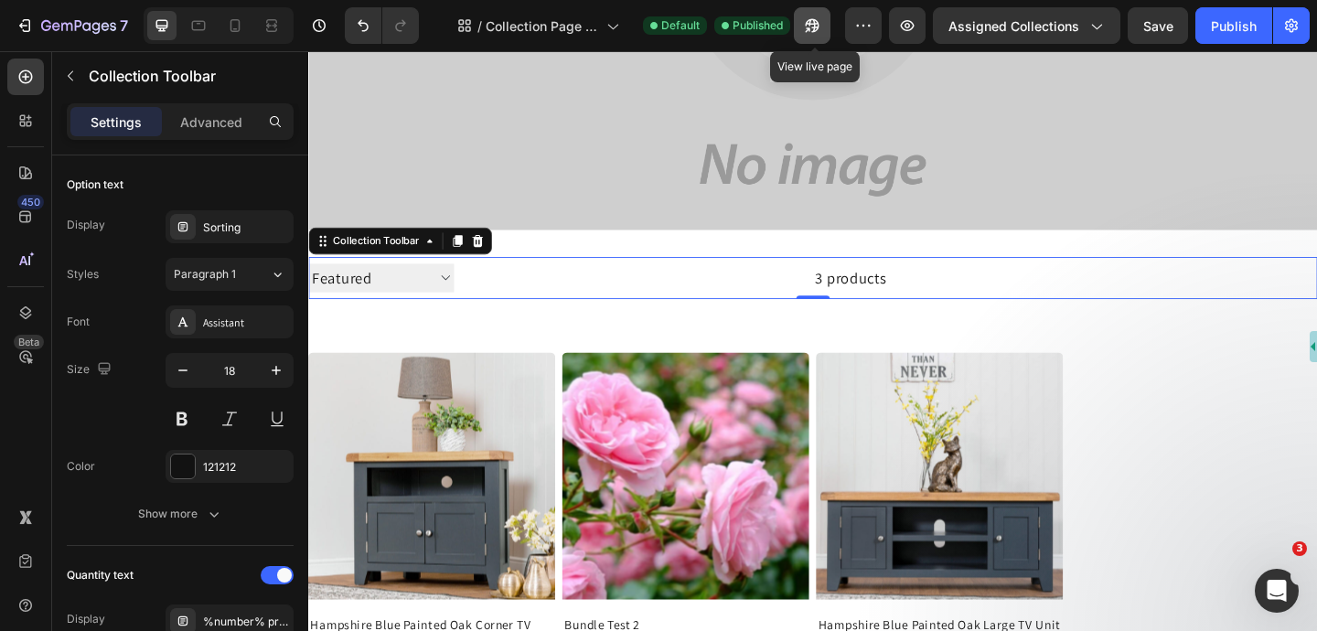
click at [817, 38] on button "button" at bounding box center [812, 25] width 37 height 37
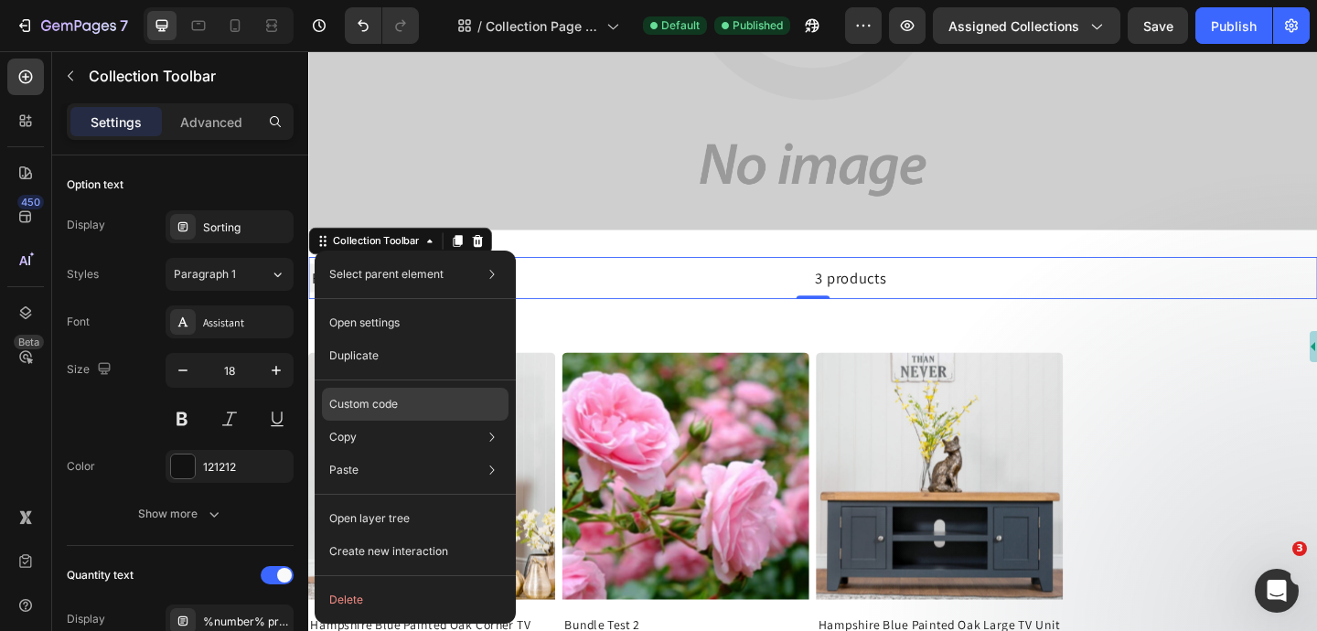
click at [403, 413] on div "Custom code" at bounding box center [415, 404] width 187 height 33
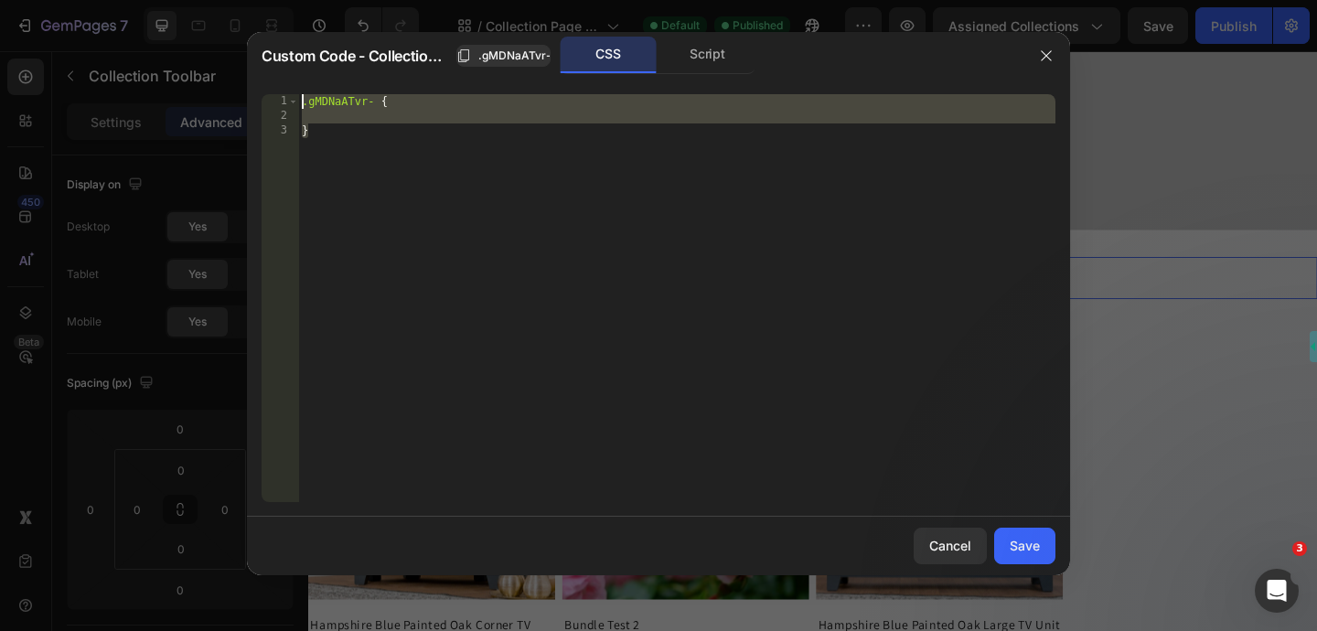
drag, startPoint x: 357, startPoint y: 131, endPoint x: 299, endPoint y: 96, distance: 67.3
click at [298, 96] on div "} 1 2 3 .gMDNaATvr- { } ההההההההההההההההההההההההההההההההההההההההההההההההההההההה…" at bounding box center [659, 298] width 794 height 408
paste textarea "}"
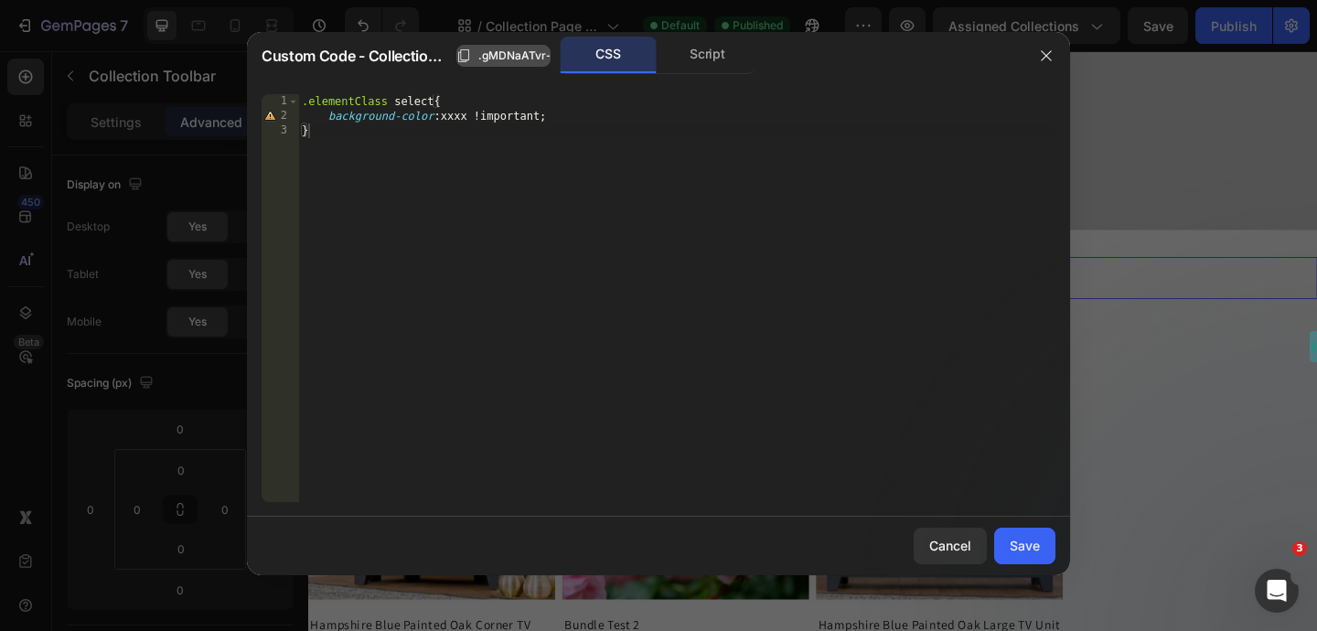
click at [543, 59] on span ".gMDNaATvr-" at bounding box center [514, 56] width 73 height 16
drag, startPoint x: 386, startPoint y: 104, endPoint x: 268, endPoint y: 105, distance: 118.0
click at [268, 105] on div ".elementClass select{ 1 2 3 .elementClass select { background-color : xxxx !imp…" at bounding box center [659, 298] width 794 height 408
paste textarea "gMDNaATvr-"
click at [462, 120] on div ".gMDNaATvr- select { background-color : xxxx !important ; }" at bounding box center [676, 312] width 757 height 437
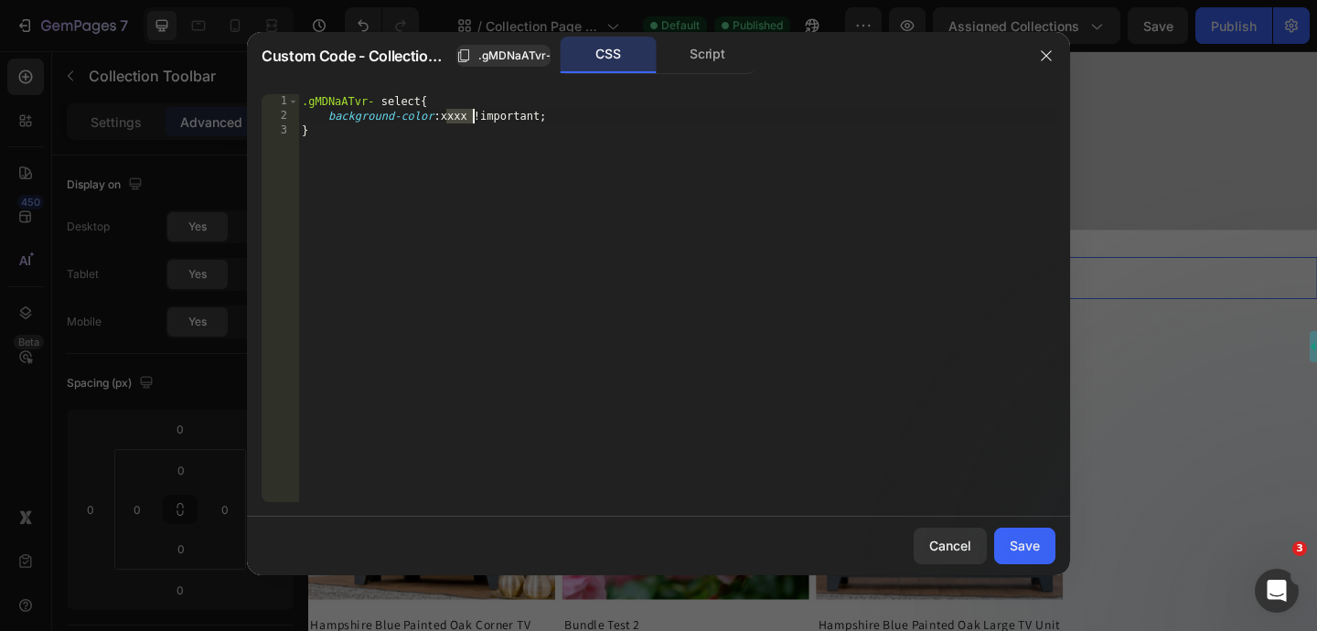
click at [462, 120] on div ".gMDNaATvr- select { background-color : xxxx !important ; }" at bounding box center [676, 312] width 757 height 437
type textarea "background-color: red !important;"
click at [1028, 550] on div "Save" at bounding box center [1025, 545] width 30 height 19
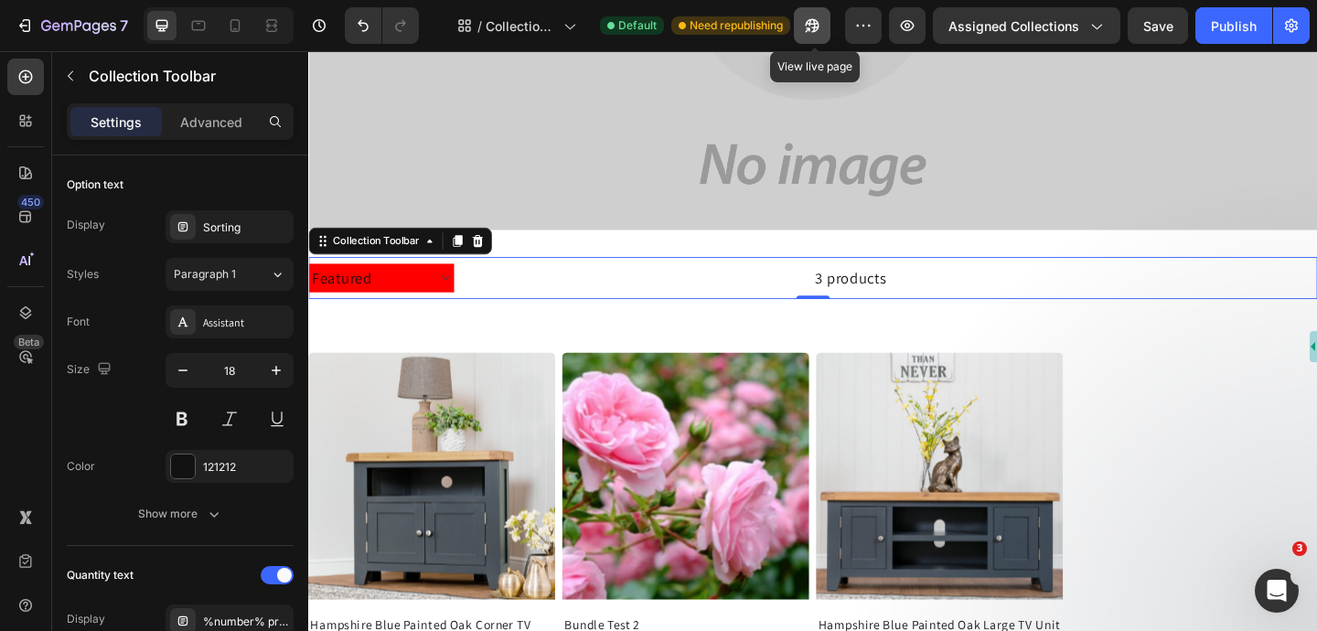
click at [823, 37] on button "button" at bounding box center [812, 25] width 37 height 37
click at [1243, 37] on button "Publish" at bounding box center [1233, 25] width 77 height 37
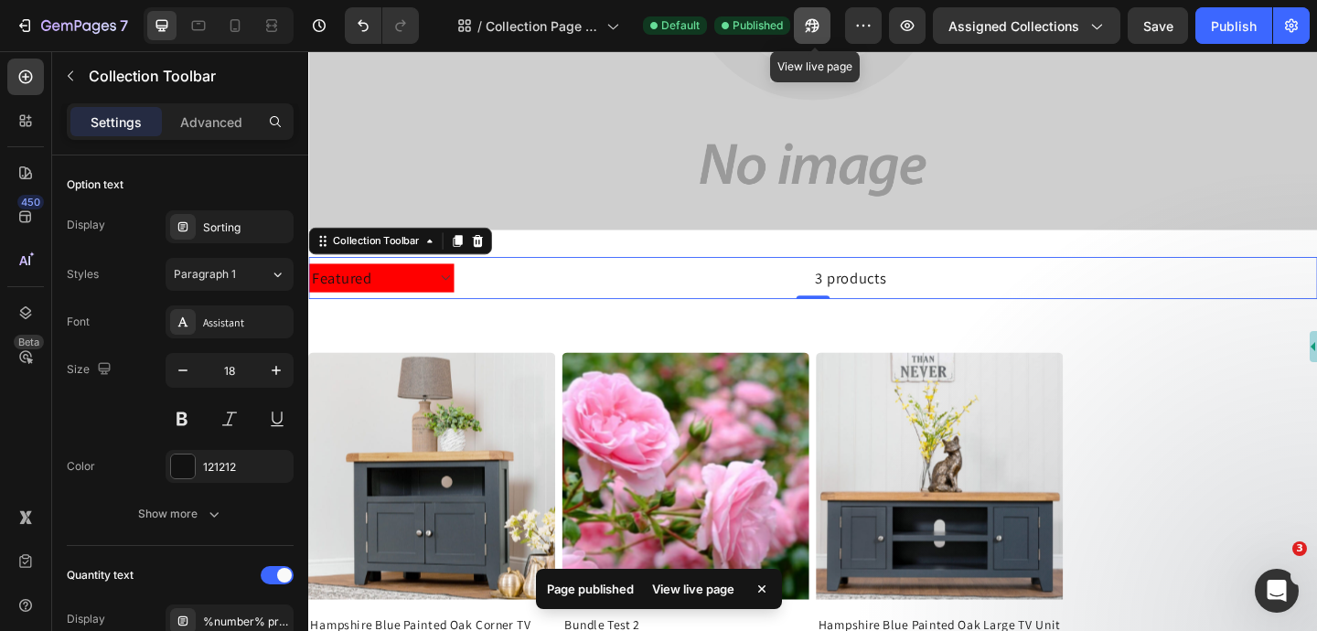
click at [820, 42] on button "button" at bounding box center [812, 25] width 37 height 37
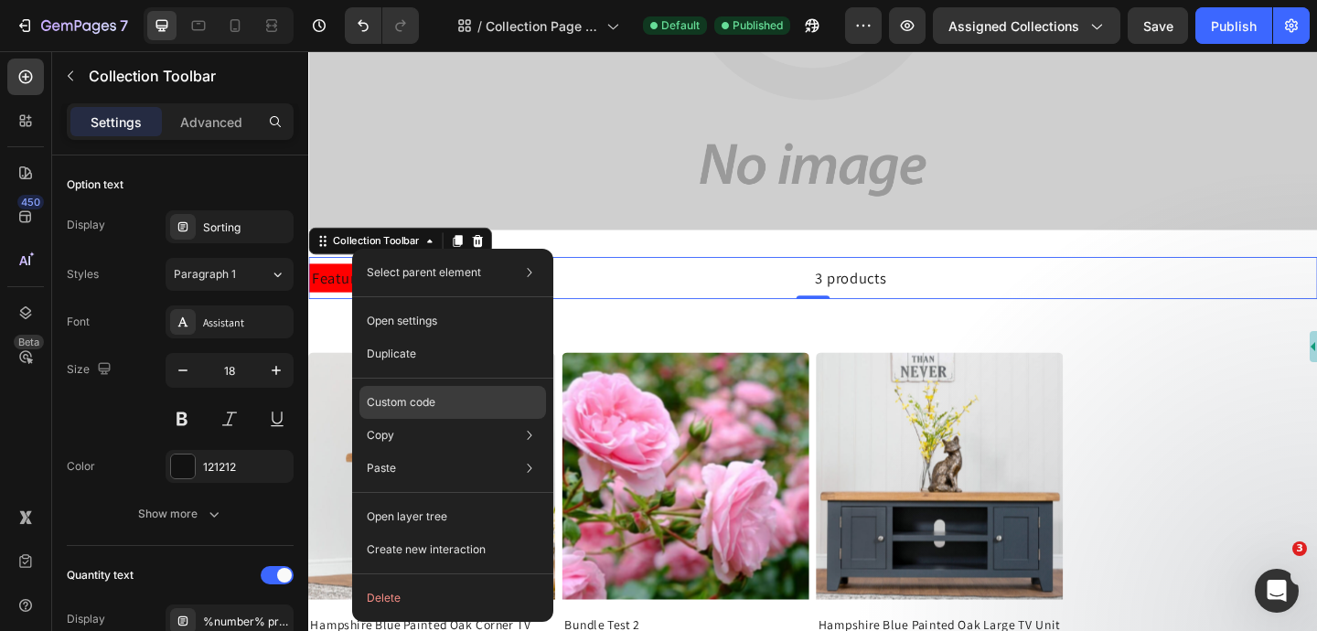
click at [423, 396] on p "Custom code" at bounding box center [401, 402] width 69 height 16
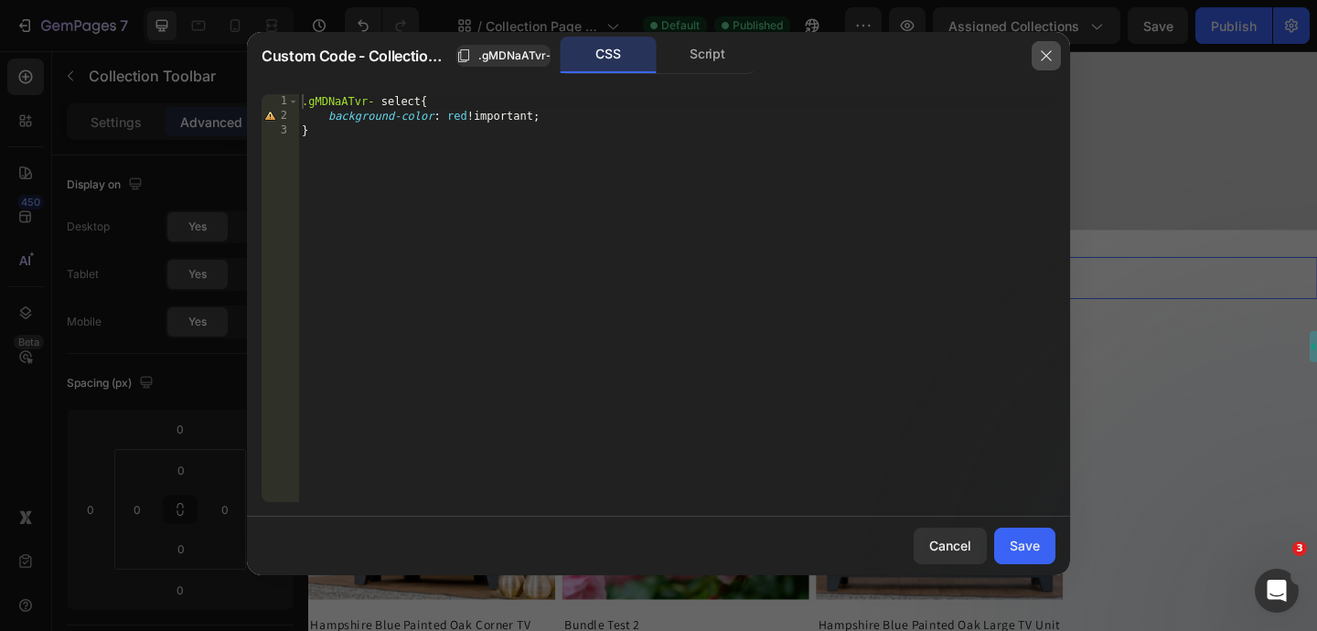
click at [1047, 60] on icon "button" at bounding box center [1046, 55] width 15 height 15
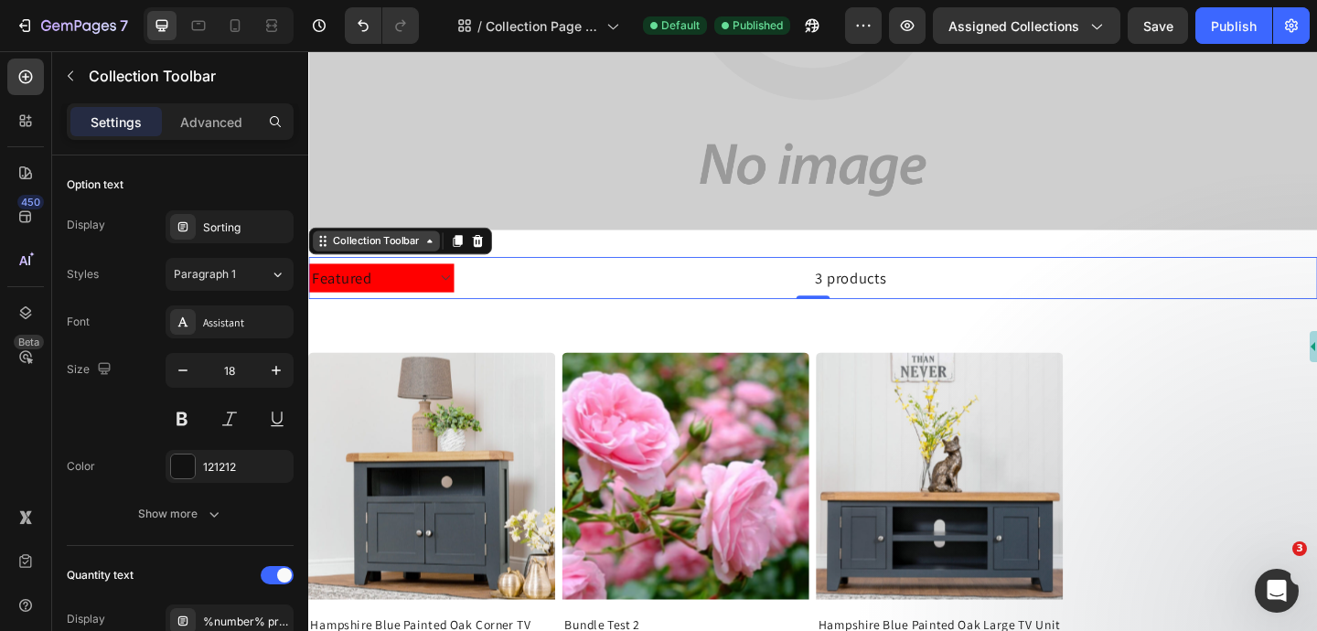
click at [359, 253] on div "Collection Toolbar" at bounding box center [382, 258] width 102 height 16
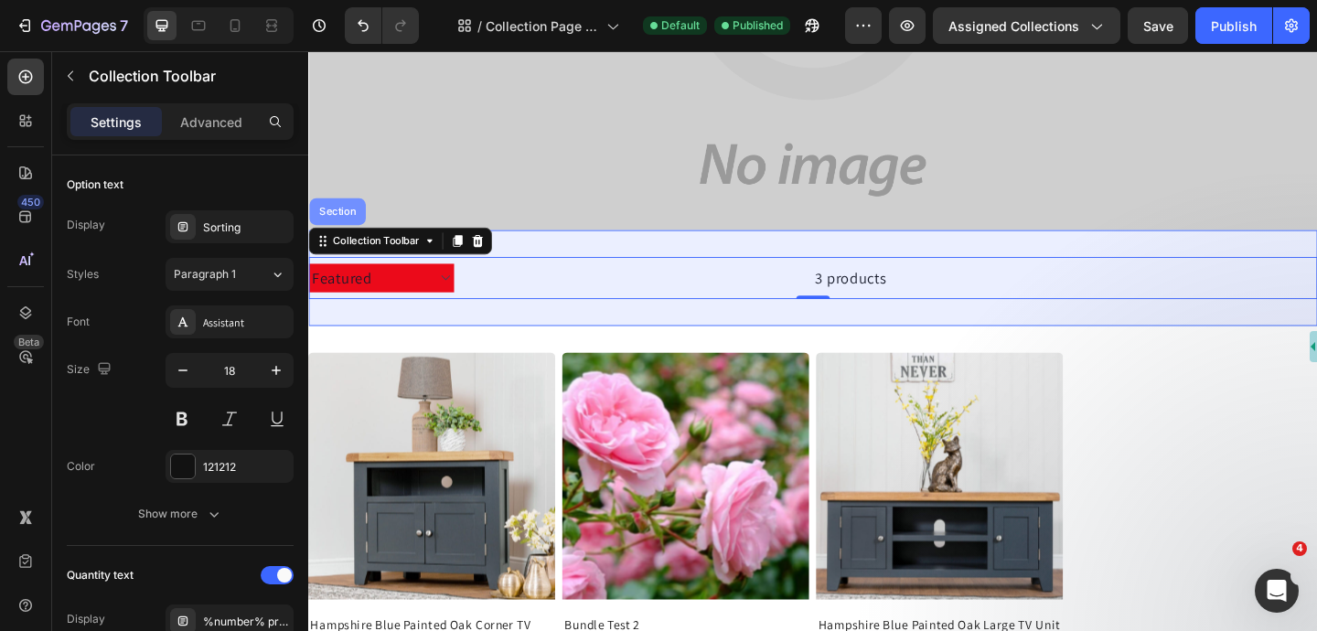
click at [352, 230] on div "Section" at bounding box center [339, 225] width 47 height 11
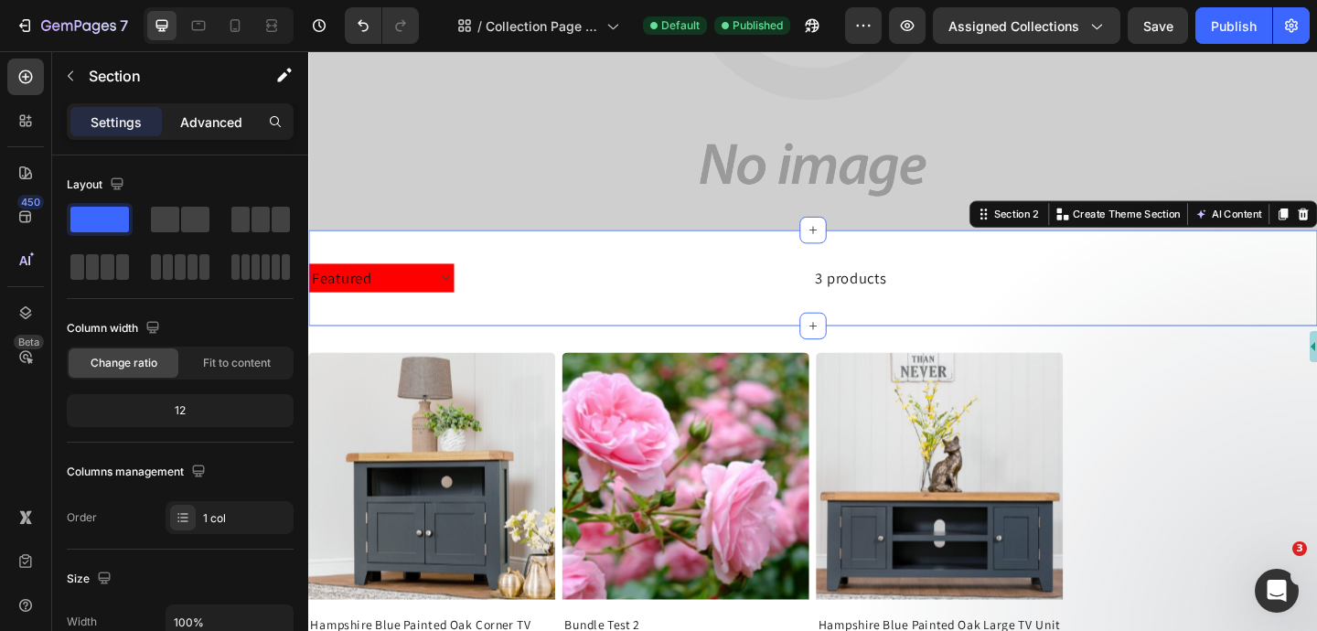
click at [208, 126] on p "Advanced" at bounding box center [211, 121] width 62 height 19
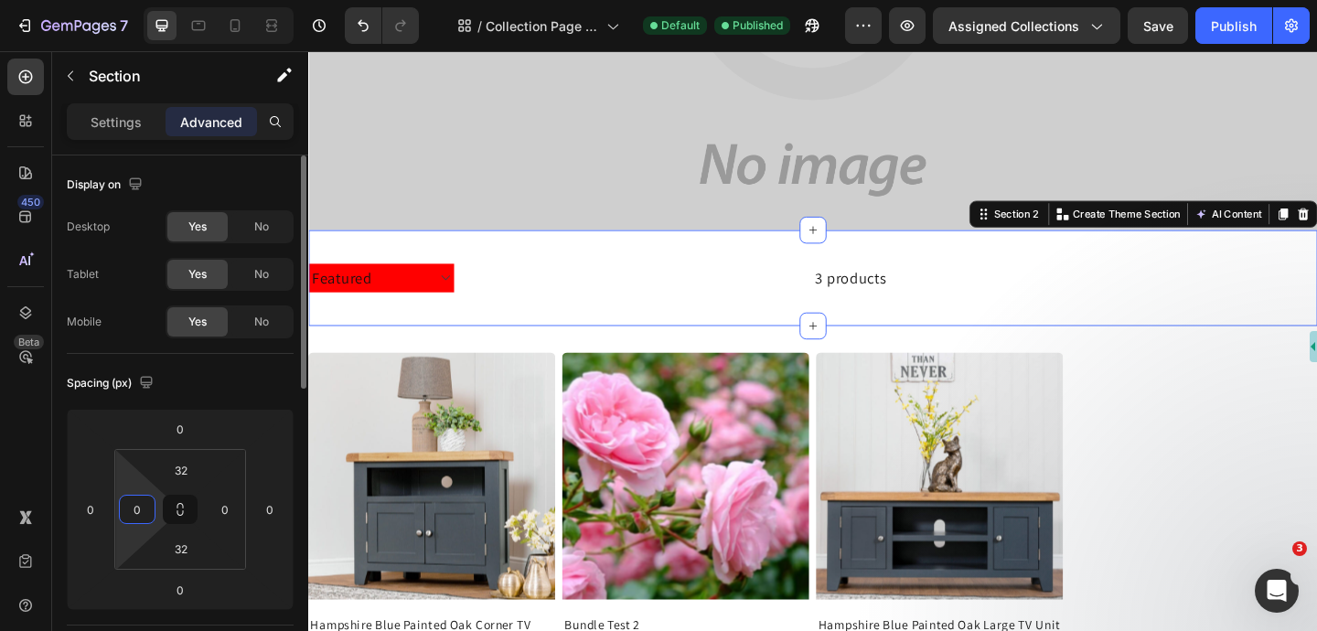
click at [142, 510] on input "0" at bounding box center [136, 509] width 27 height 27
type input "50"
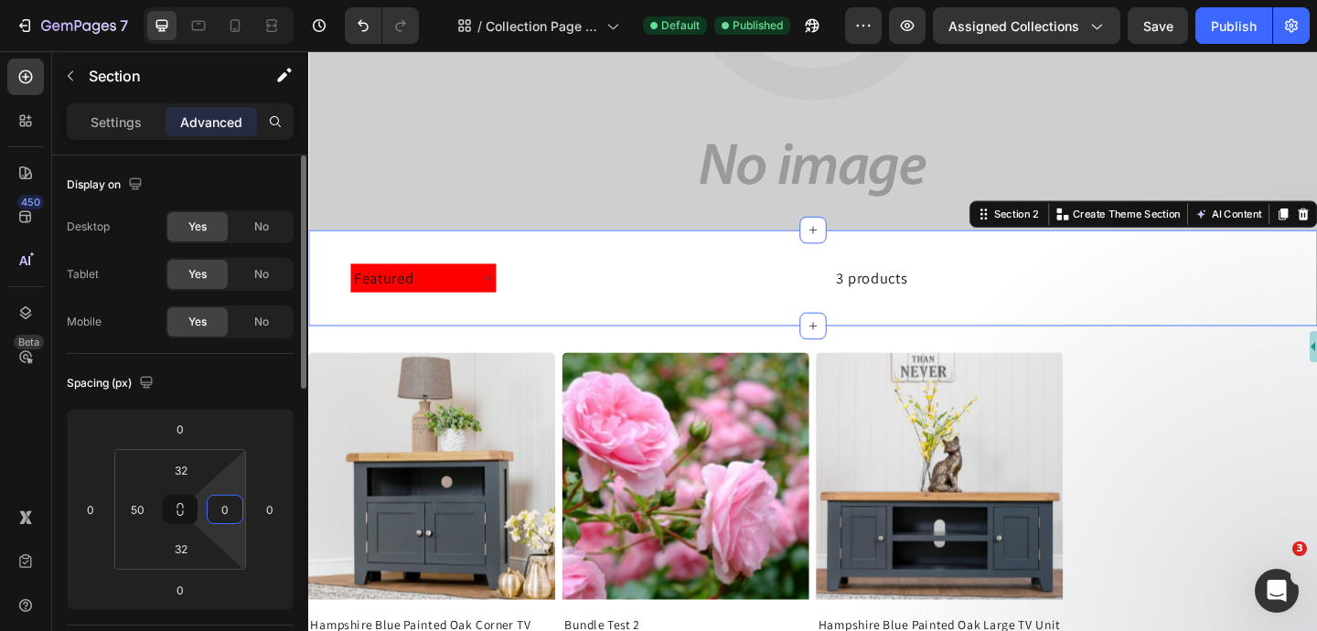
click at [237, 510] on input "0" at bounding box center [224, 509] width 27 height 27
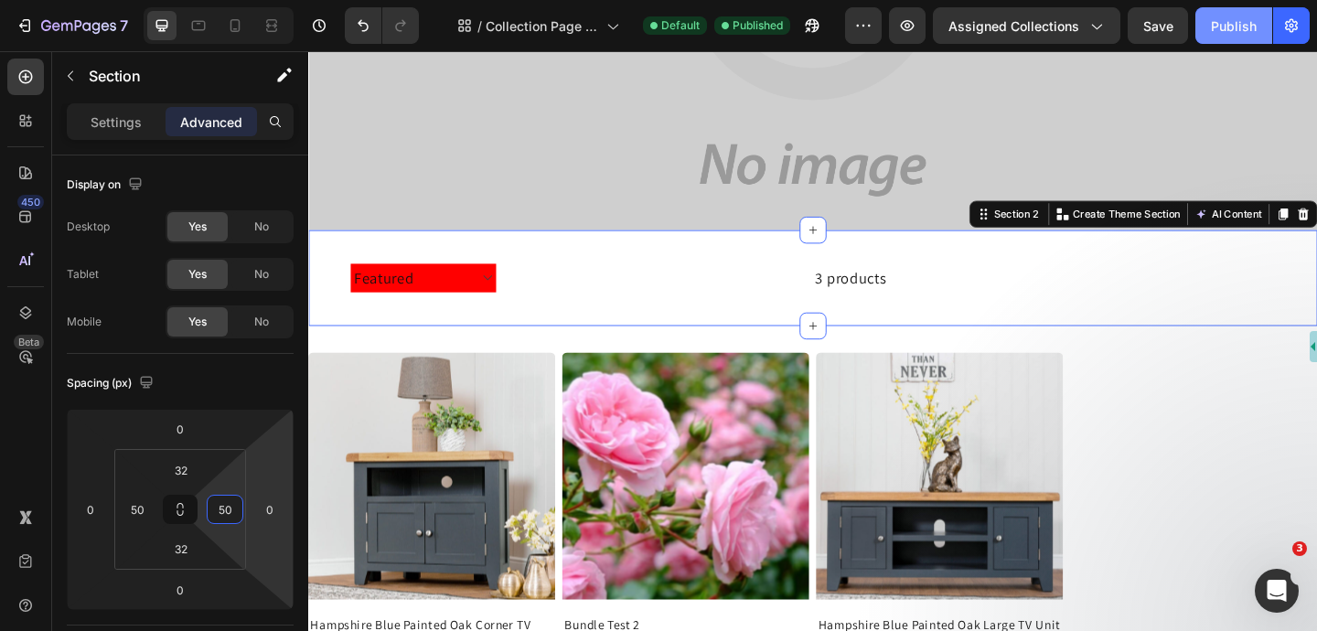
type input "50"
click at [1230, 33] on div "Publish" at bounding box center [1234, 25] width 46 height 19
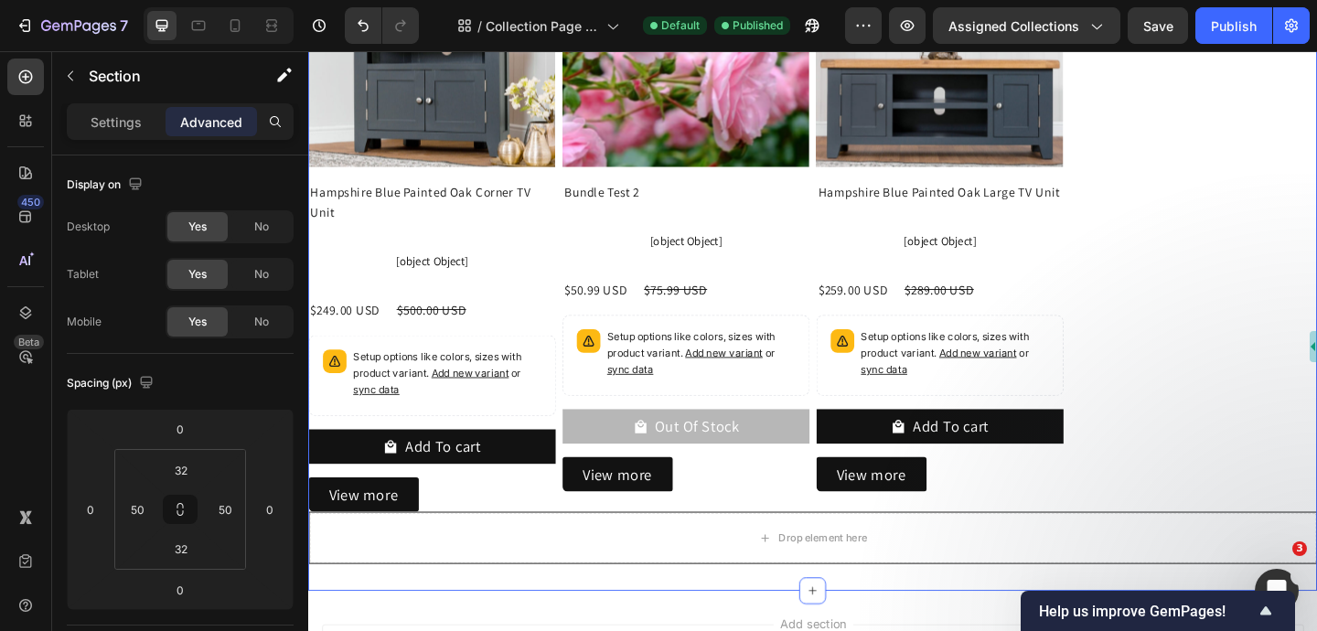
scroll to position [816, 0]
